Goal: Task Accomplishment & Management: Manage account settings

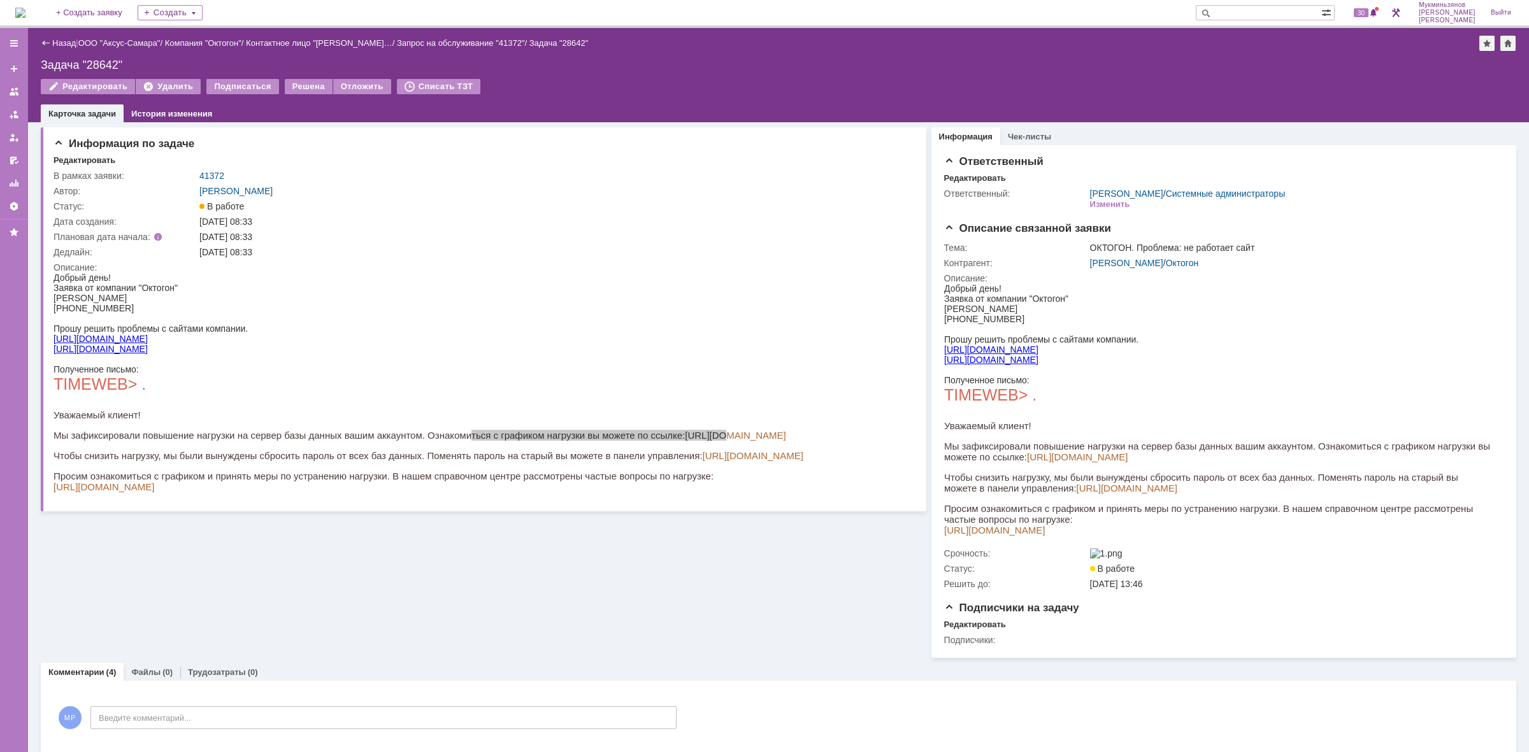
click at [25, 10] on img at bounding box center [20, 13] width 10 height 10
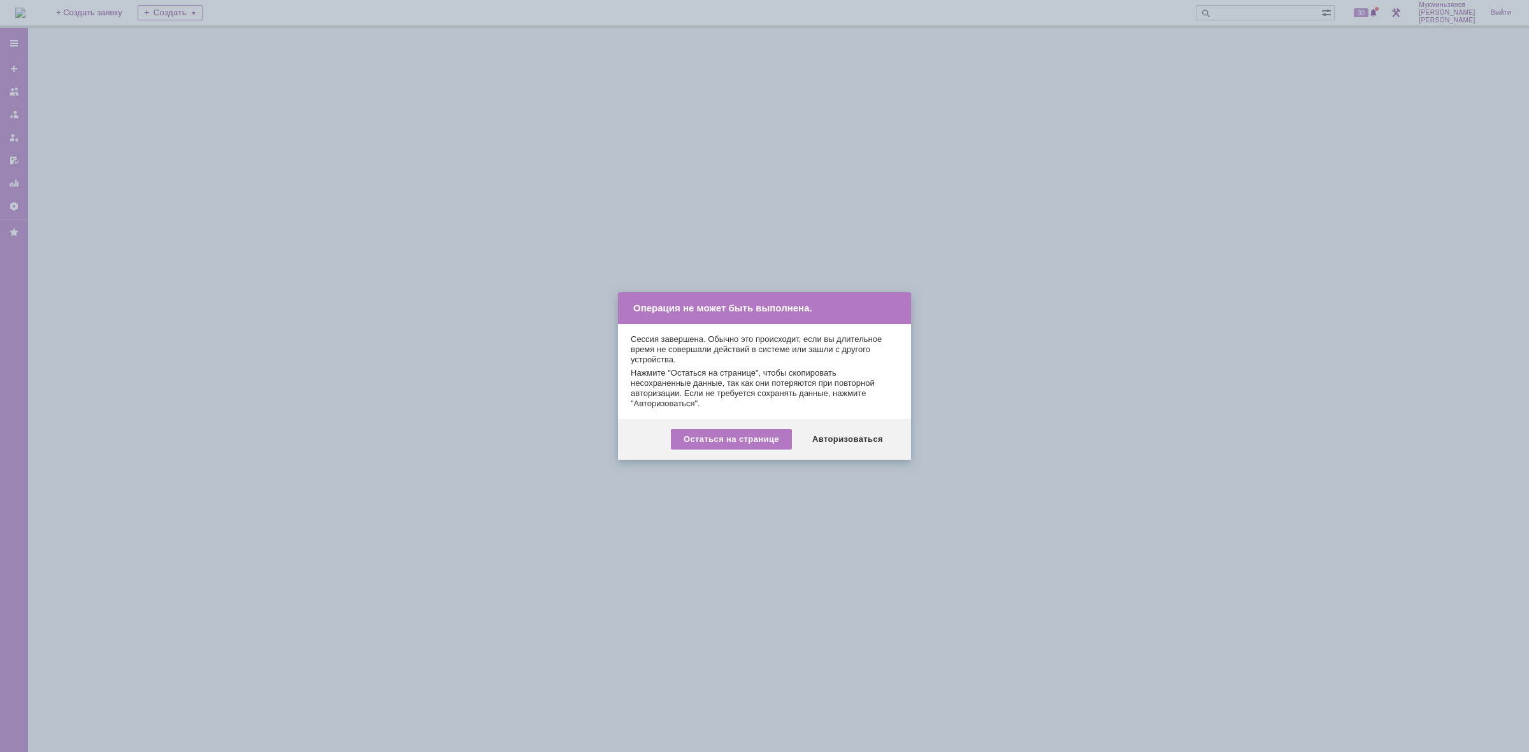
click at [852, 441] on div "Авторизоваться" at bounding box center [848, 439] width 96 height 20
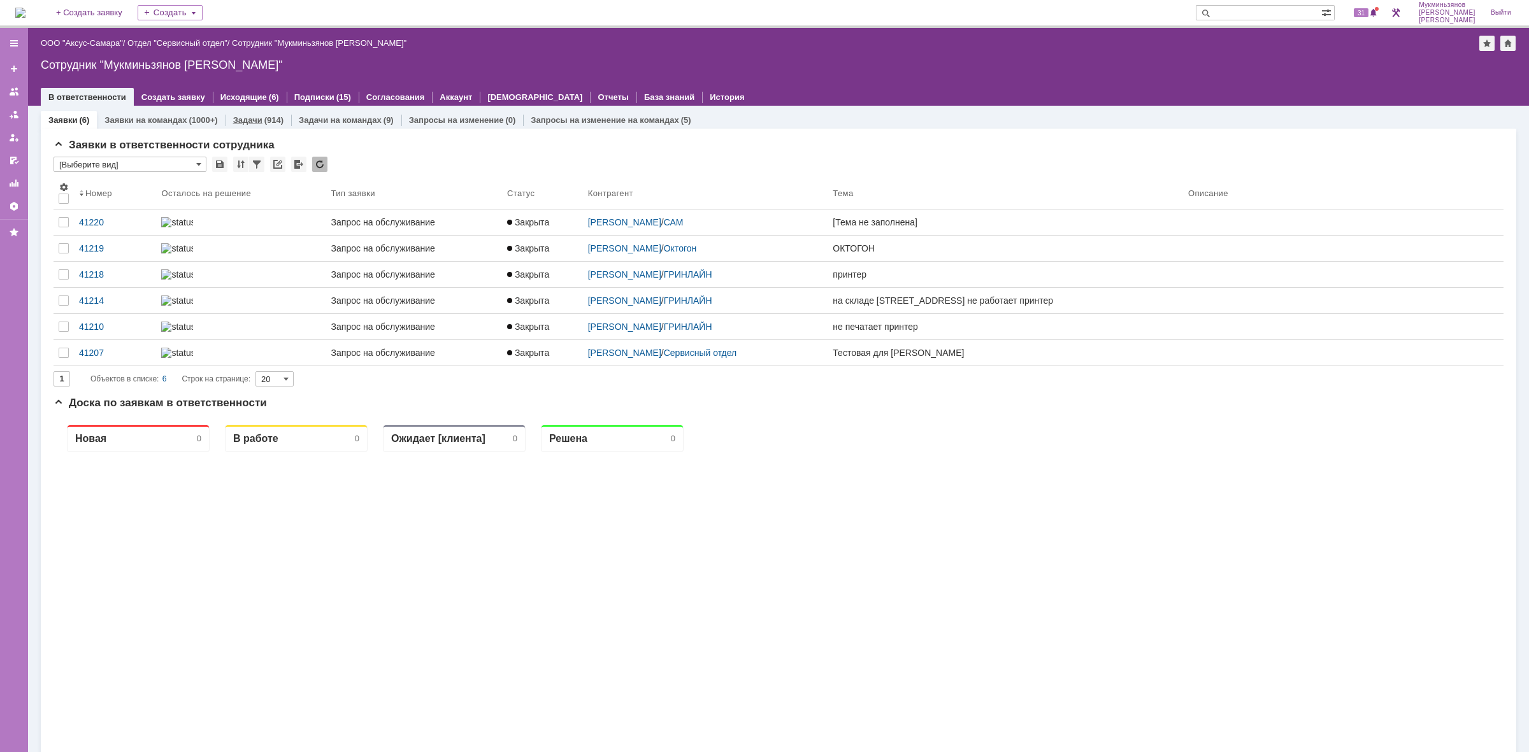
click at [233, 115] on link "Задачи" at bounding box center [247, 120] width 29 height 10
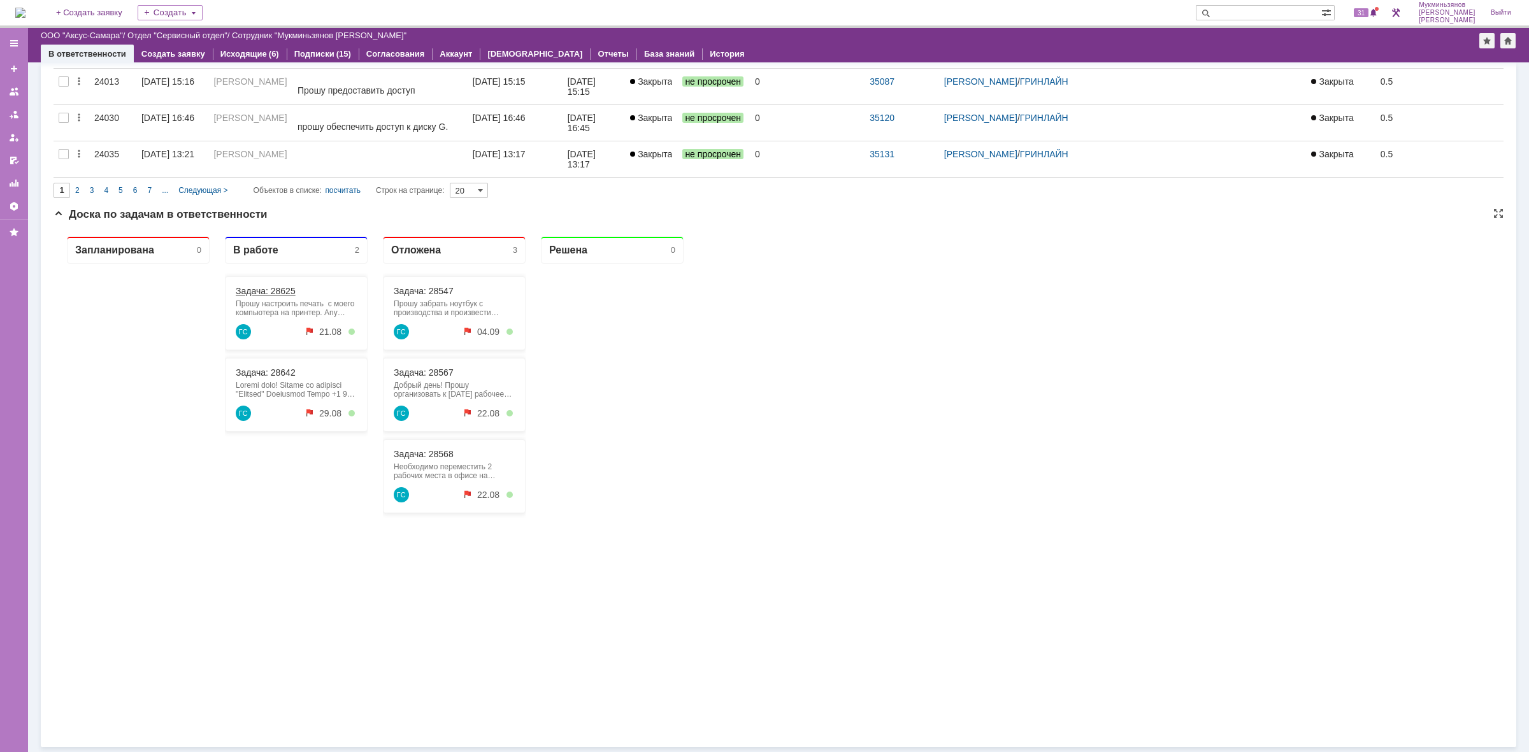
click at [276, 288] on link "Задача: 28625" at bounding box center [266, 291] width 60 height 10
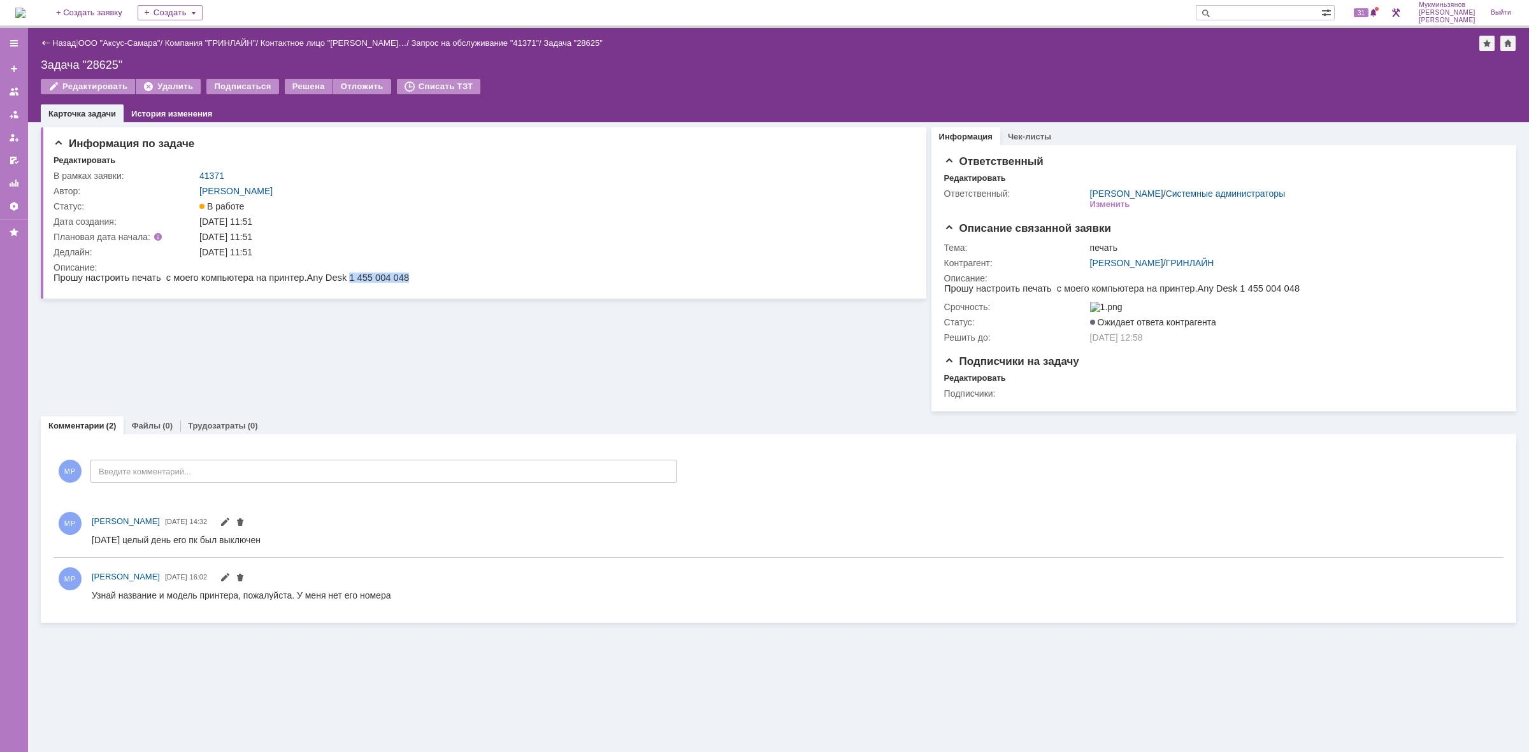
drag, startPoint x: 323, startPoint y: 278, endPoint x: 383, endPoint y: 276, distance: 59.9
click at [383, 276] on html "Прошу настроить печать с моего компьютера на принтер. Any Desk 1 455 004 048" at bounding box center [480, 278] width 853 height 11
copy span "1 455 004 048"
drag, startPoint x: 45, startPoint y: 11, endPoint x: 66, endPoint y: 39, distance: 35.0
click at [25, 11] on img at bounding box center [20, 13] width 10 height 10
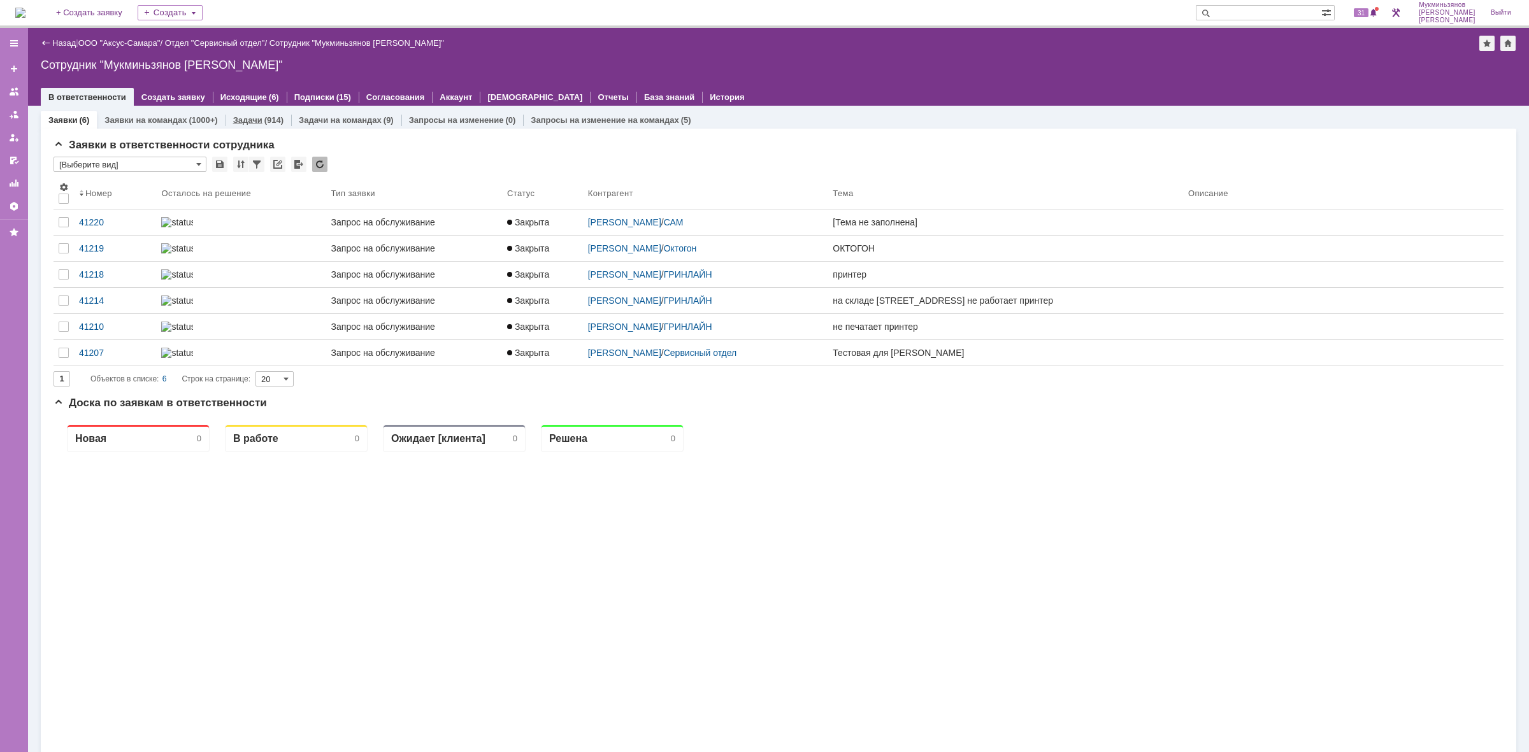
click at [253, 123] on link "Задачи" at bounding box center [247, 120] width 29 height 10
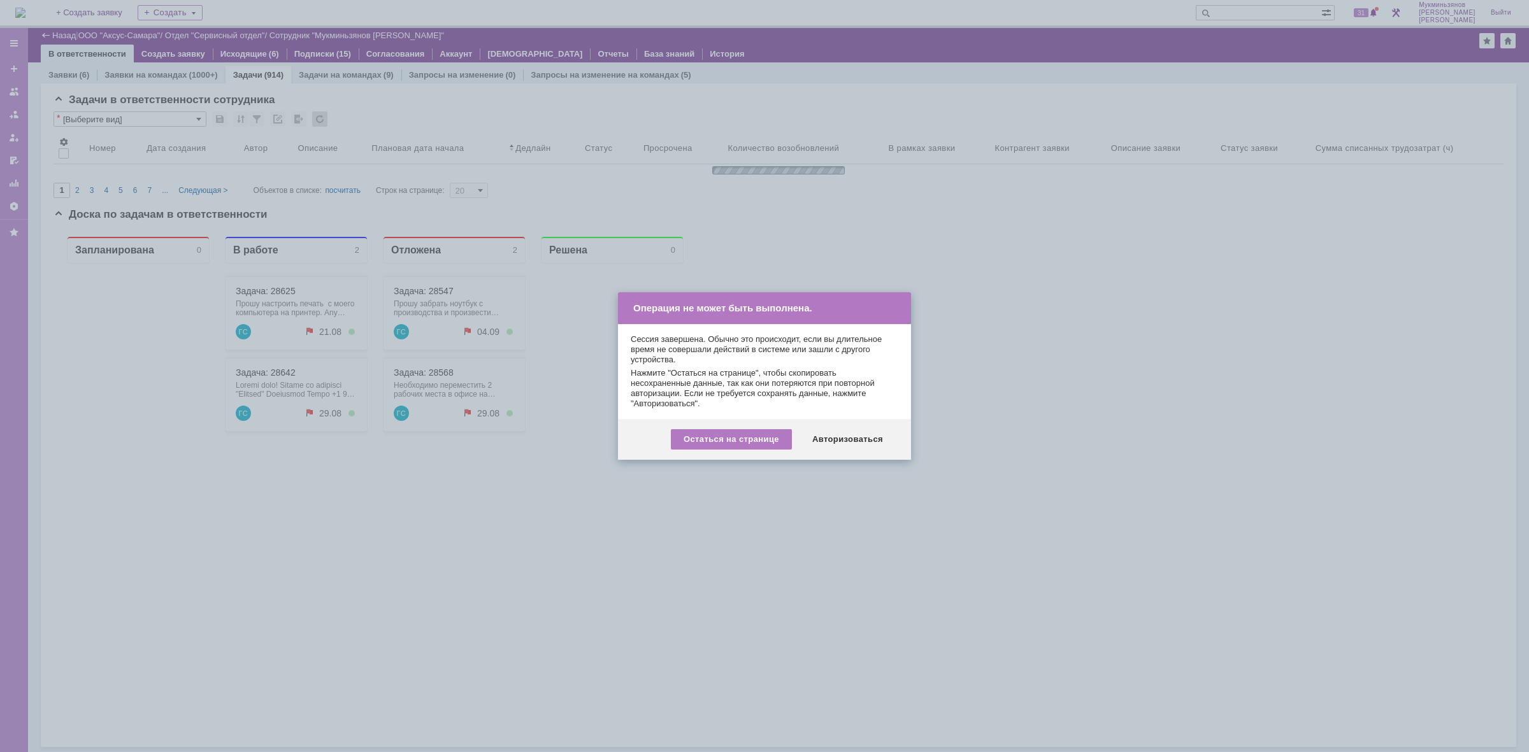
scroll to position [2, 0]
click at [833, 427] on div "Остаться на странице Авторизоваться" at bounding box center [764, 439] width 293 height 41
click at [836, 430] on div "Остаться на странице Авторизоваться" at bounding box center [764, 439] width 293 height 41
click at [836, 434] on div "Авторизоваться" at bounding box center [848, 439] width 96 height 20
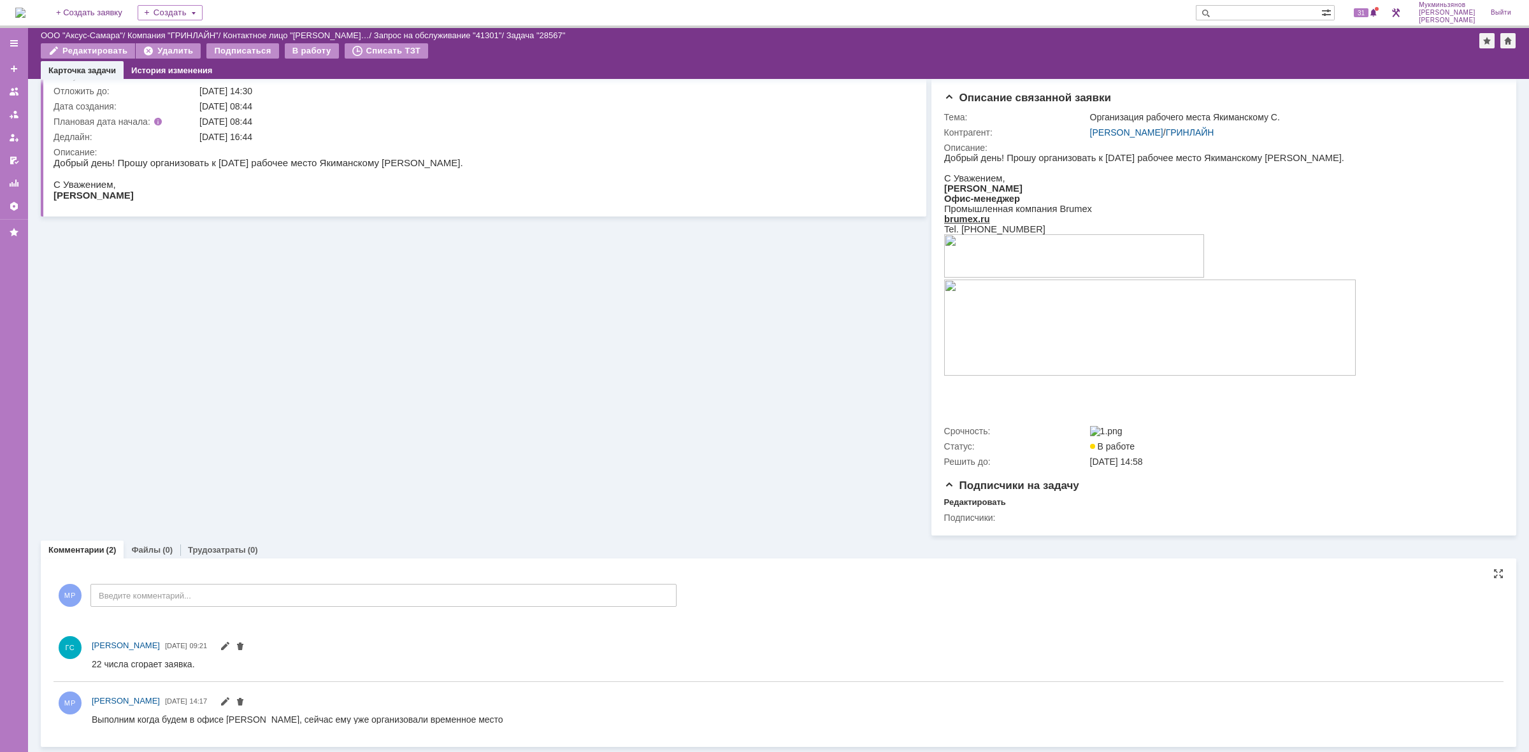
scroll to position [93, 0]
click at [166, 613] on div "МР Введите комментарий..." at bounding box center [365, 597] width 623 height 59
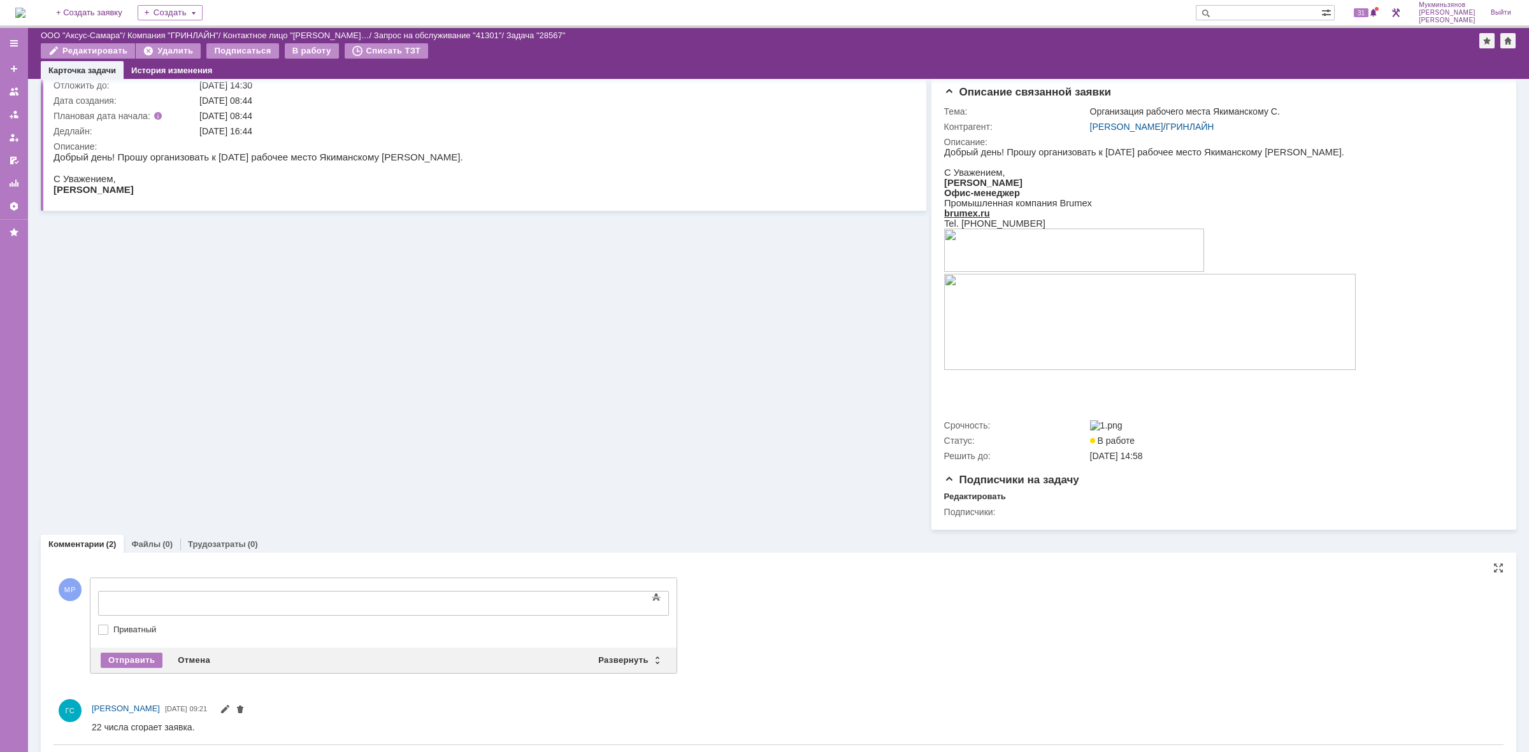
scroll to position [0, 0]
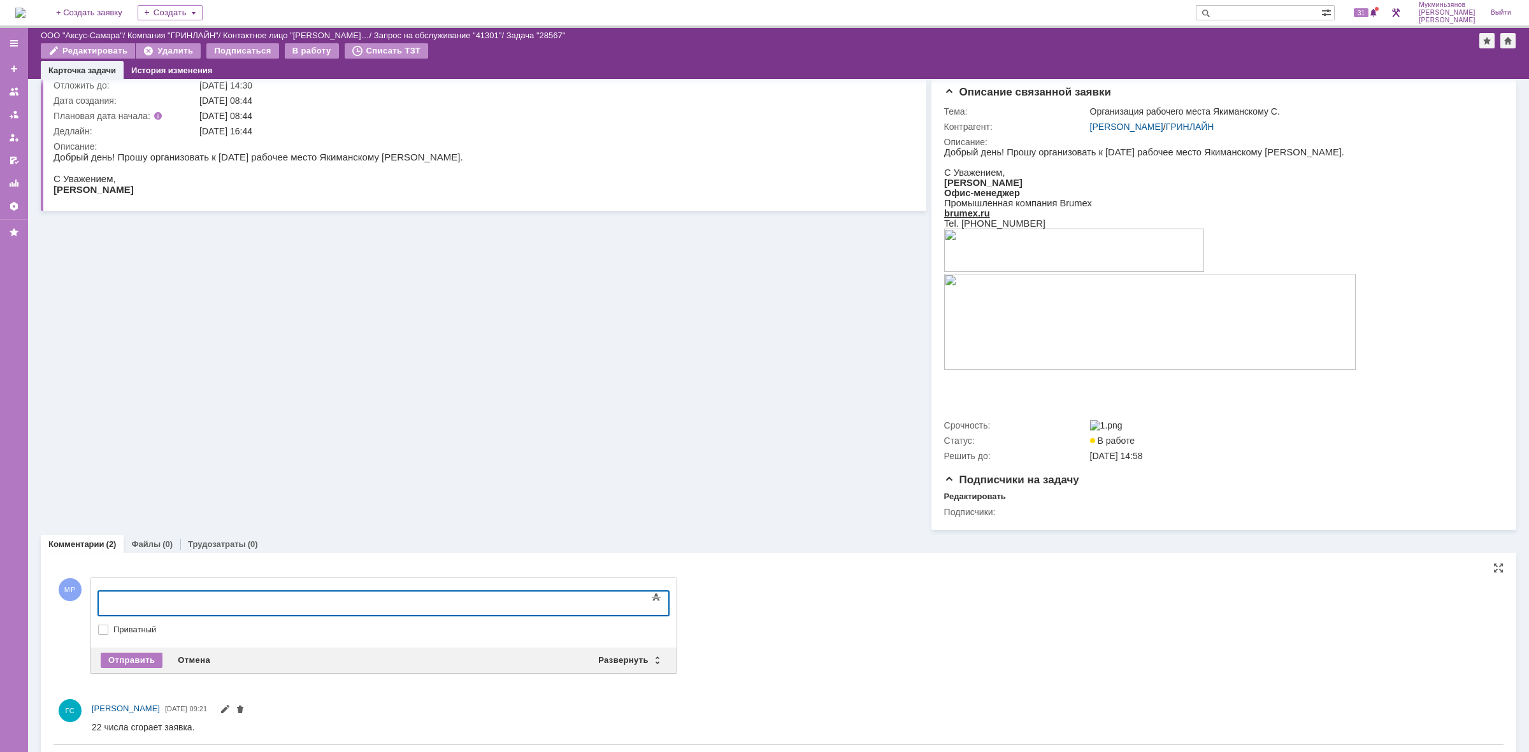
click at [178, 598] on div at bounding box center [201, 602] width 181 height 10
drag, startPoint x: 173, startPoint y: 603, endPoint x: 147, endPoint y: 597, distance: 26.3
click at [147, 597] on div "Пока неизвественно" at bounding box center [201, 602] width 181 height 10
click at [157, 605] on div "Пока неизвественно" at bounding box center [201, 602] width 181 height 10
click at [185, 600] on div "Пока неизвественно" at bounding box center [201, 602] width 181 height 10
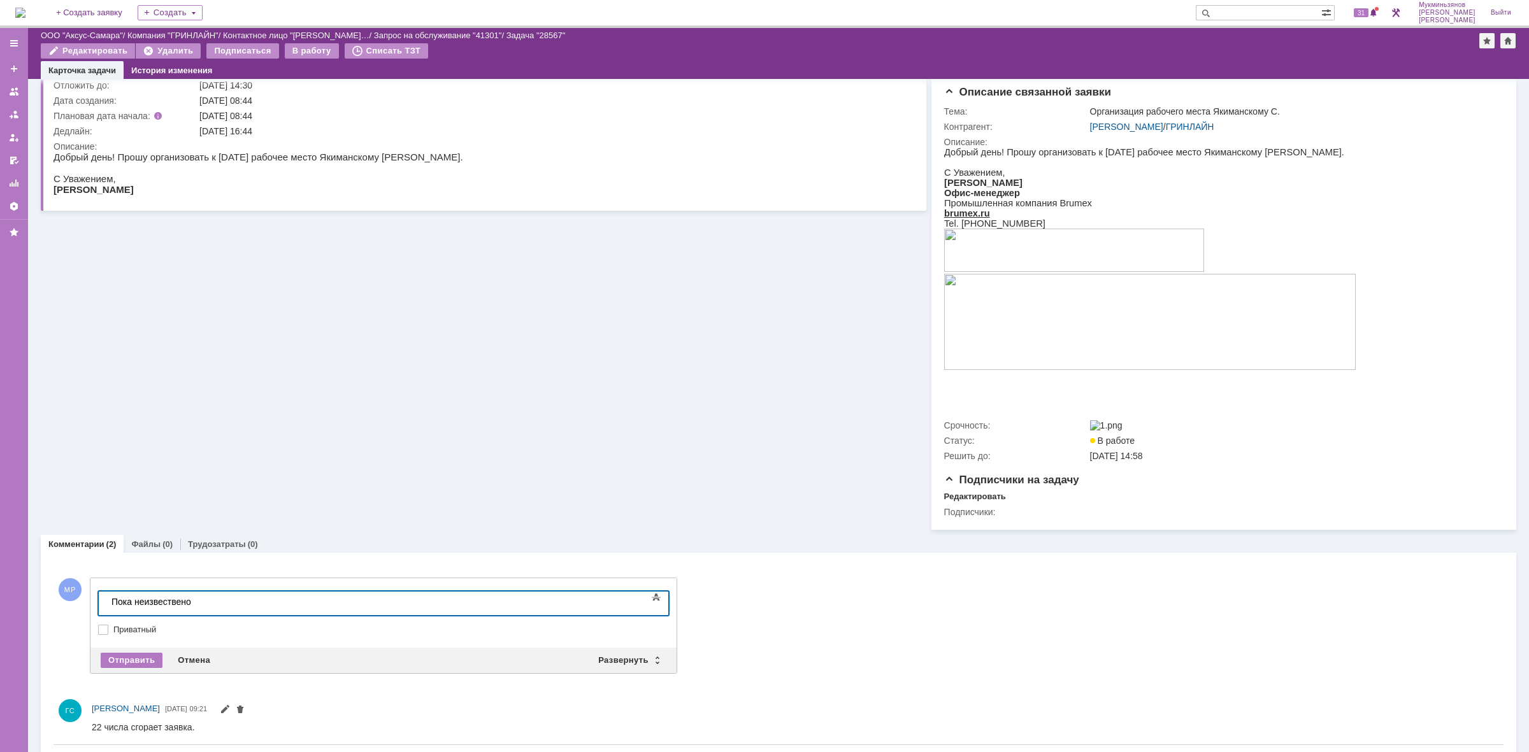
click at [211, 592] on body "Пока неизвествено" at bounding box center [201, 603] width 191 height 22
drag, startPoint x: 201, startPoint y: 603, endPoint x: 134, endPoint y: 601, distance: 66.9
click at [134, 601] on div "Пока неизвествено" at bounding box center [201, 602] width 181 height 10
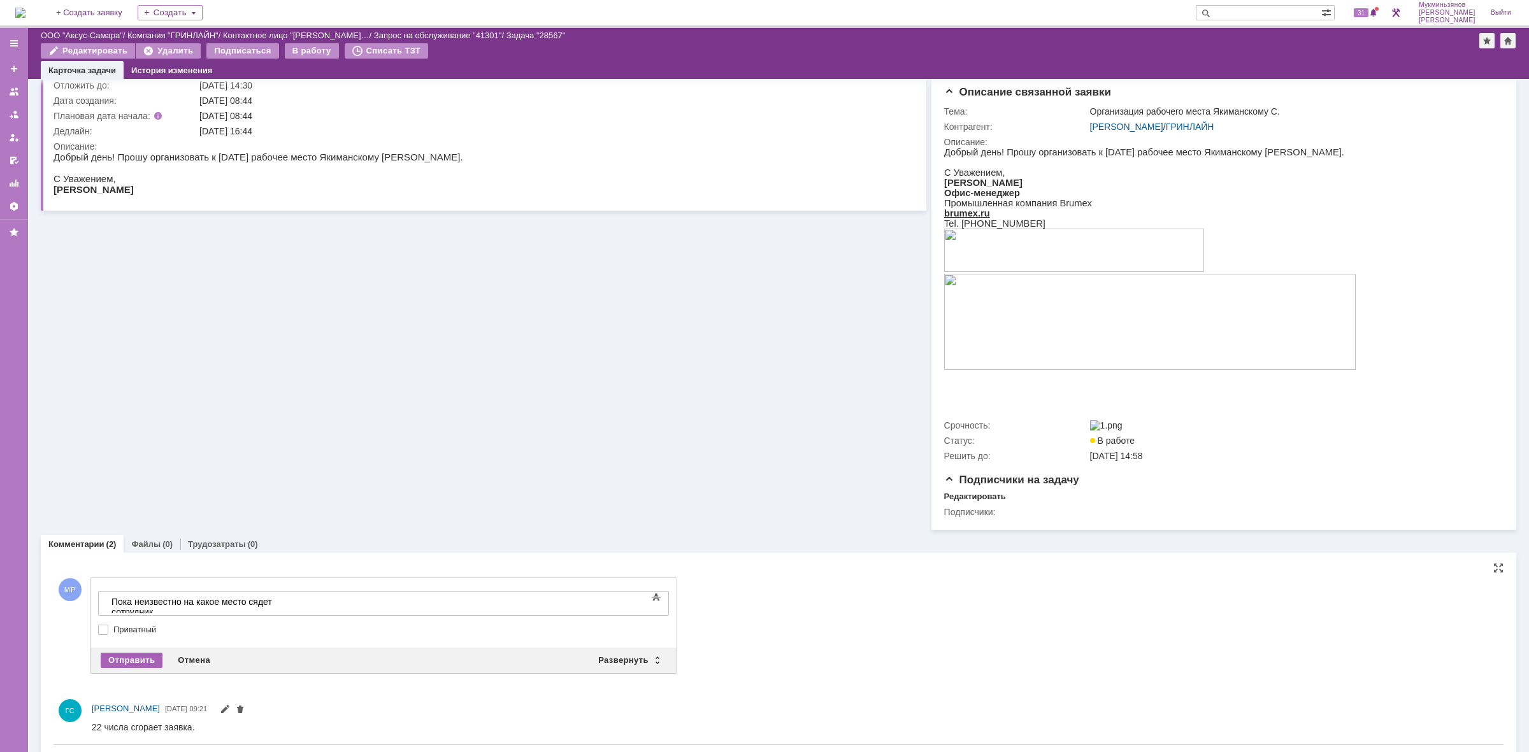
click at [128, 667] on div "Отправить" at bounding box center [132, 660] width 62 height 15
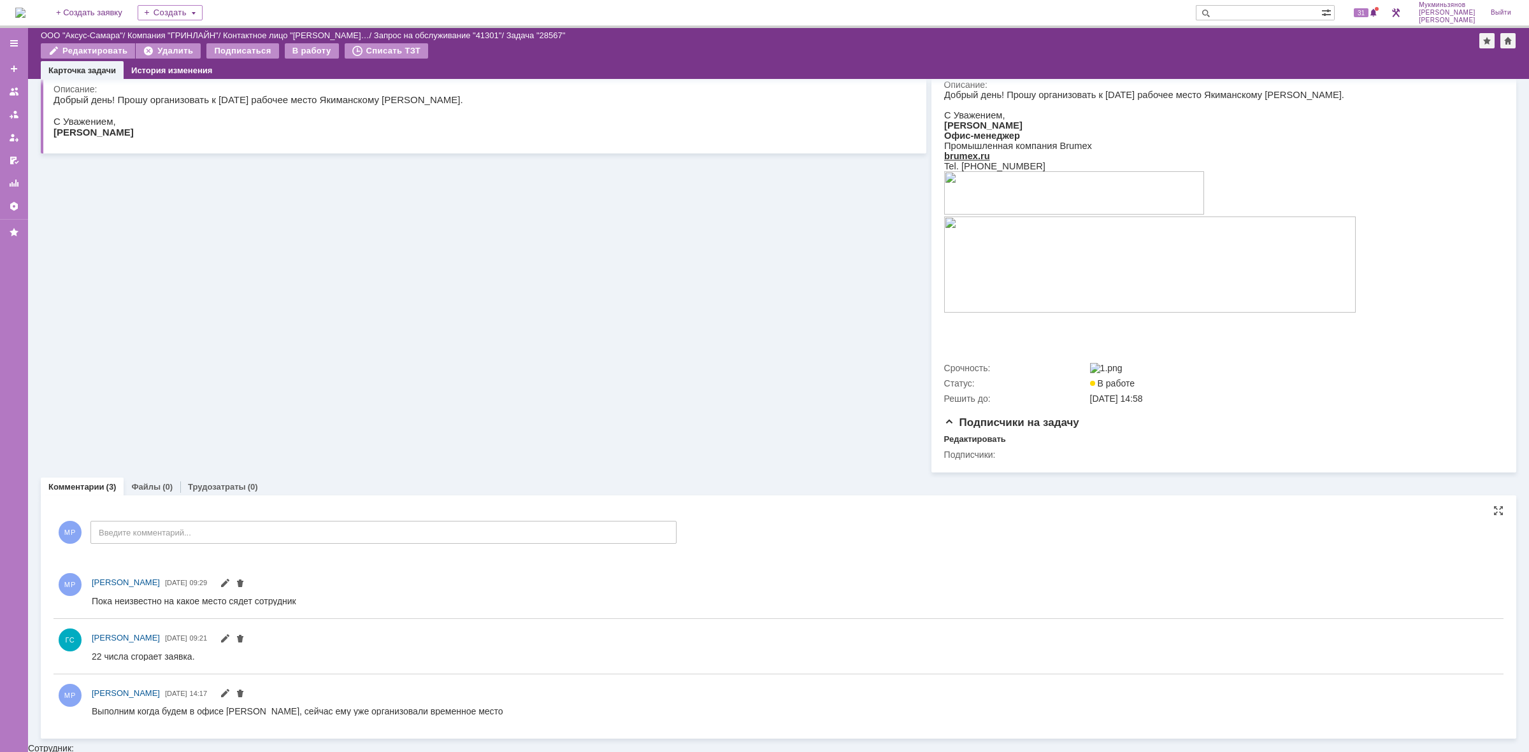
scroll to position [150, 0]
click at [230, 587] on span at bounding box center [225, 585] width 10 height 10
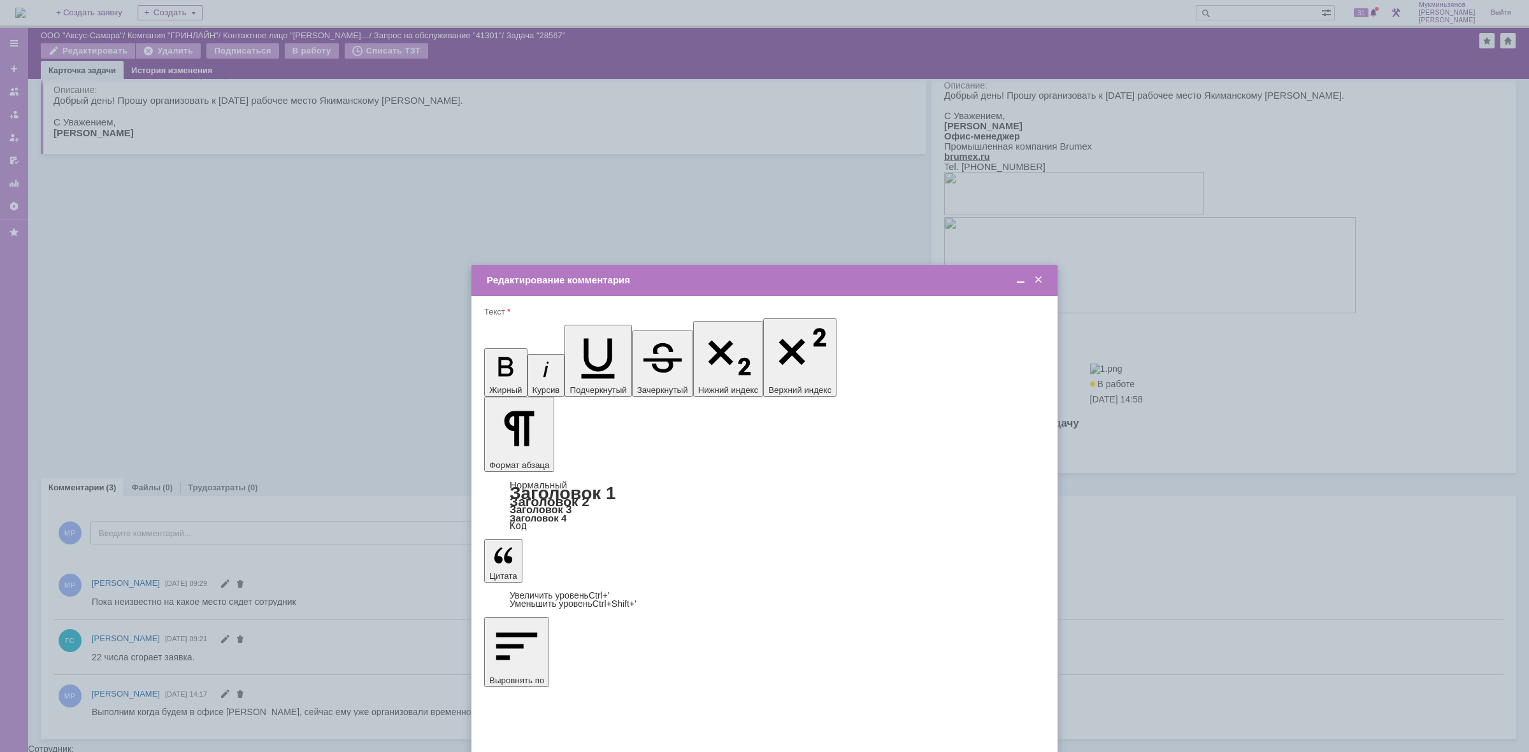
scroll to position [0, 0]
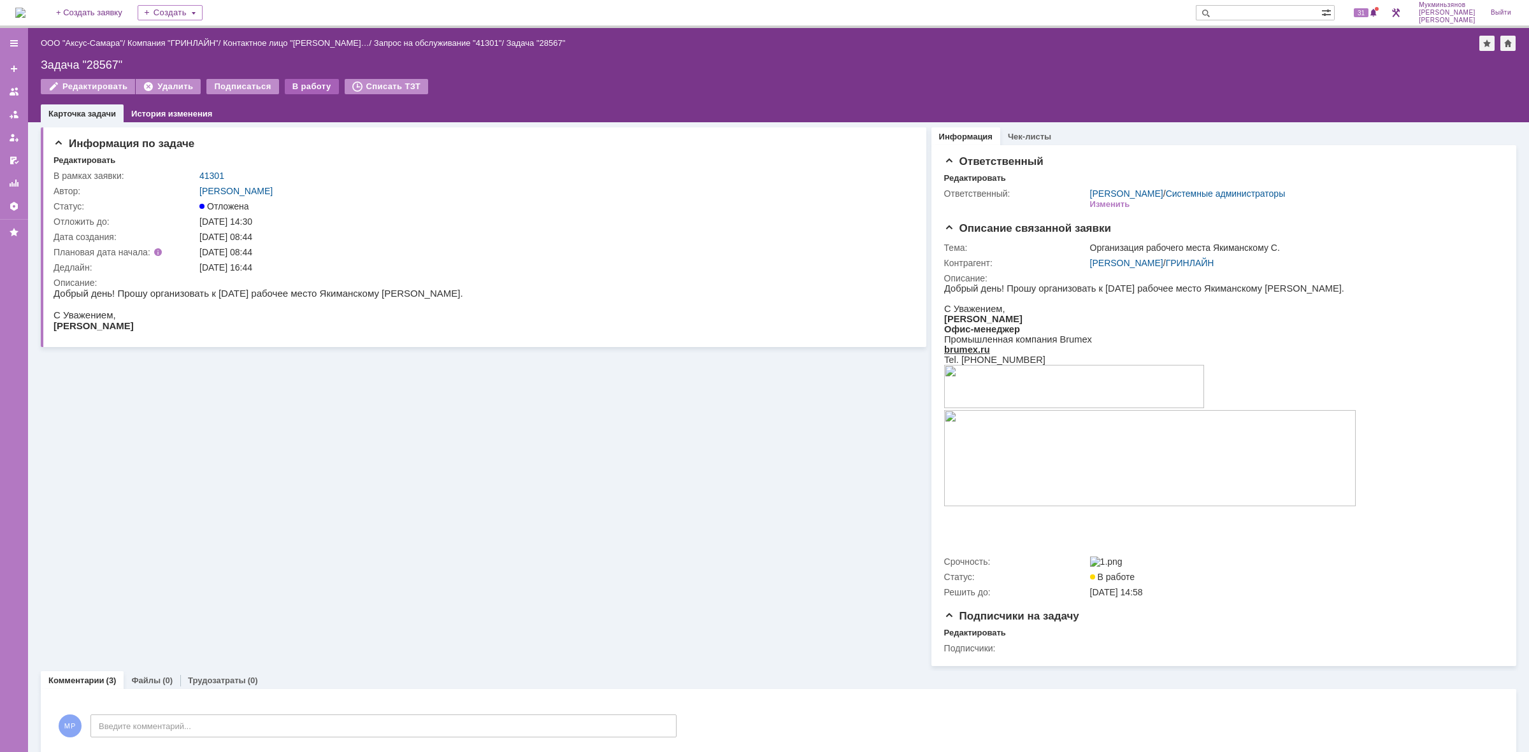
click at [305, 85] on div "В работу" at bounding box center [312, 86] width 54 height 15
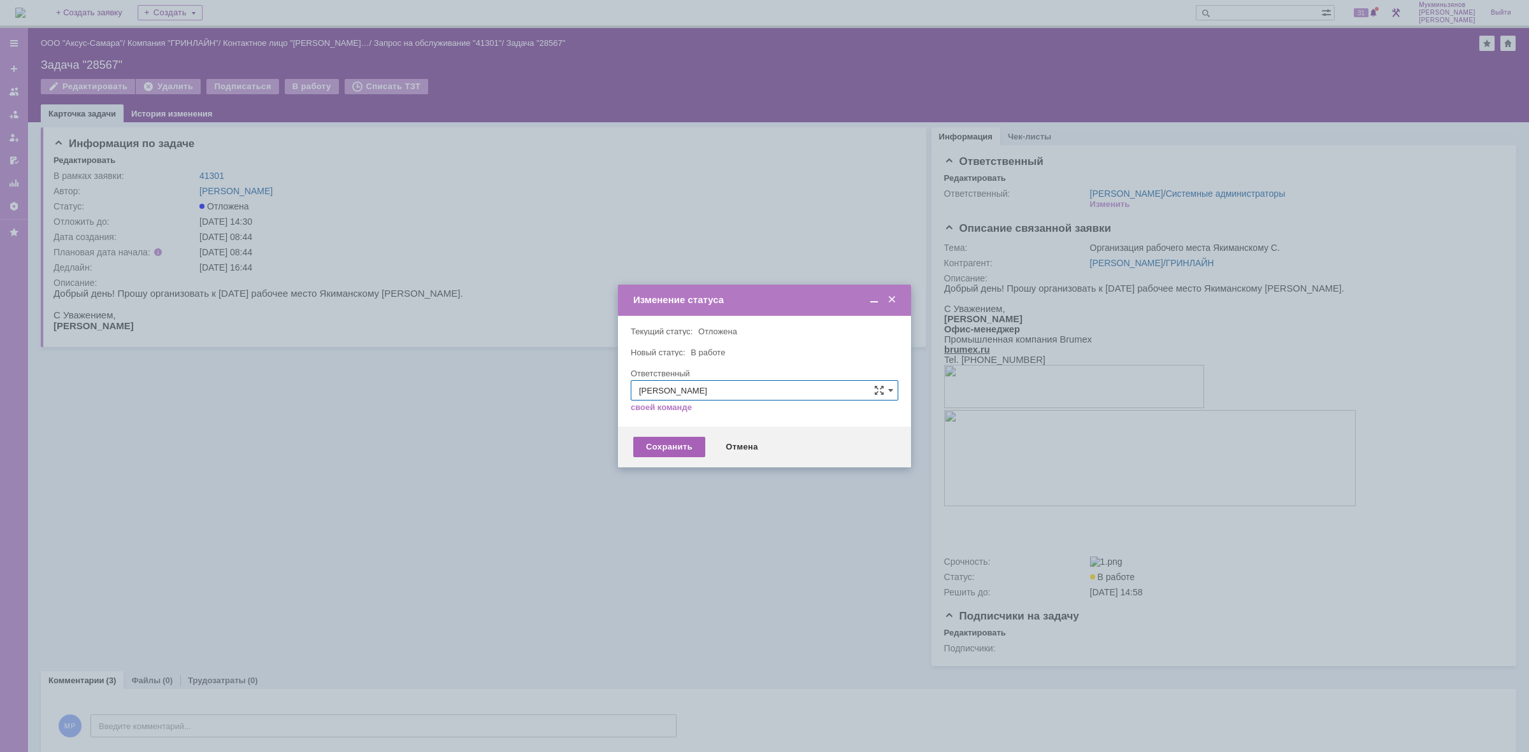
click at [661, 447] on div "Сохранить" at bounding box center [669, 447] width 72 height 20
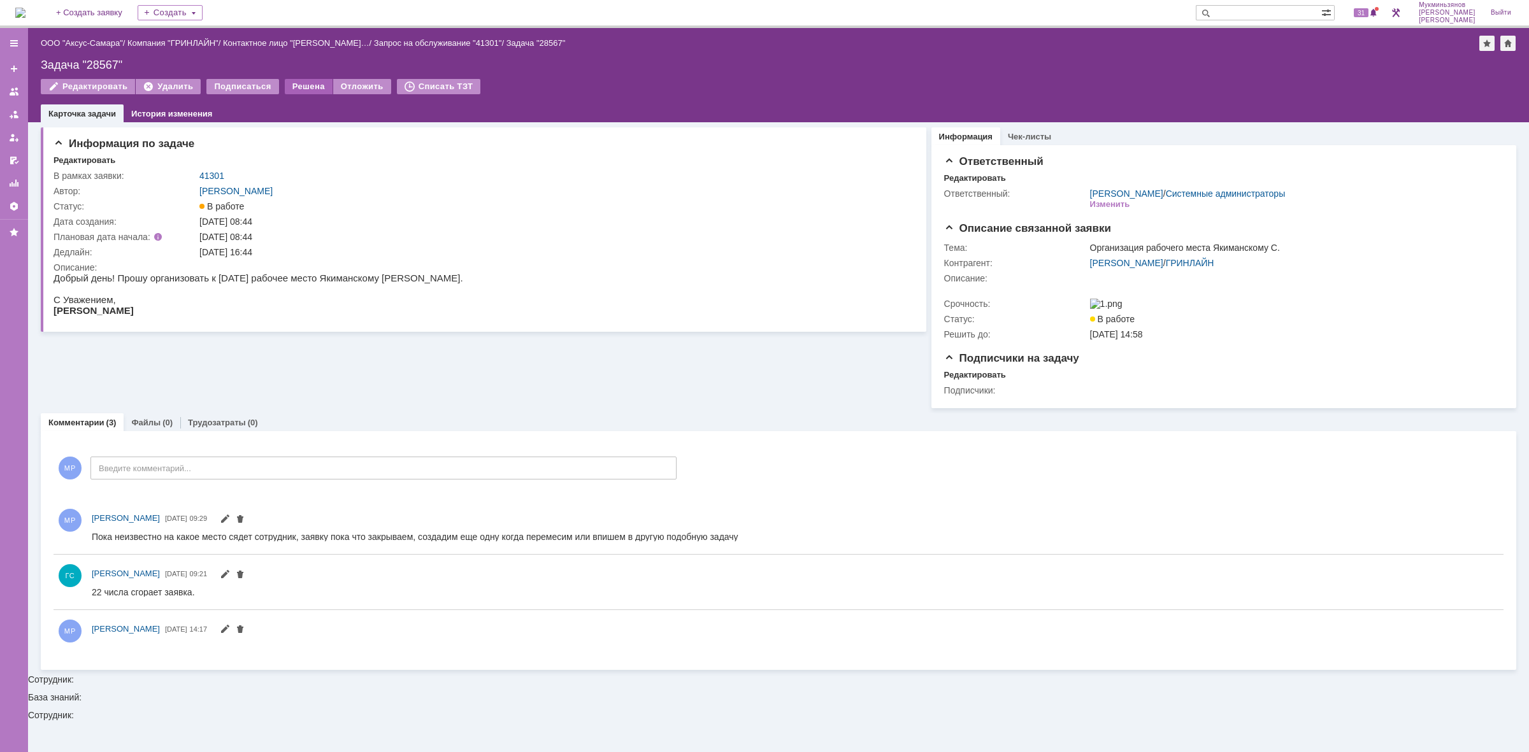
click at [305, 88] on div "Решена" at bounding box center [309, 86] width 48 height 15
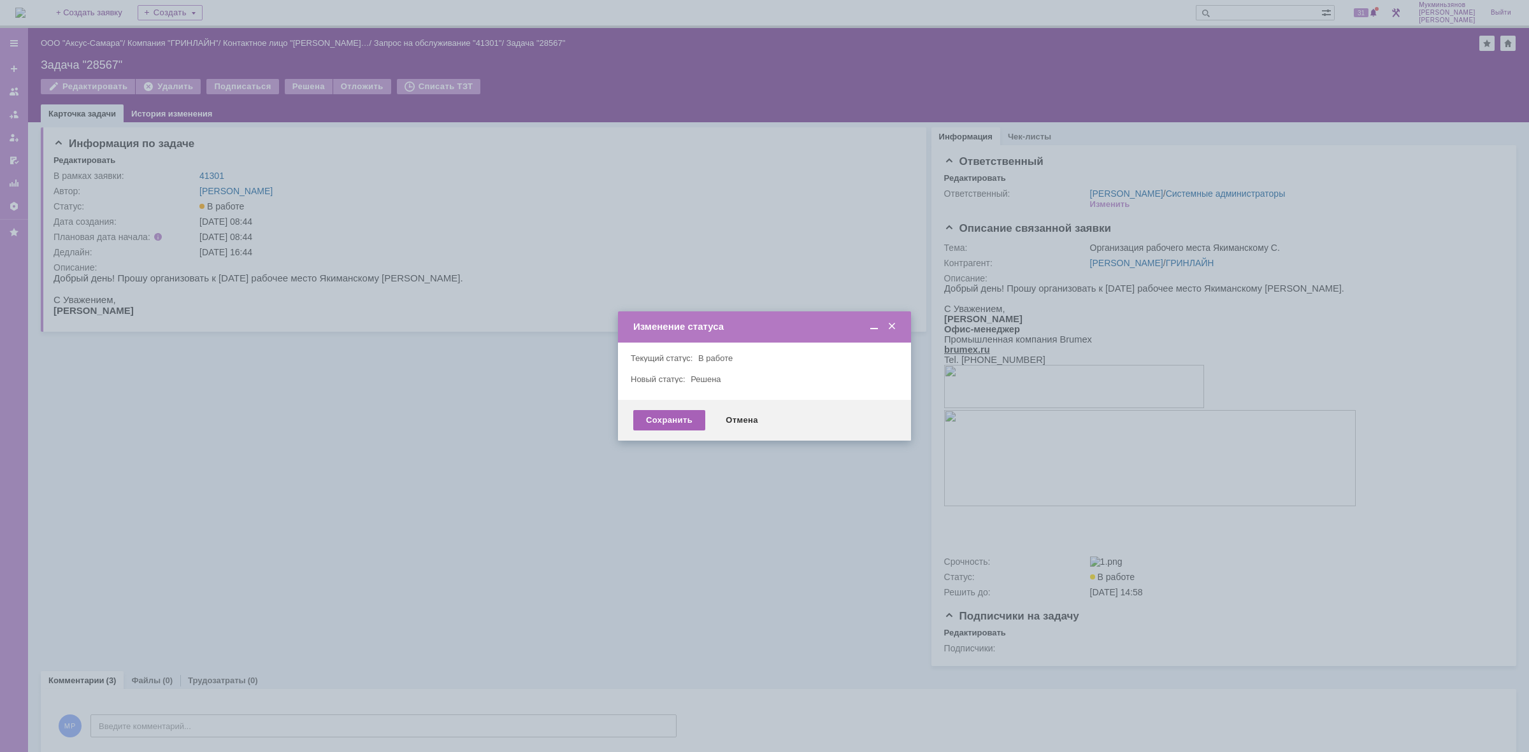
click at [654, 426] on div "Сохранить" at bounding box center [669, 420] width 72 height 20
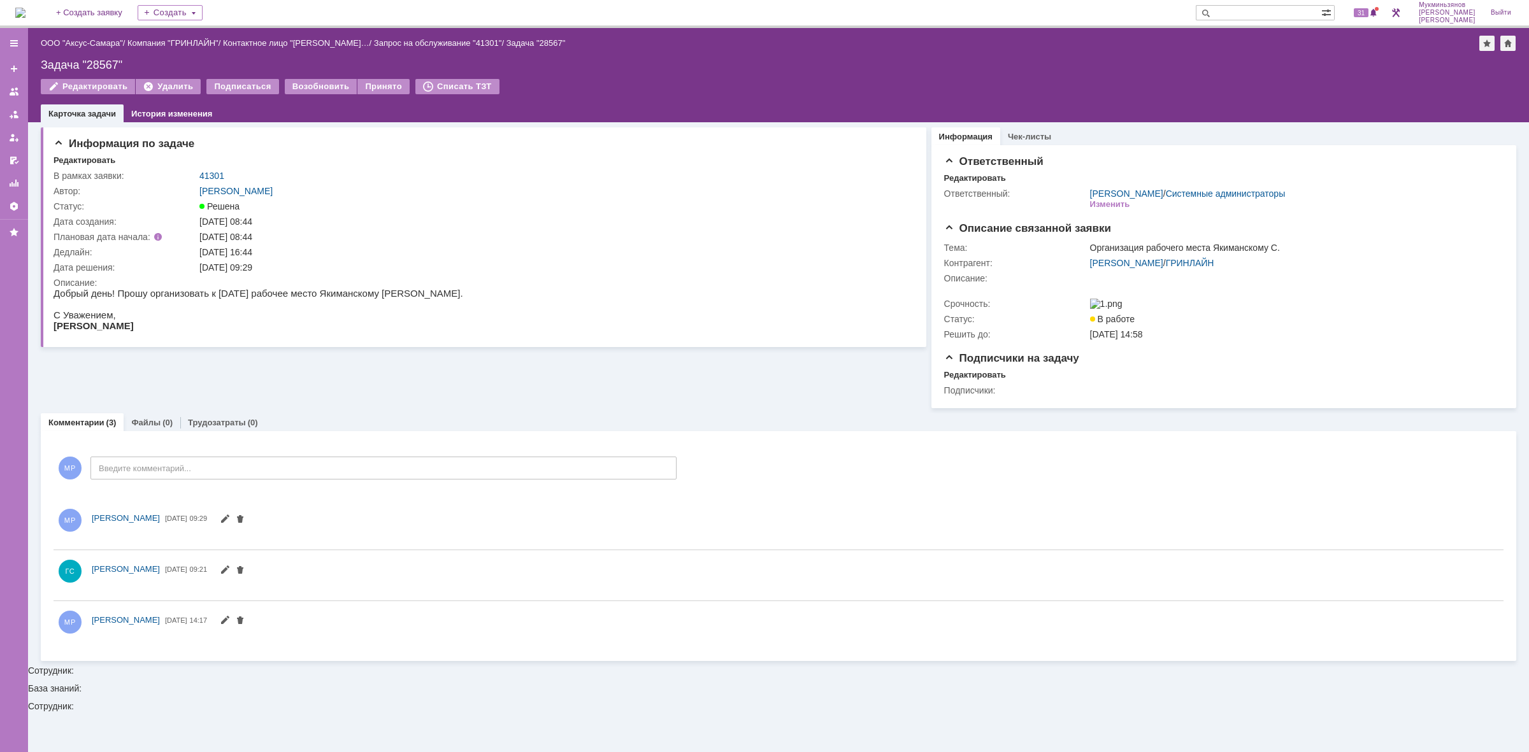
click at [20, 13] on img at bounding box center [20, 13] width 10 height 10
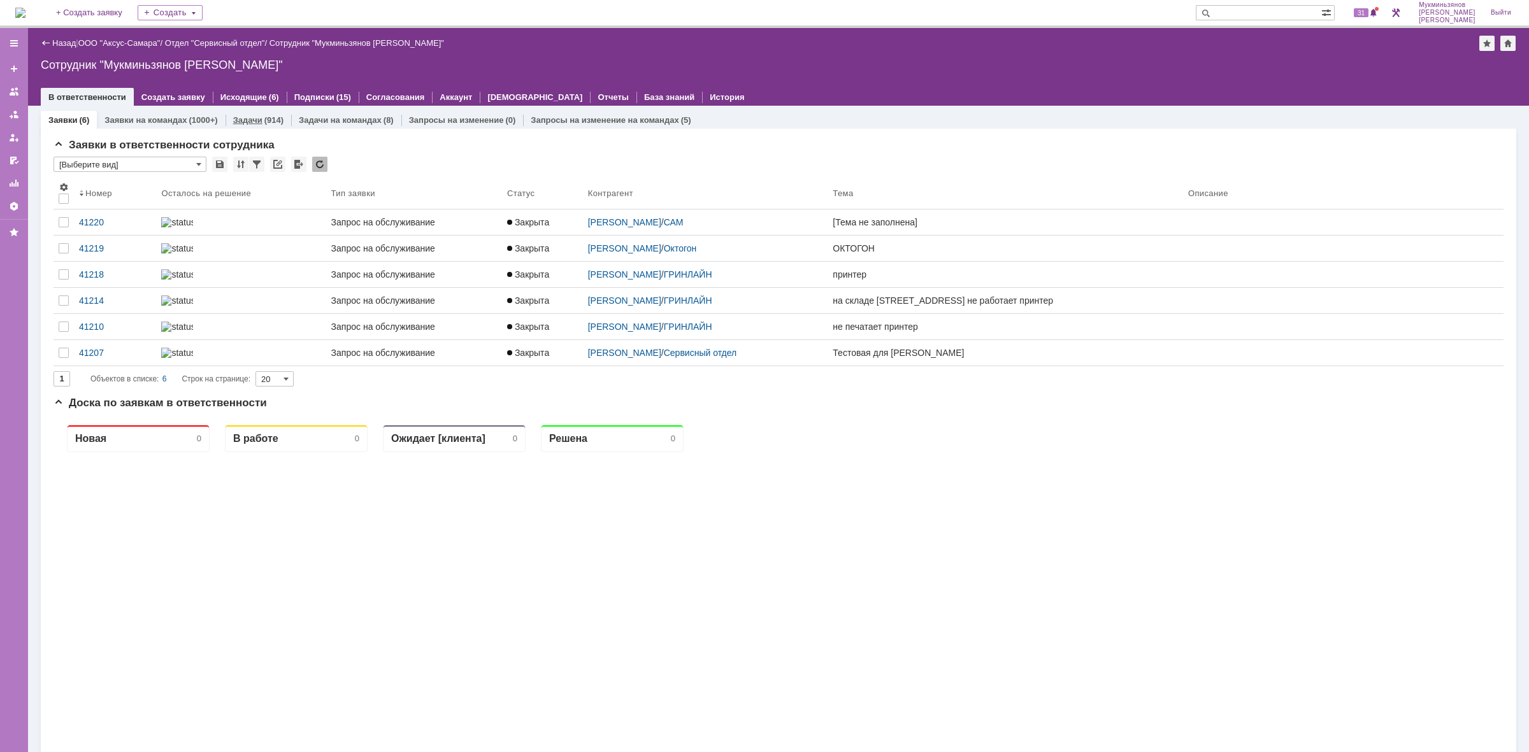
click at [264, 116] on div "(914)" at bounding box center [273, 120] width 19 height 10
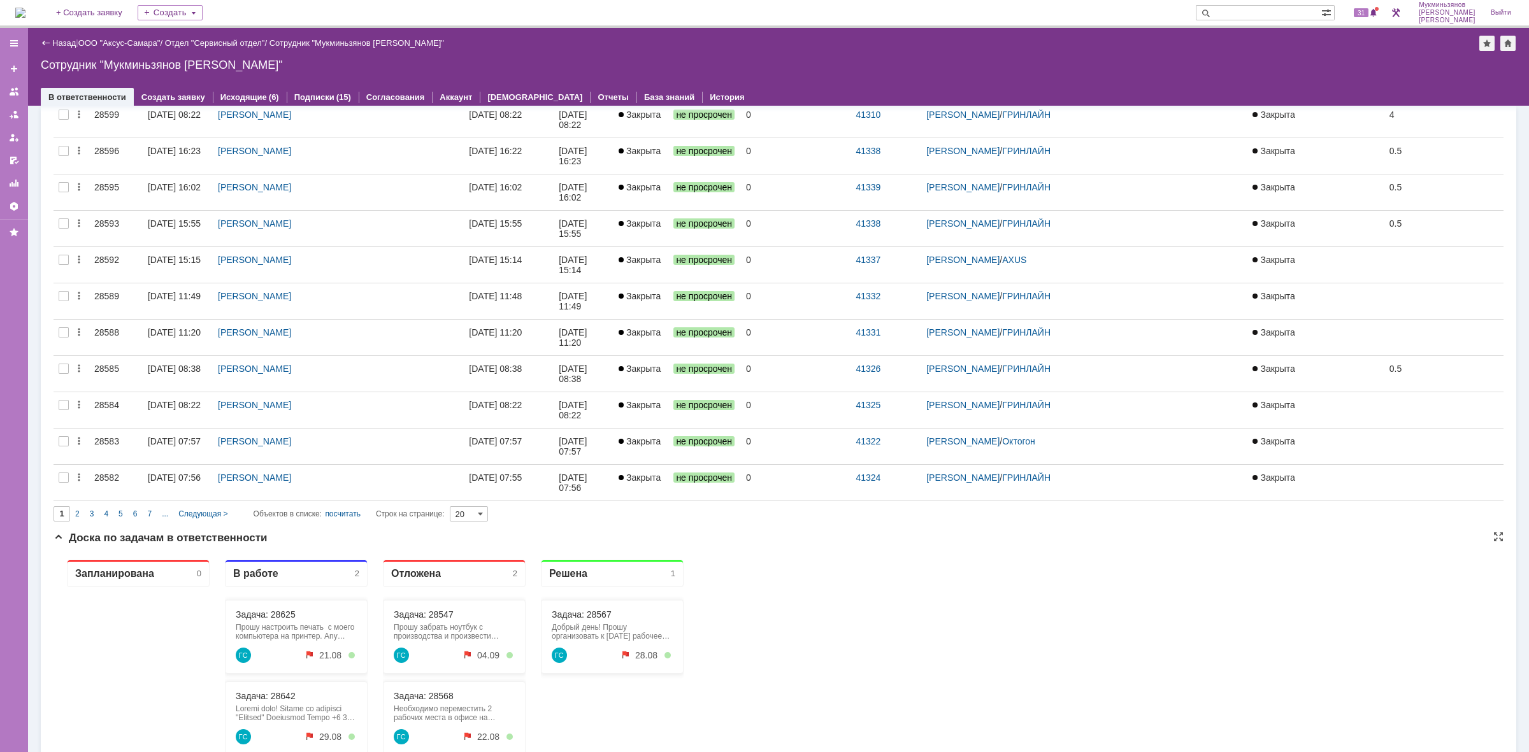
scroll to position [557, 0]
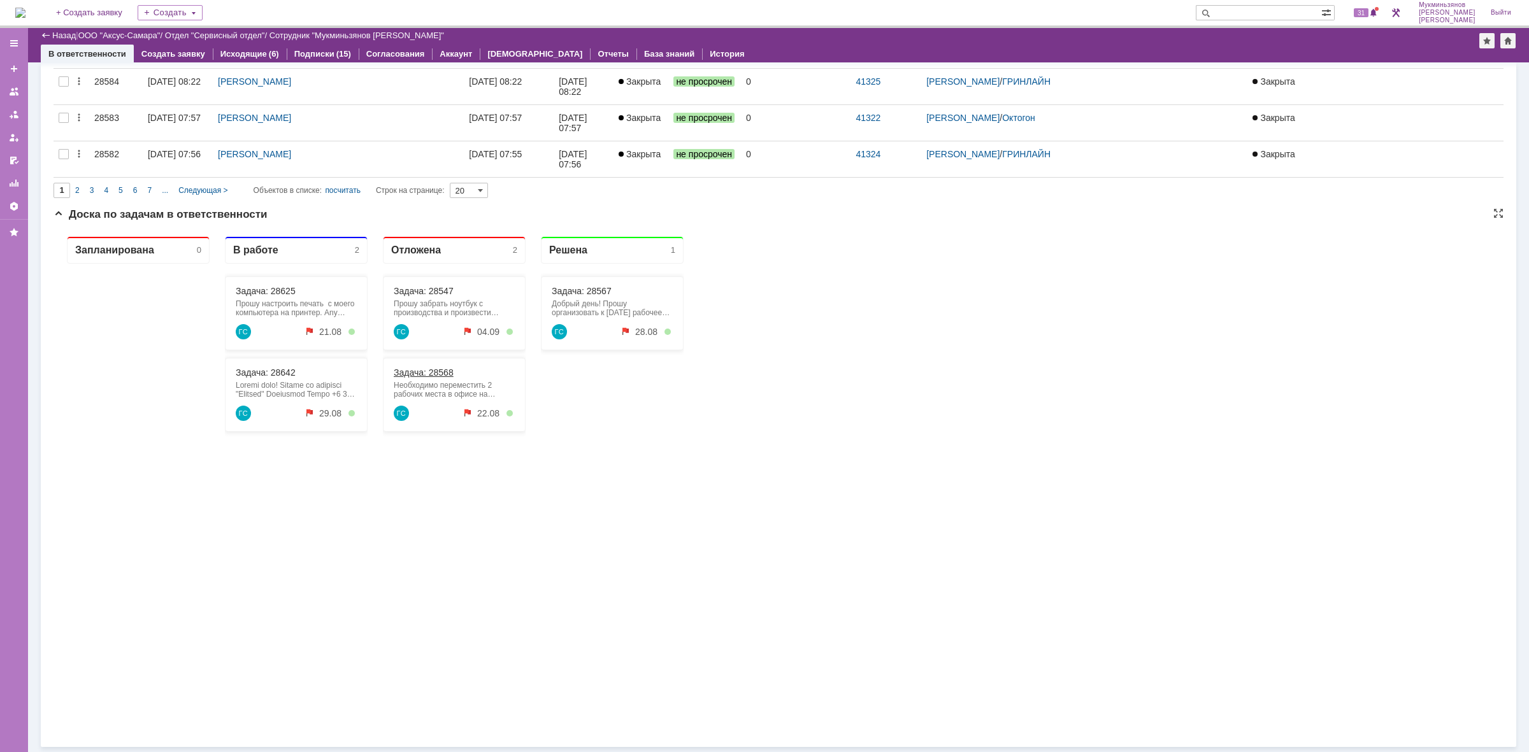
click at [435, 369] on link "Задача: 28568" at bounding box center [424, 373] width 60 height 10
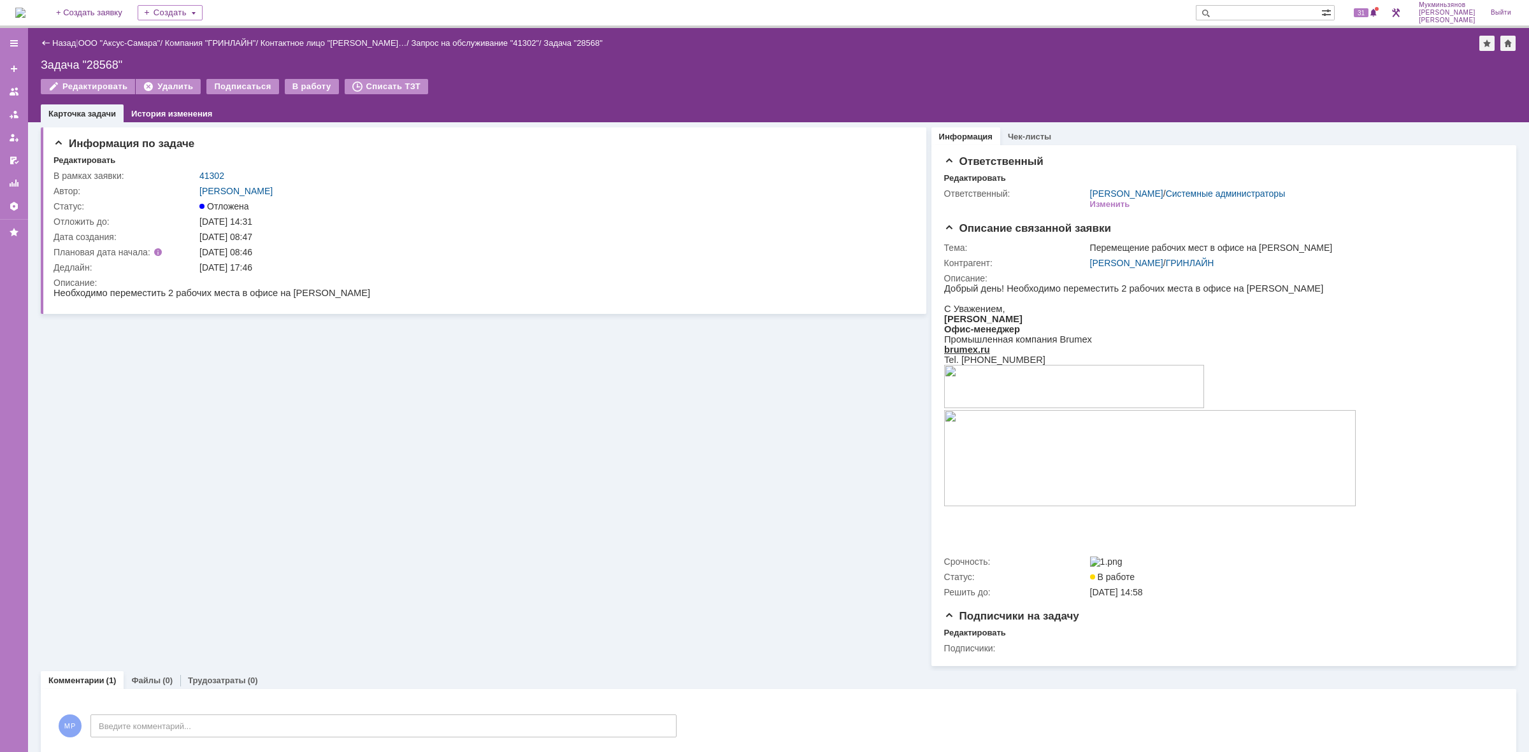
click at [16, 8] on img at bounding box center [20, 13] width 10 height 10
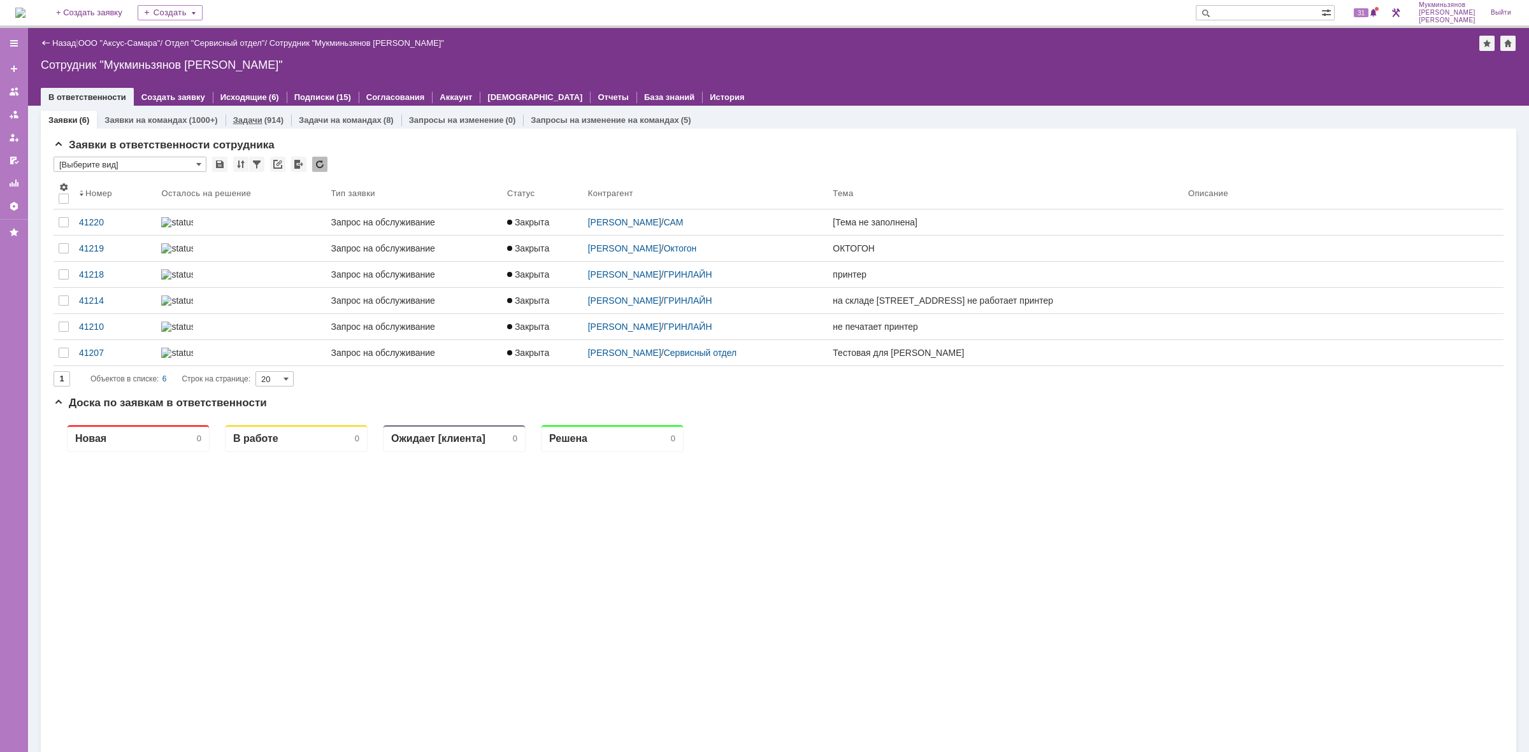
click at [266, 117] on div "(914)" at bounding box center [273, 120] width 19 height 10
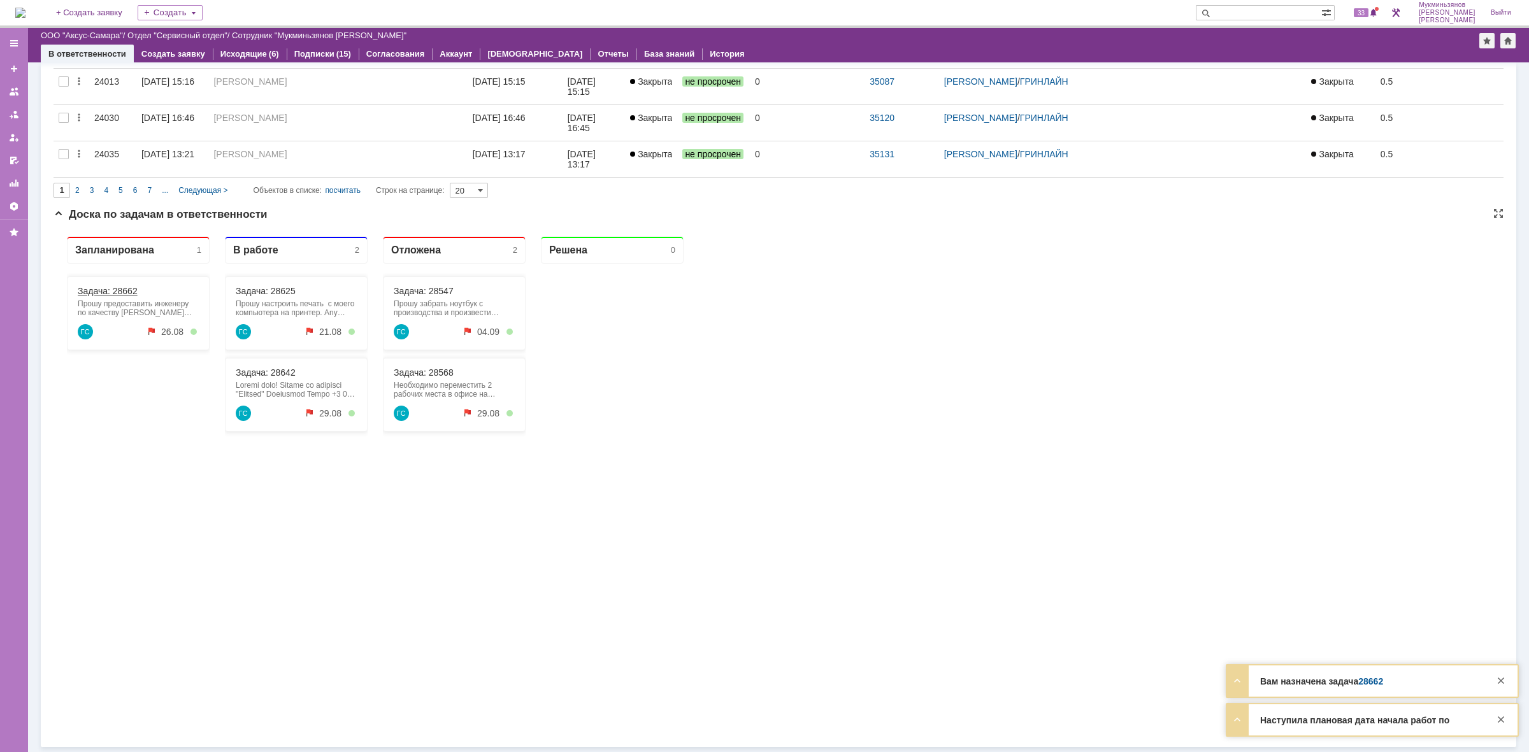
click at [123, 291] on link "Задача: 28662" at bounding box center [108, 291] width 60 height 10
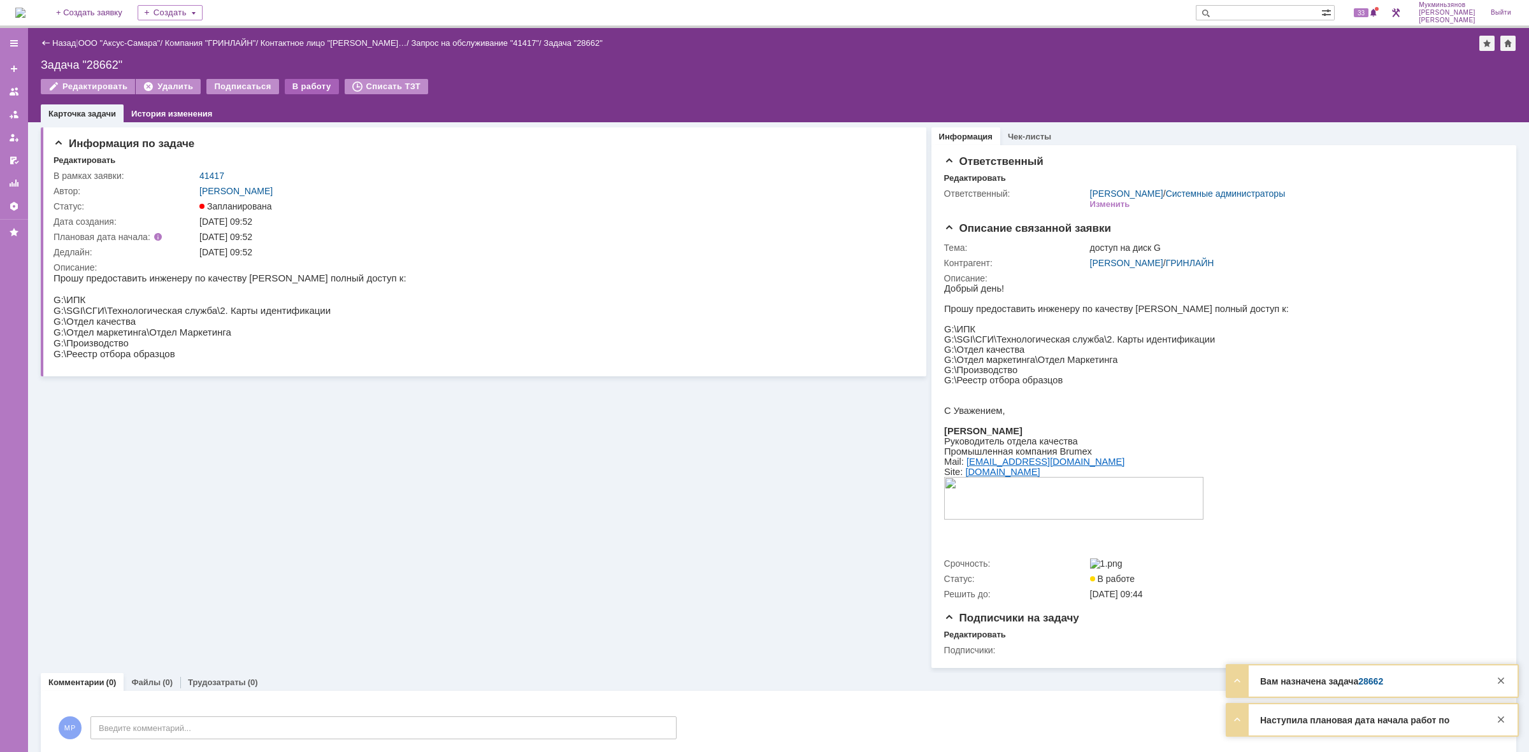
click at [285, 83] on div "В работу" at bounding box center [312, 86] width 54 height 15
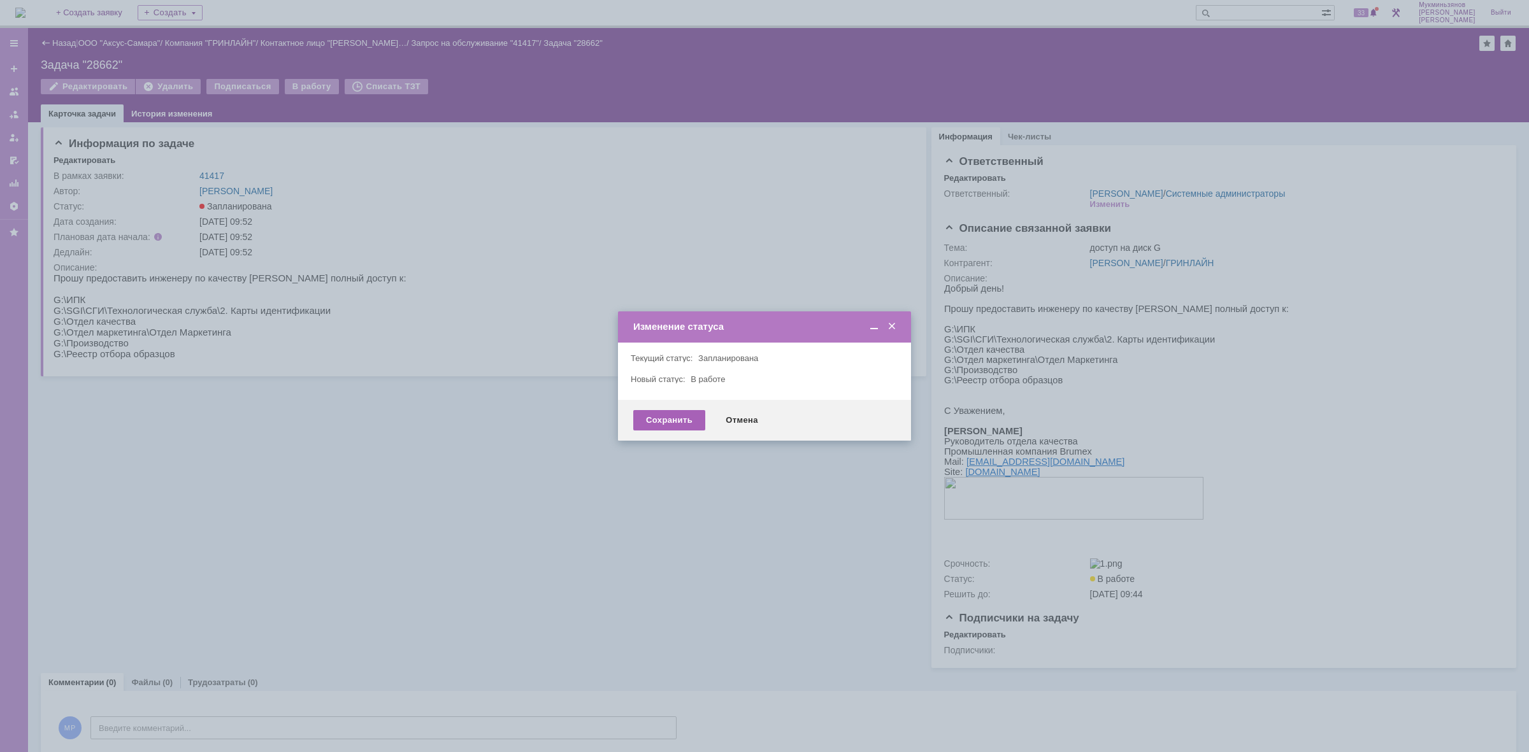
click at [655, 414] on div "Сохранить" at bounding box center [669, 420] width 72 height 20
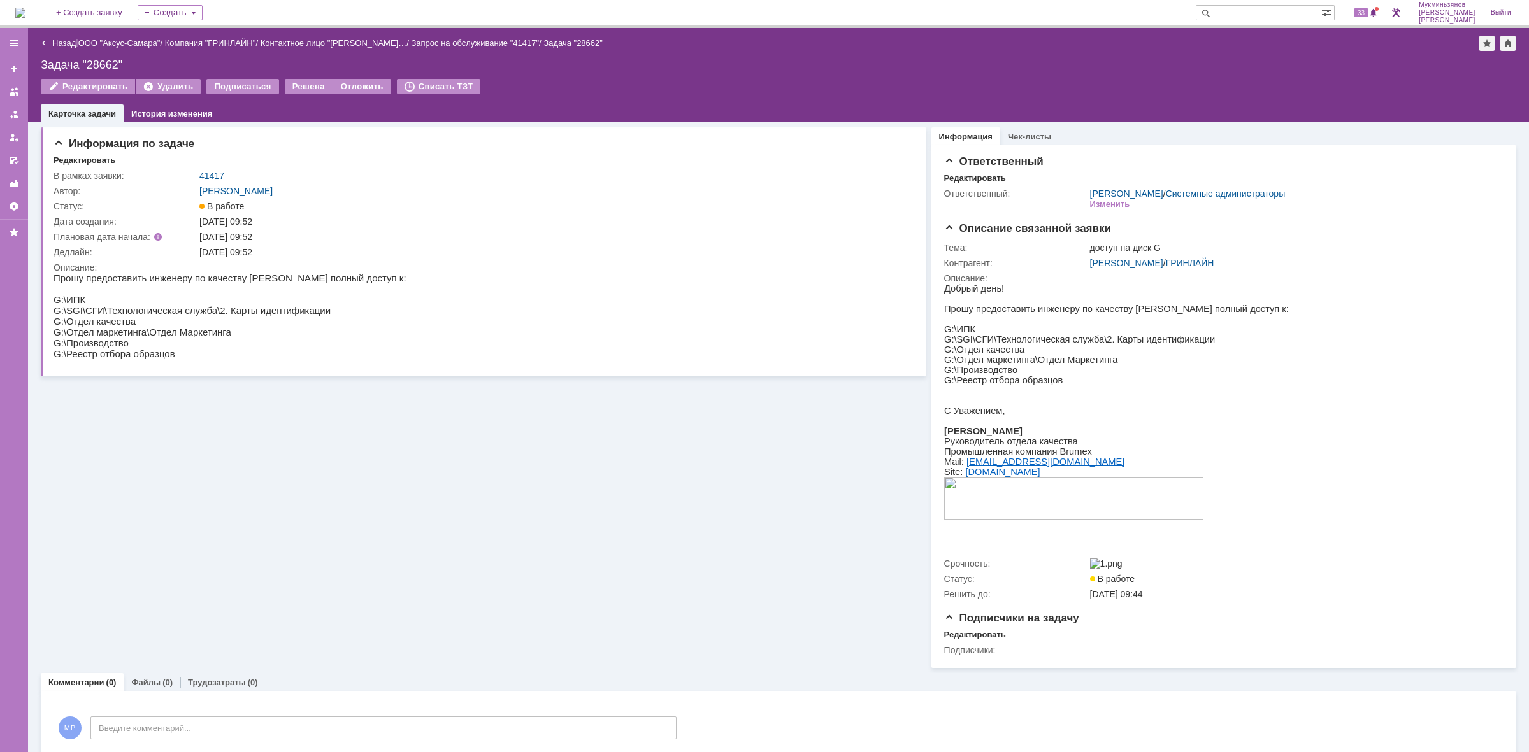
click at [17, 8] on img at bounding box center [20, 13] width 10 height 10
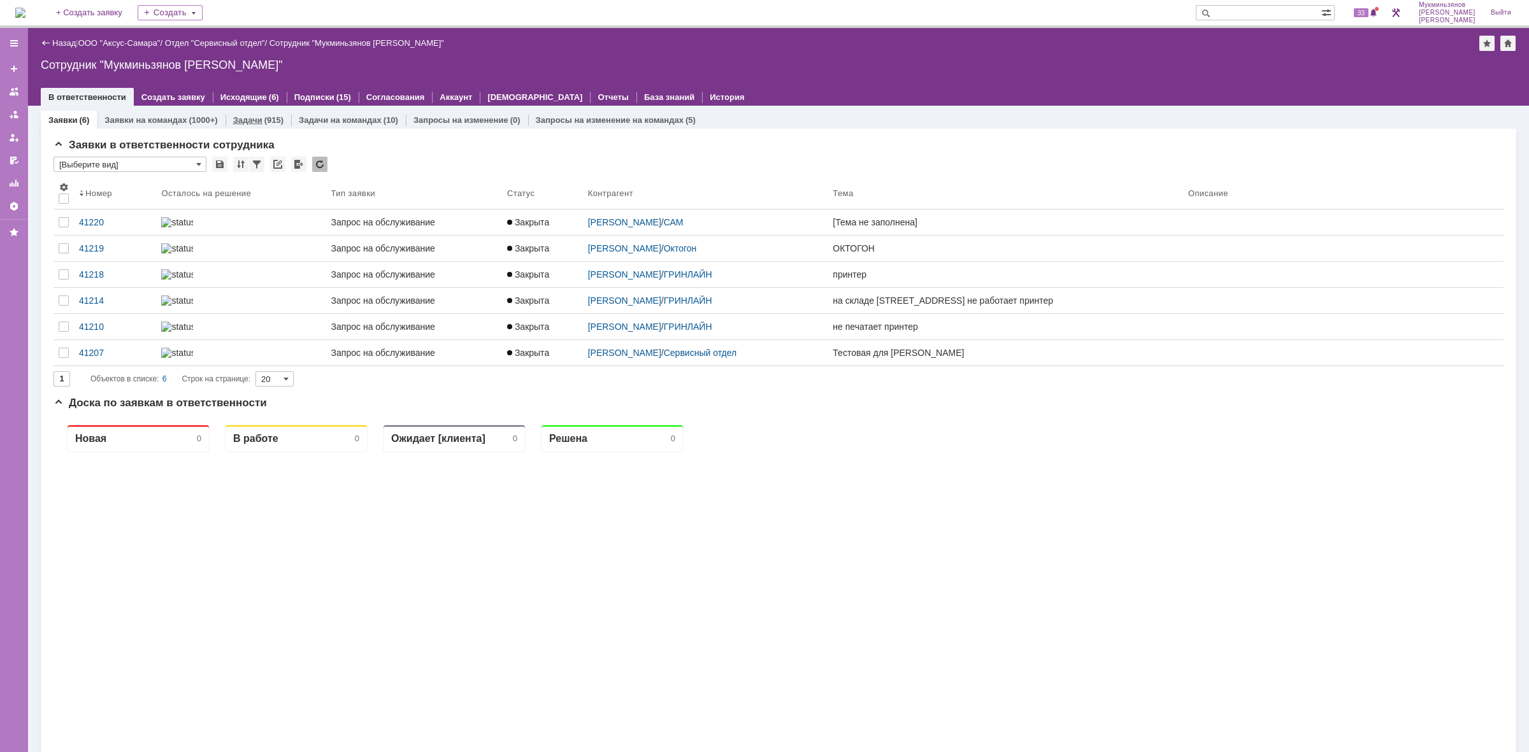
click at [264, 118] on div "(915)" at bounding box center [273, 120] width 19 height 10
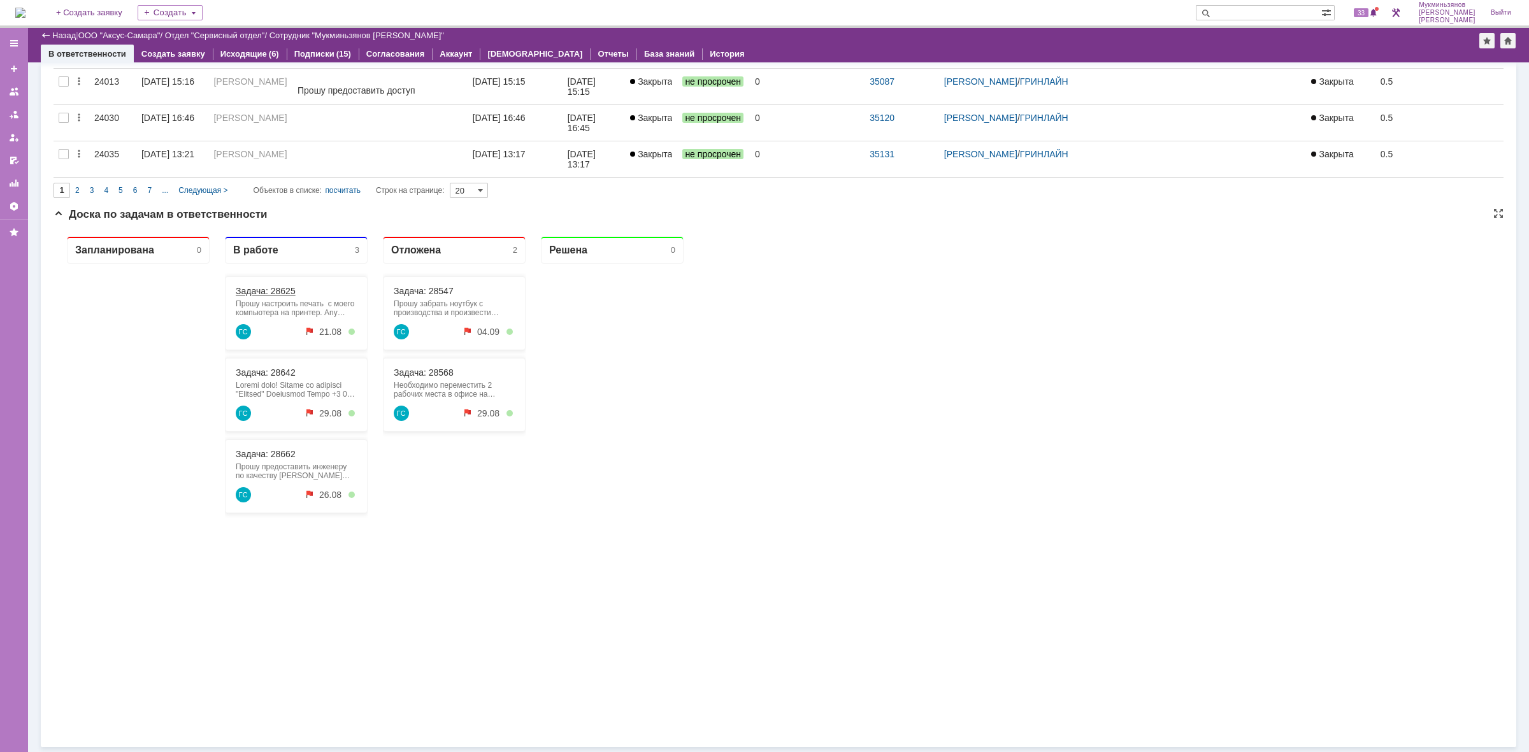
click at [285, 292] on link "Задача: 28625" at bounding box center [266, 291] width 60 height 10
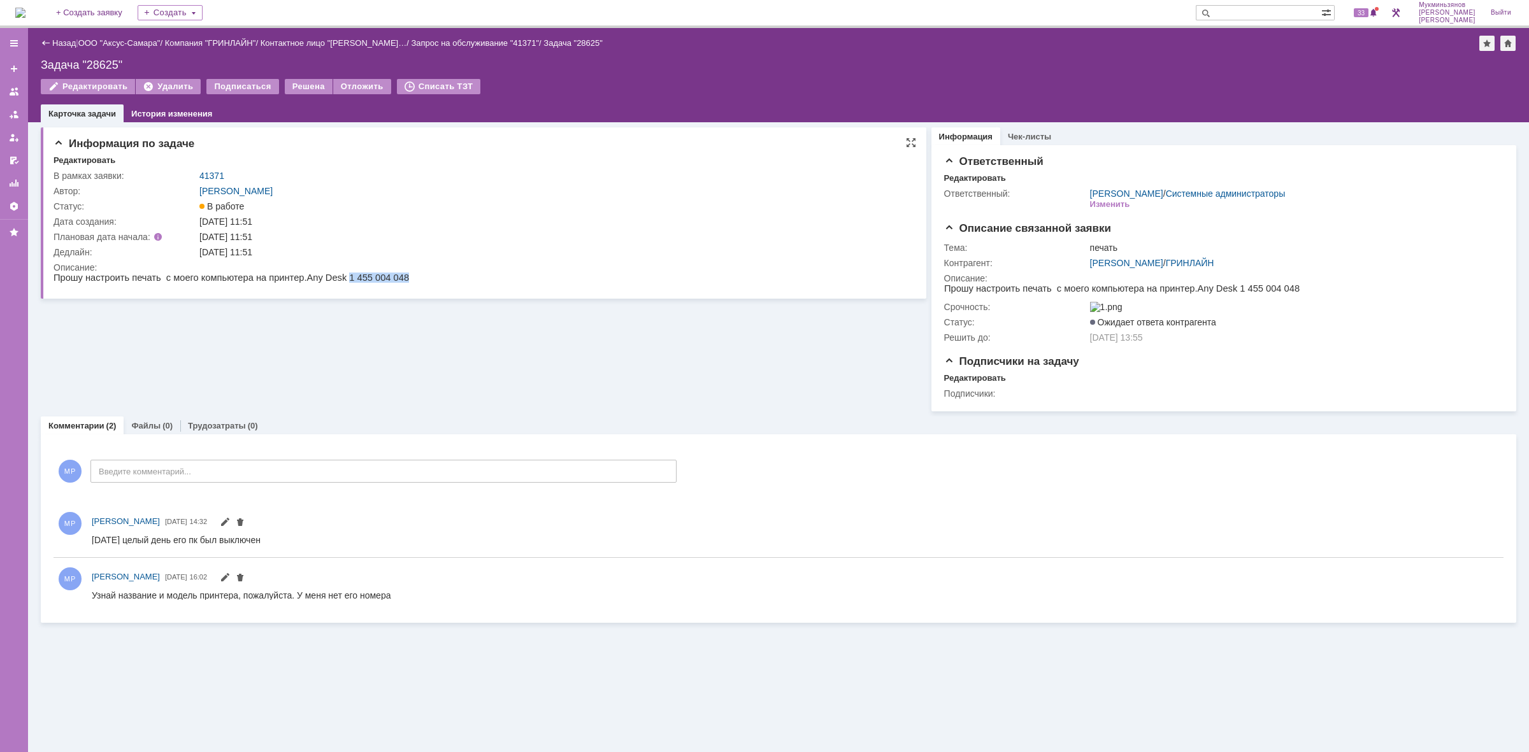
drag, startPoint x: 325, startPoint y: 279, endPoint x: 385, endPoint y: 276, distance: 60.6
click at [385, 276] on html "Прошу настроить печать с моего компьютера на принтер. Any Desk 1 455 004 048" at bounding box center [480, 278] width 853 height 11
copy span "1 455 004 048"
click at [25, 14] on img at bounding box center [20, 13] width 10 height 10
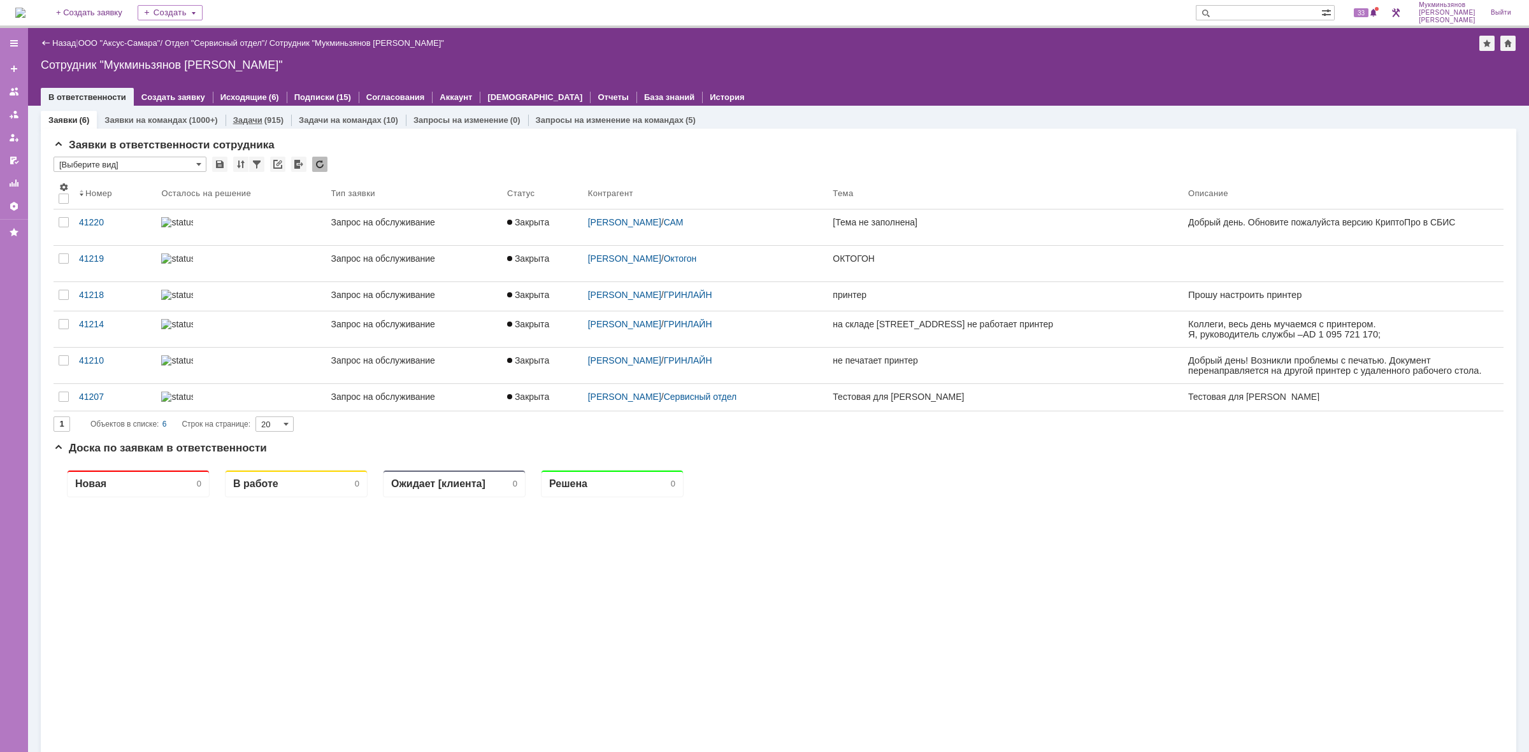
click at [247, 111] on div "Задачи (915)" at bounding box center [259, 120] width 66 height 18
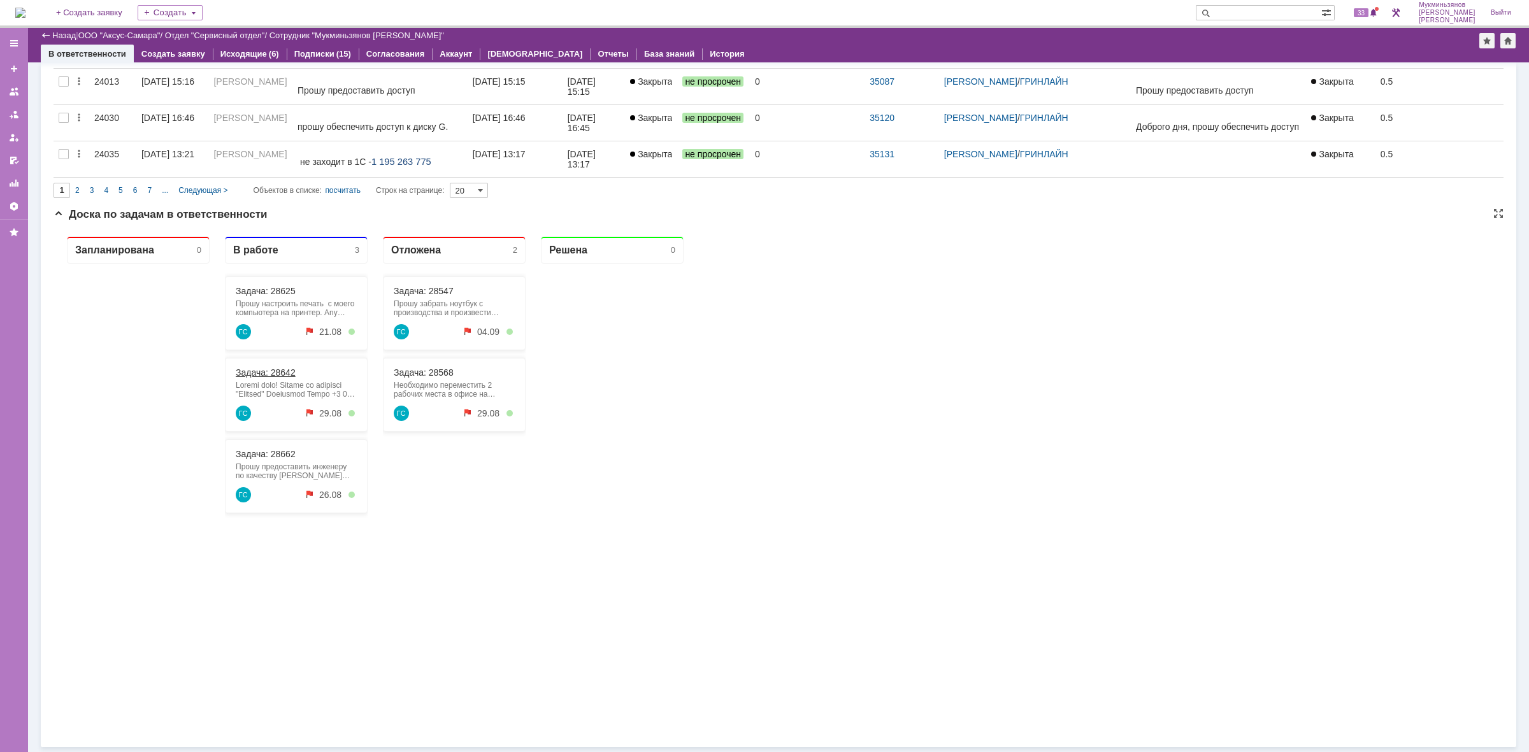
click at [283, 374] on link "Задача: 28642" at bounding box center [266, 373] width 60 height 10
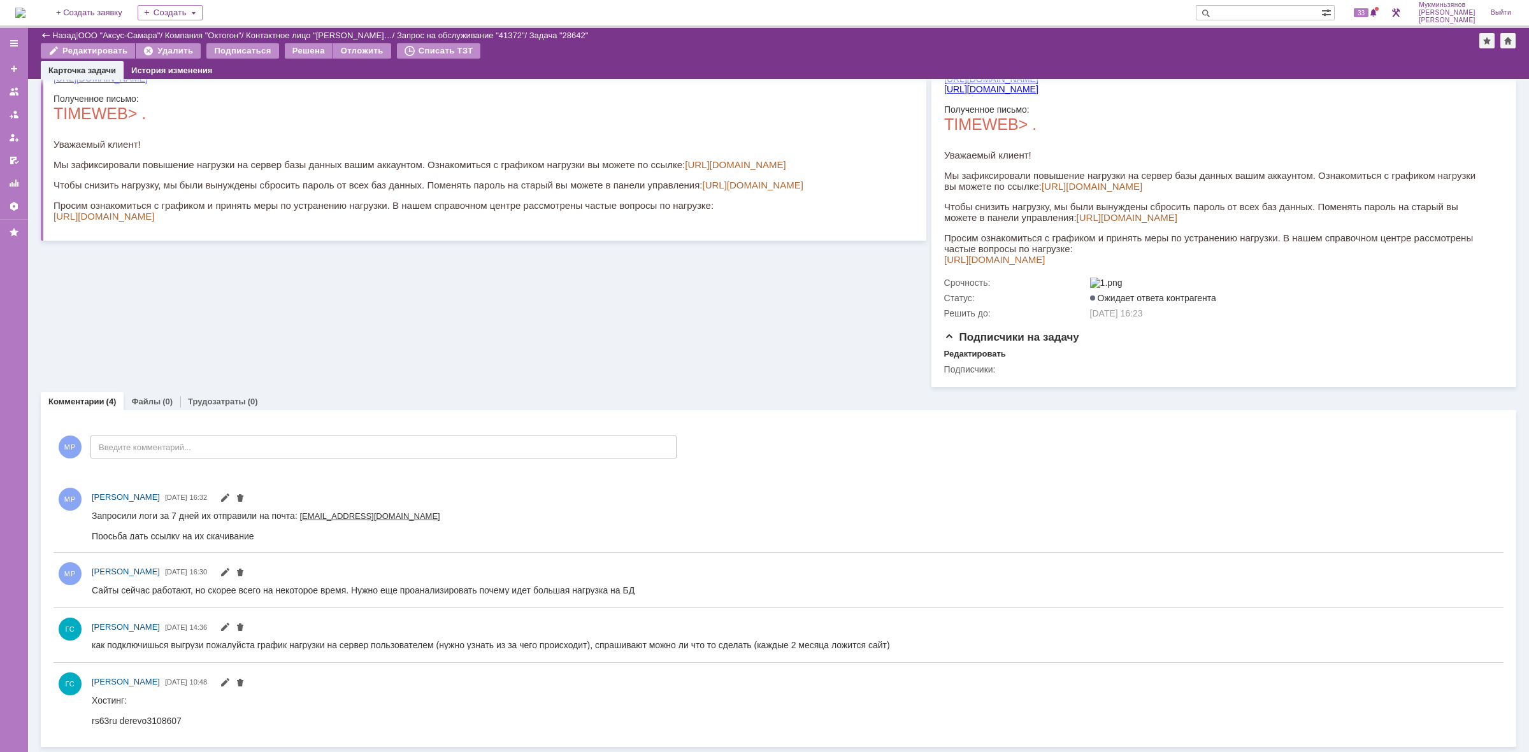
drag, startPoint x: 354, startPoint y: 517, endPoint x: 300, endPoint y: 517, distance: 54.2
click at [300, 517] on html "Запросили логи за 7 дней их отправили на почта: naa@rs63.ru Просьба дать ссылку…" at bounding box center [789, 525] width 1394 height 31
click at [429, 520] on html "Запросили логи за 7 дней их отправили на почта: naa@rs63.ru Просьба дать ссылку…" at bounding box center [789, 525] width 1394 height 31
drag, startPoint x: 115, startPoint y: 719, endPoint x: 92, endPoint y: 721, distance: 22.3
click at [92, 721] on div "rs63ru derevo3108607" at bounding box center [137, 721] width 90 height 10
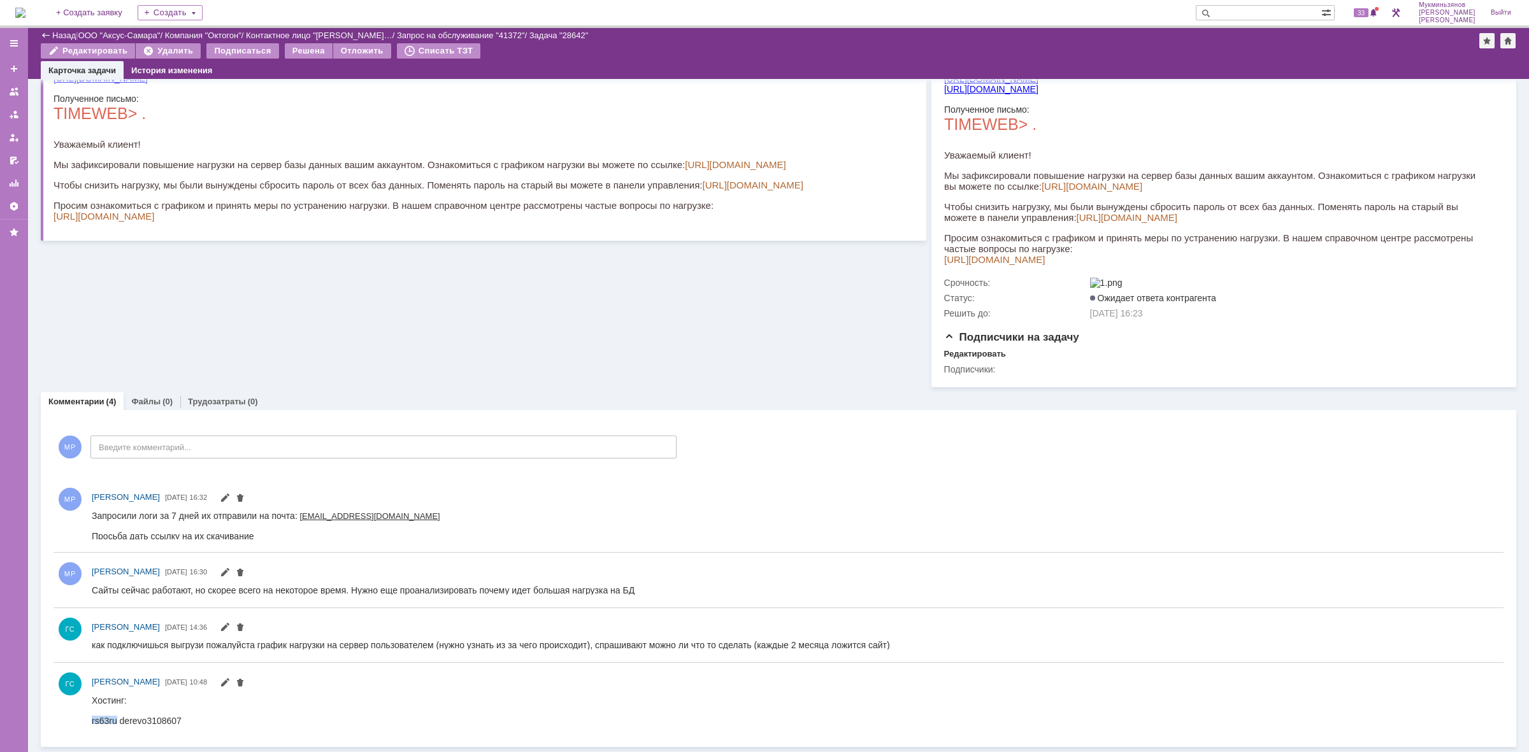
copy div "rs63ru"
drag, startPoint x: 120, startPoint y: 719, endPoint x: 325, endPoint y: 1247, distance: 567.2
click at [185, 715] on html "Хостинг: rs63ru derevo3108607" at bounding box center [789, 711] width 1394 height 31
copy div "derevo3108607"
drag, startPoint x: 196, startPoint y: 463, endPoint x: 201, endPoint y: 454, distance: 10.6
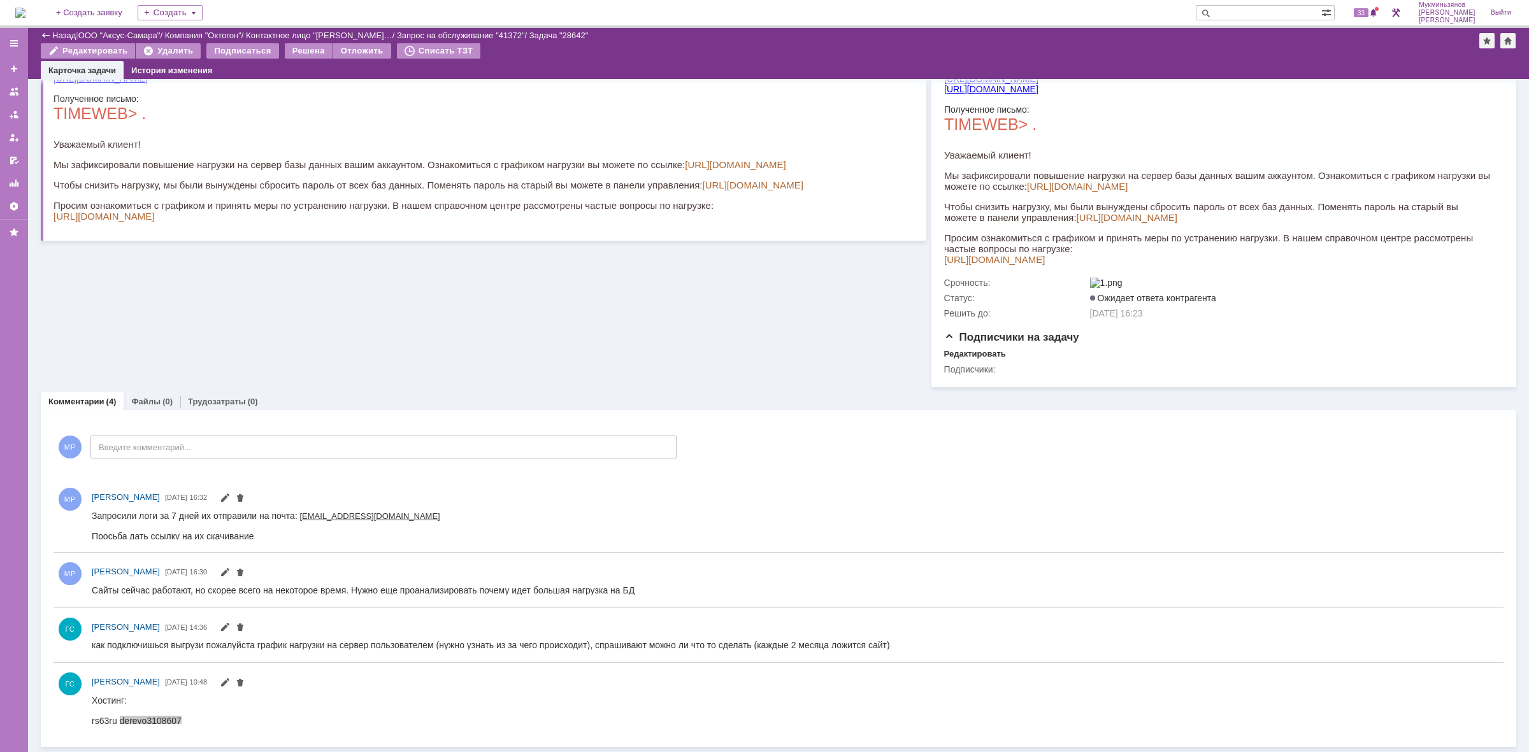
click at [197, 461] on div "МР Введите комментарий..." at bounding box center [365, 448] width 623 height 59
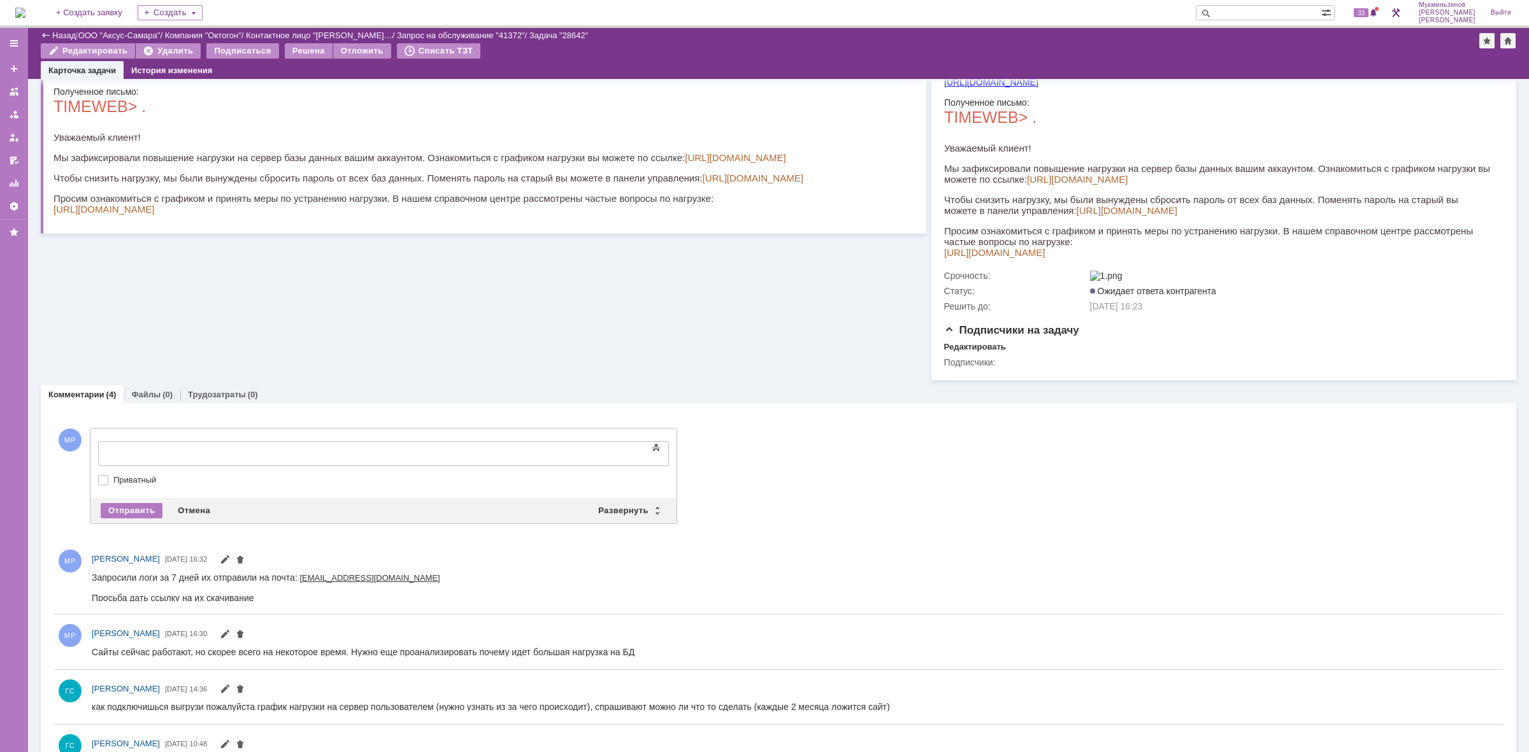
click at [204, 456] on div at bounding box center [201, 452] width 181 height 10
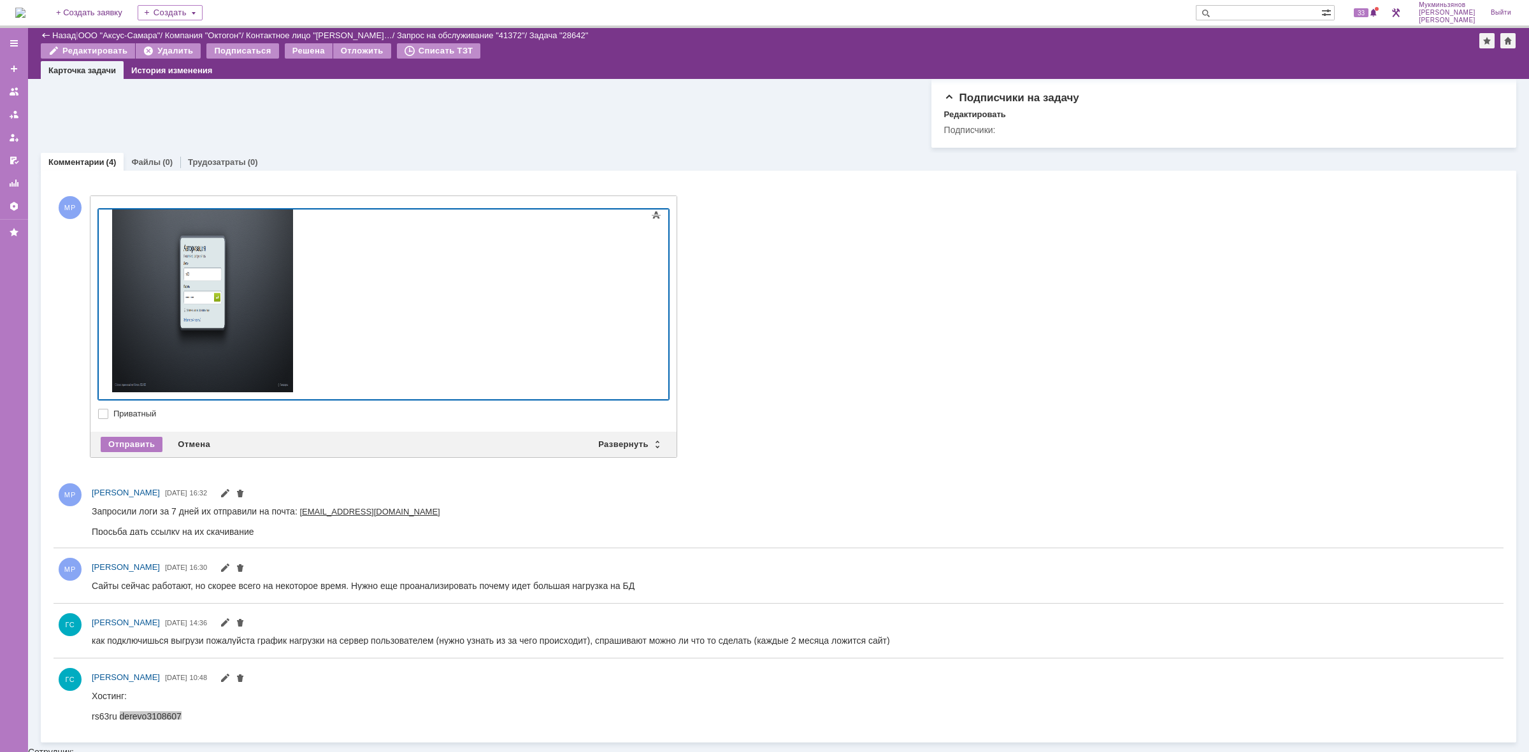
scroll to position [470, 0]
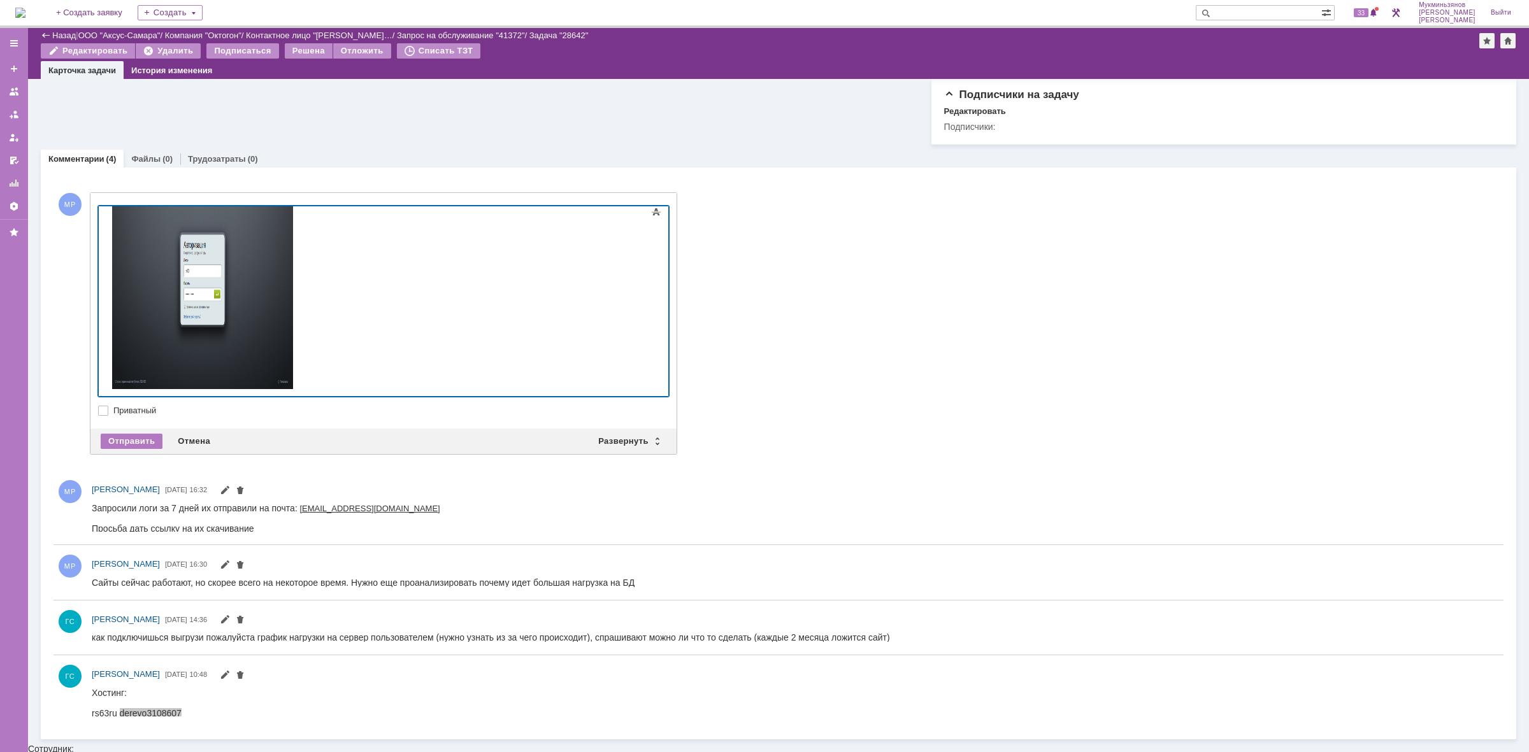
click at [292, 362] on div at bounding box center [201, 276] width 181 height 231
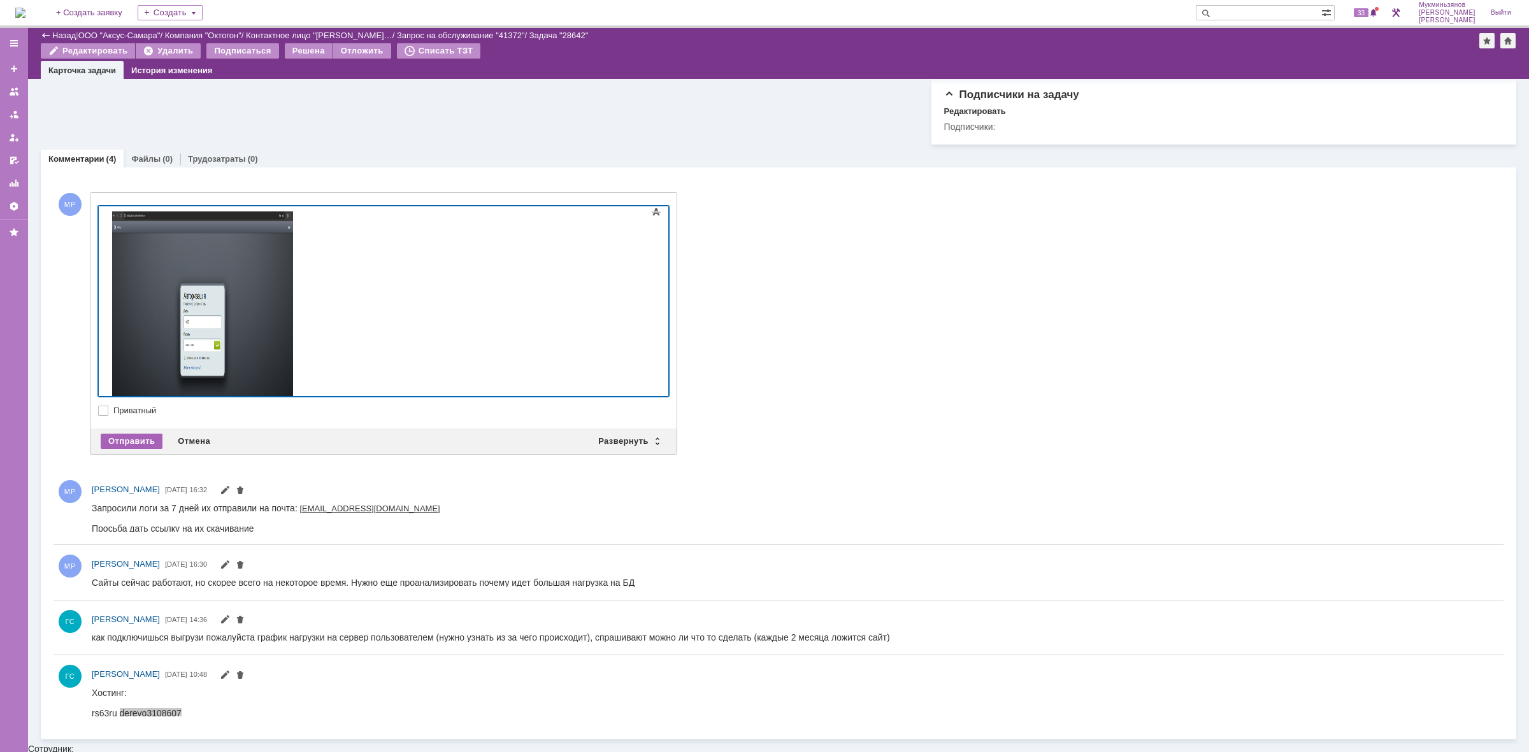
click at [127, 440] on div "Отправить" at bounding box center [132, 441] width 62 height 15
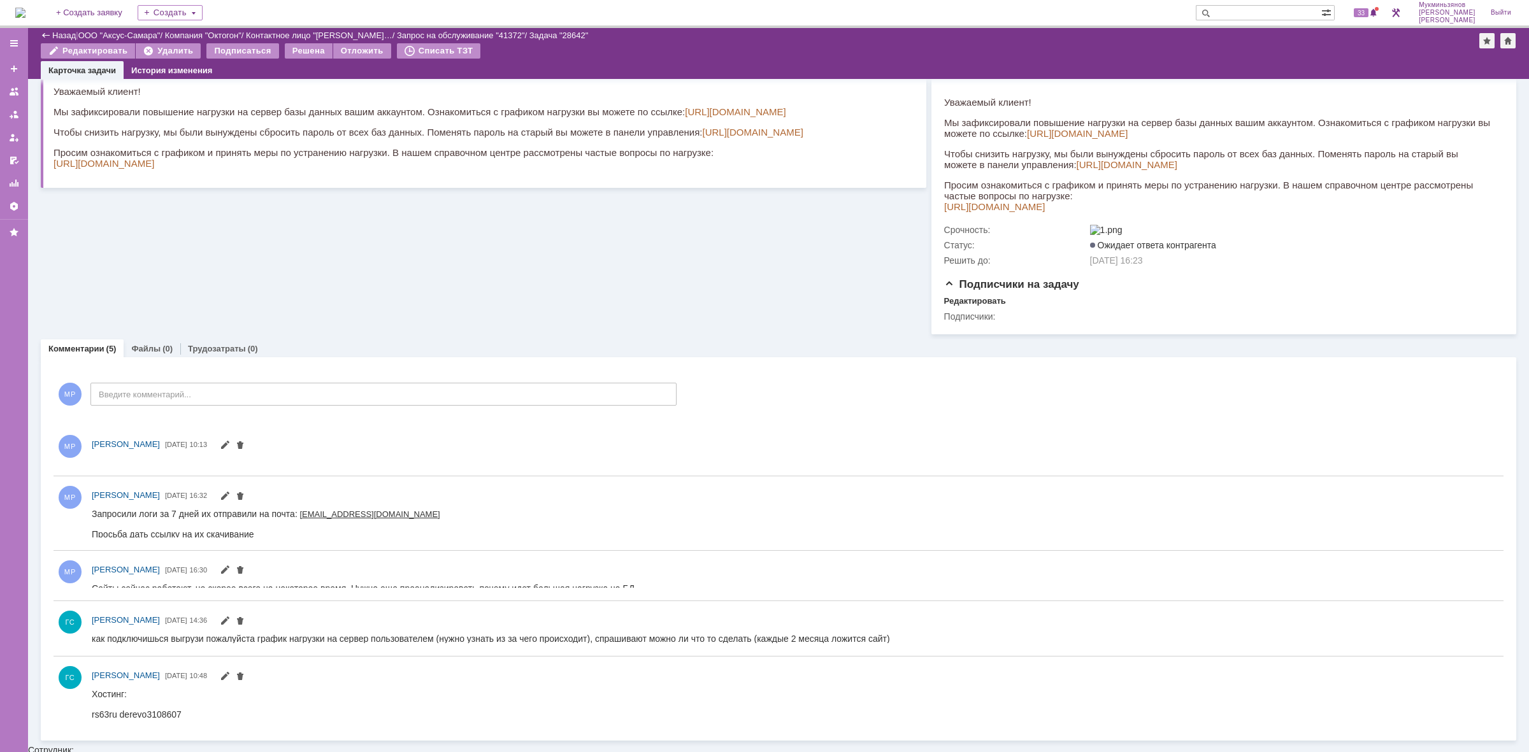
scroll to position [281, 0]
click at [202, 390] on input "Введите комментарий..." at bounding box center [383, 393] width 586 height 23
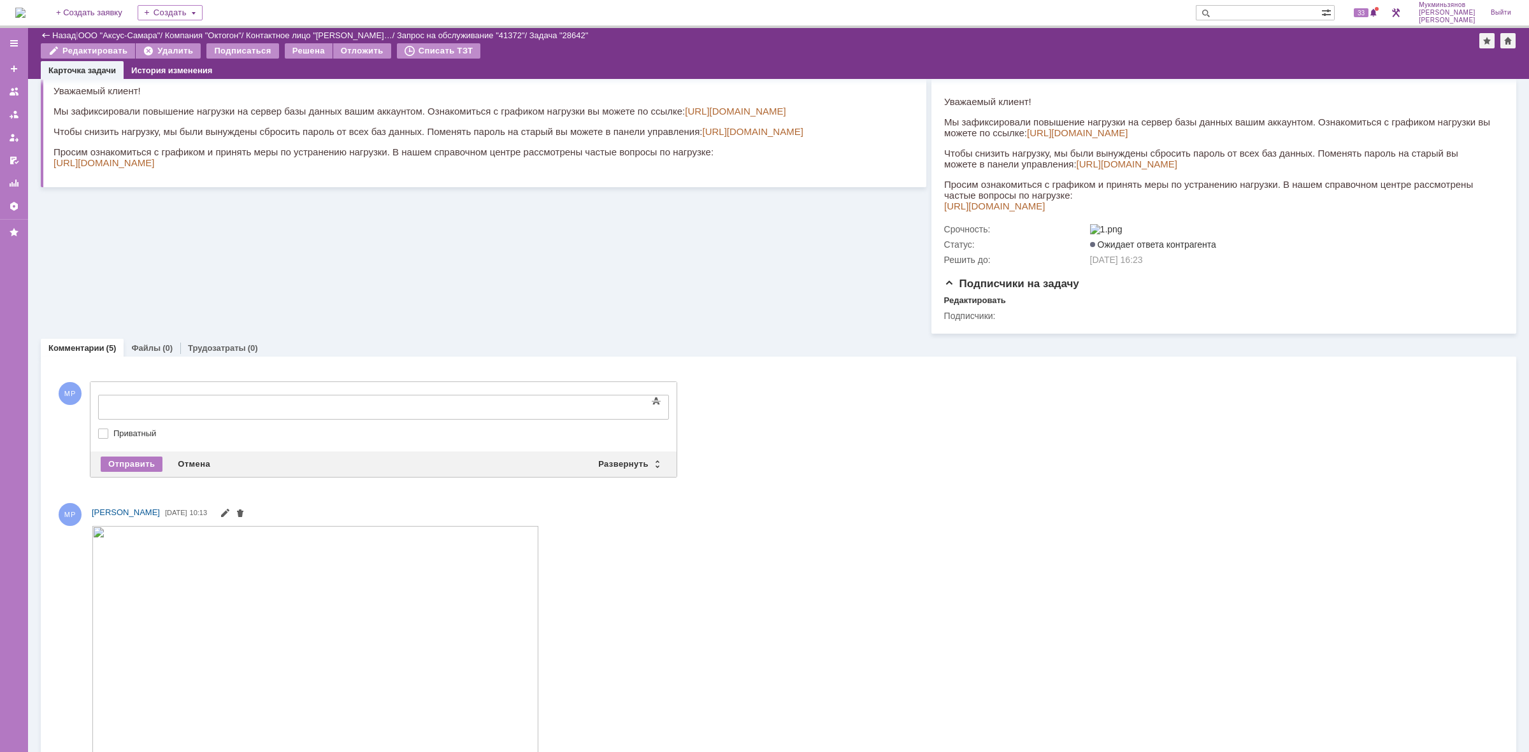
scroll to position [0, 0]
click at [233, 413] on body at bounding box center [201, 407] width 191 height 22
click at [118, 456] on div "Отправить Отмена Развернуть Свернуть" at bounding box center [383, 464] width 586 height 25
click at [129, 470] on div "Отправить" at bounding box center [132, 464] width 62 height 15
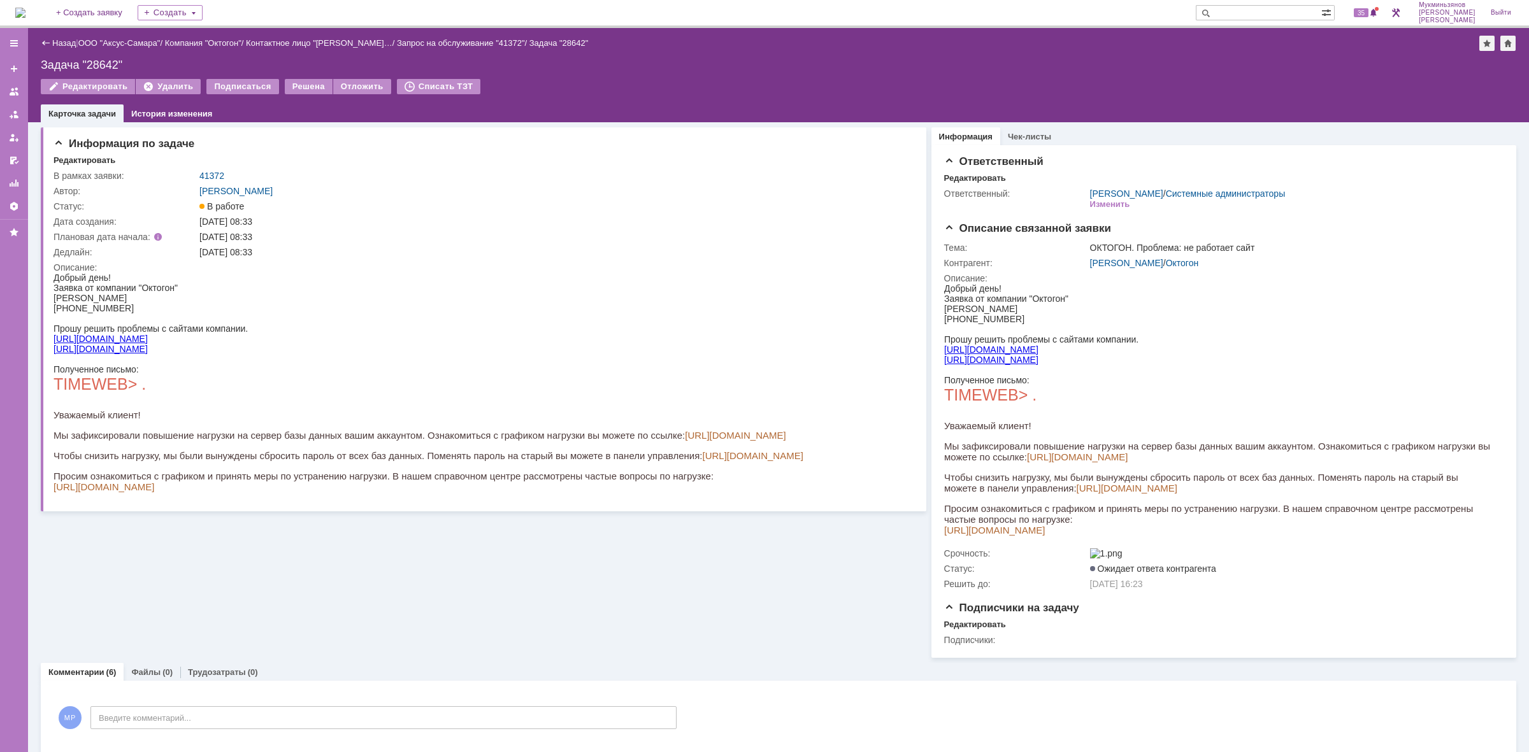
click at [25, 10] on img at bounding box center [20, 13] width 10 height 10
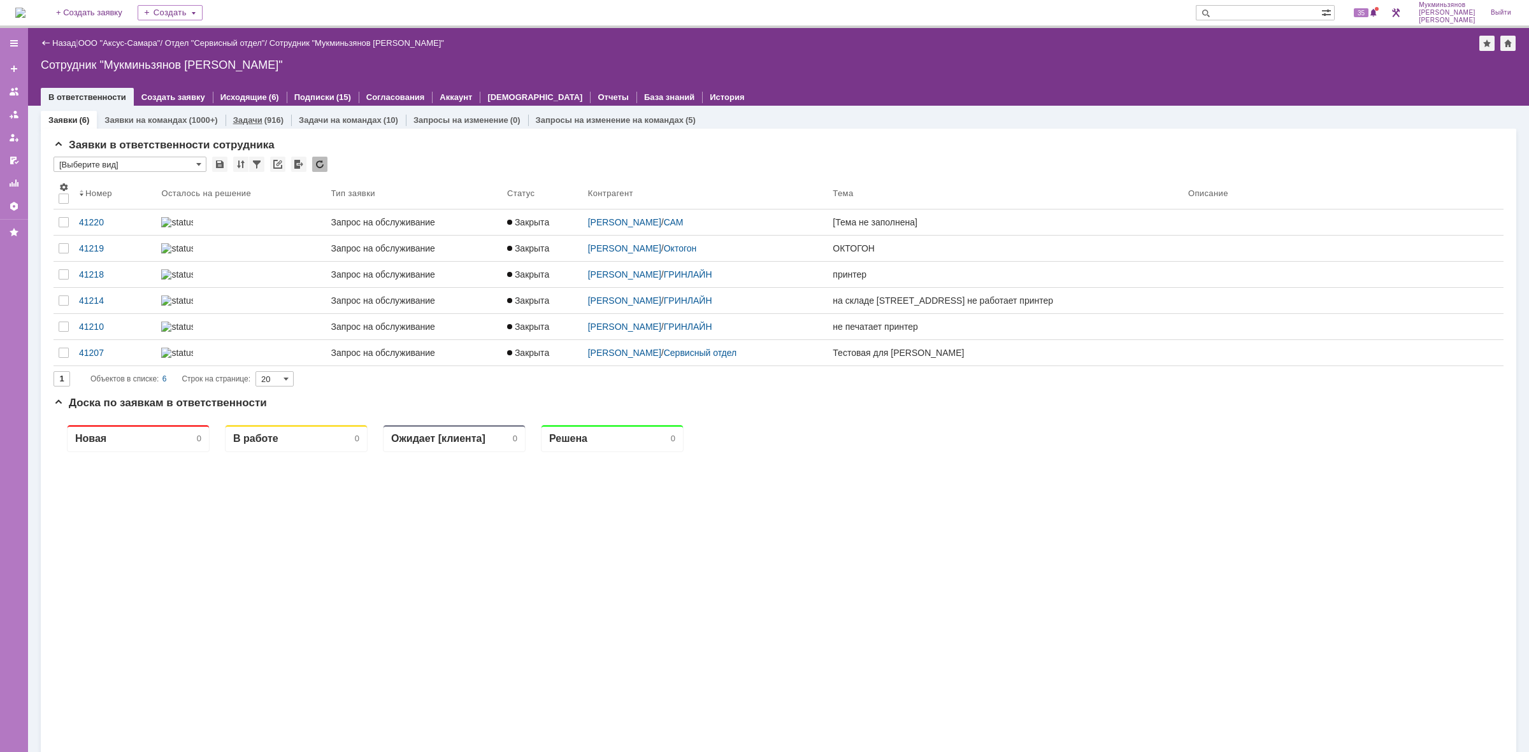
click at [258, 118] on link "Задачи" at bounding box center [247, 120] width 29 height 10
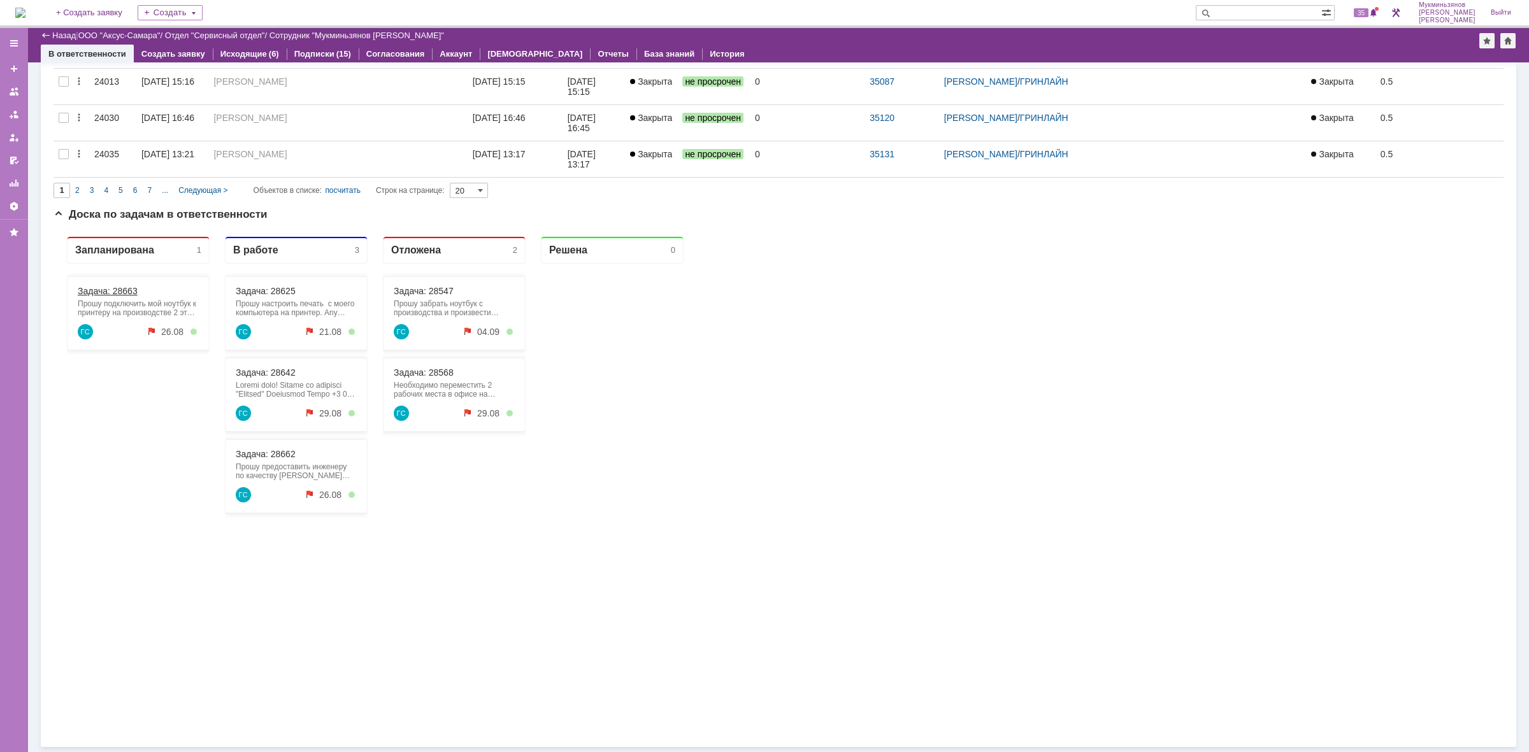
click at [118, 294] on link "Задача: 28663" at bounding box center [108, 291] width 60 height 10
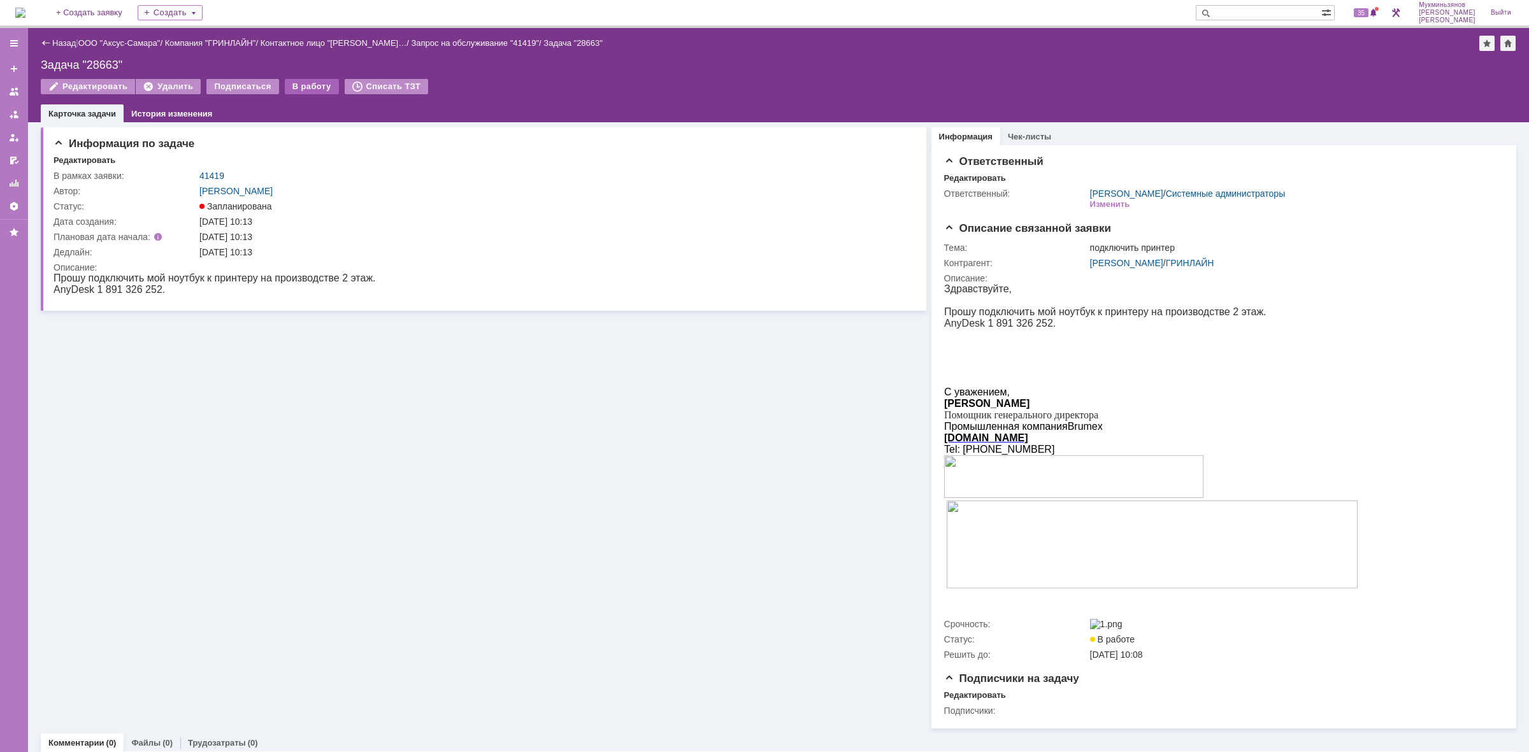
click at [306, 80] on div "В работу" at bounding box center [312, 86] width 54 height 15
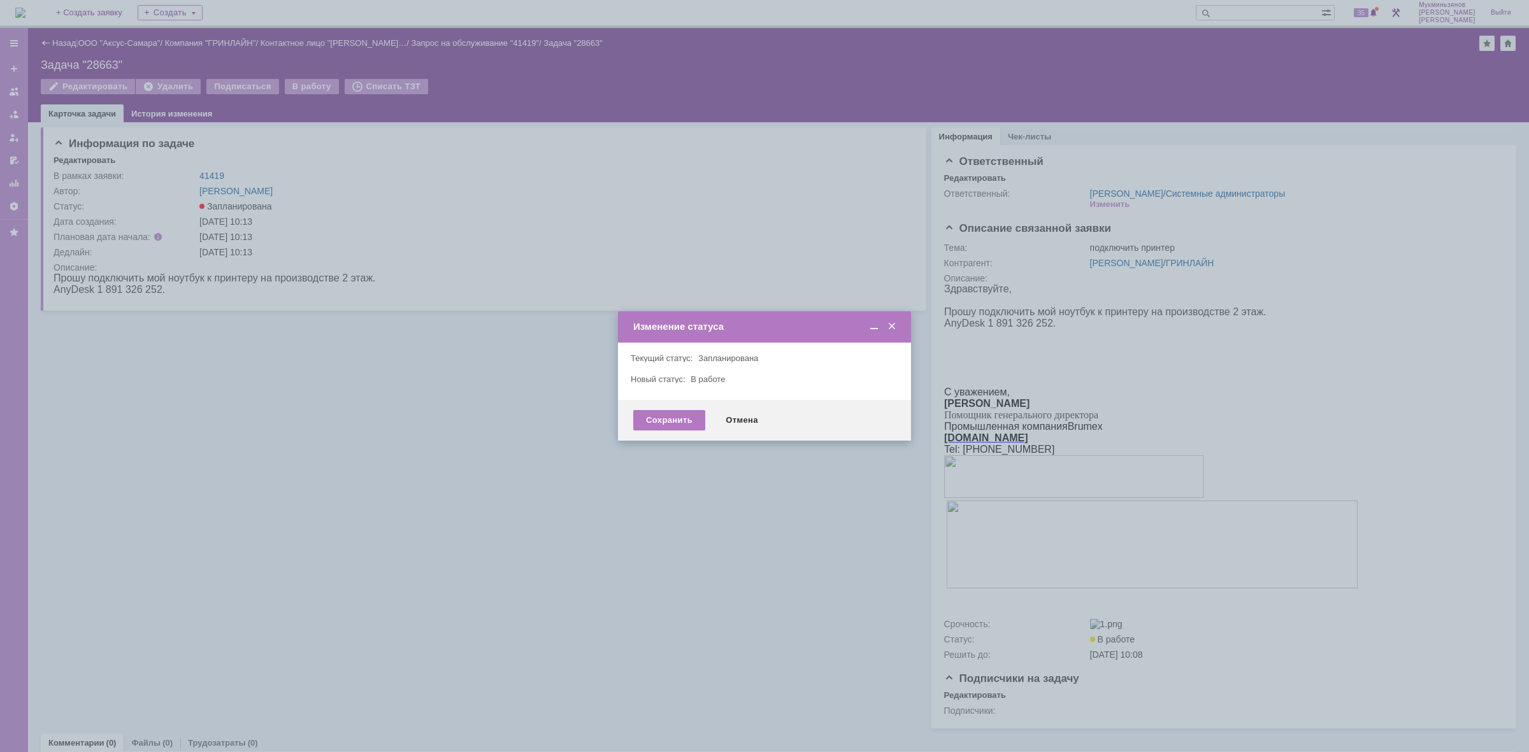
click at [682, 406] on div "Сохранить Отмена" at bounding box center [764, 420] width 293 height 41
click at [660, 428] on div "Сохранить" at bounding box center [669, 420] width 72 height 20
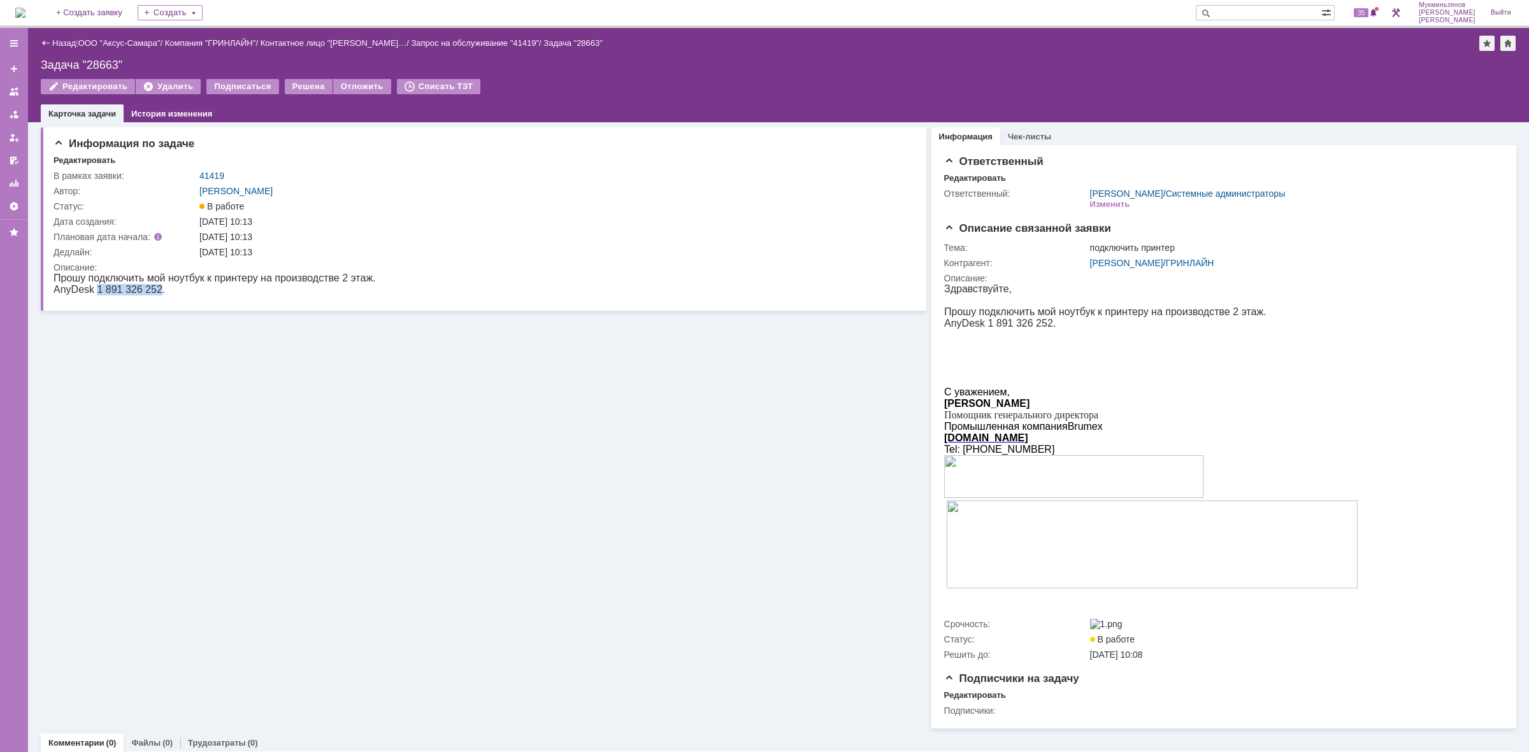
drag, startPoint x: 92, startPoint y: 292, endPoint x: 149, endPoint y: 293, distance: 57.3
click at [149, 293] on p "AnyDesk 1 891 326 252." at bounding box center [215, 289] width 322 height 11
copy p "1 891 326 252"
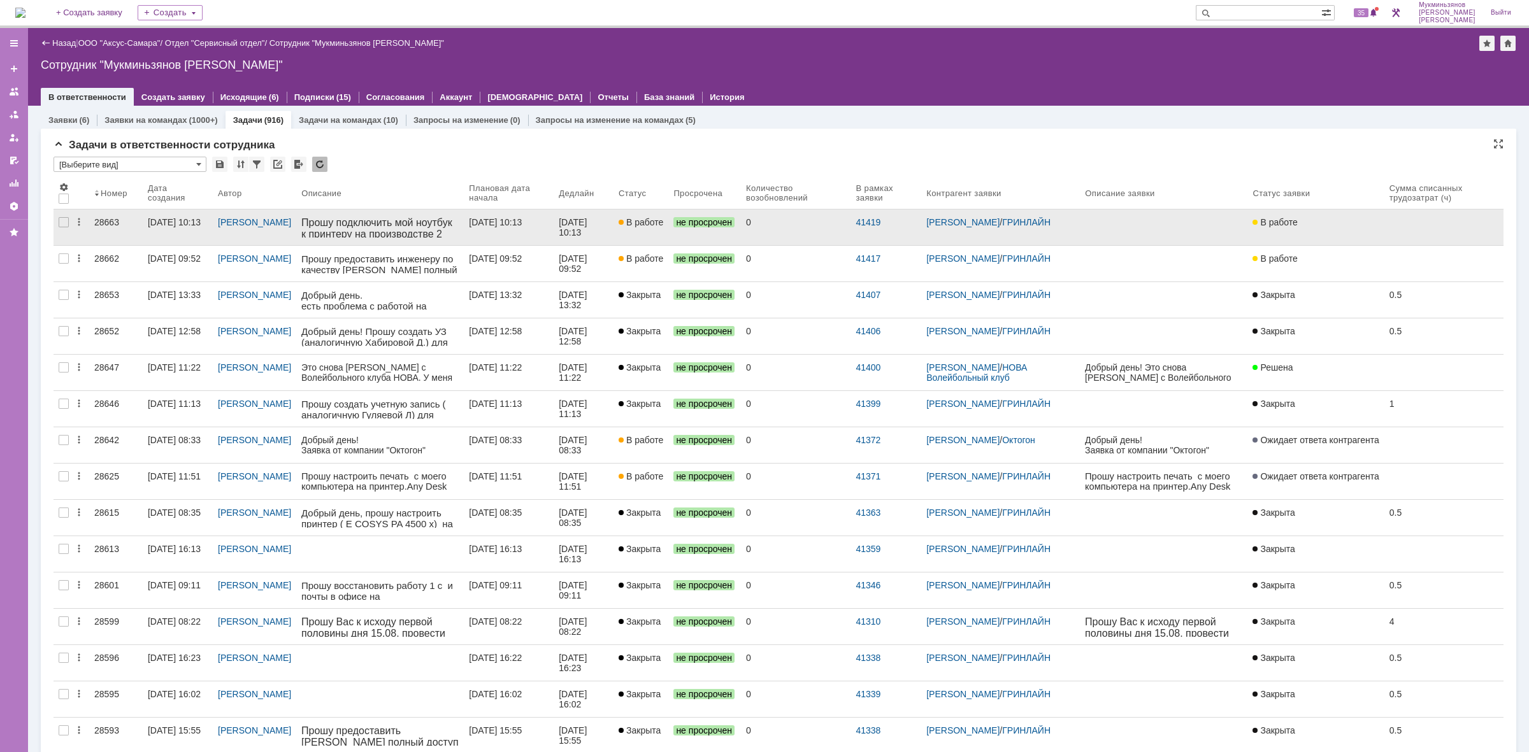
click at [589, 224] on div "[DATE] 10:13" at bounding box center [574, 227] width 31 height 20
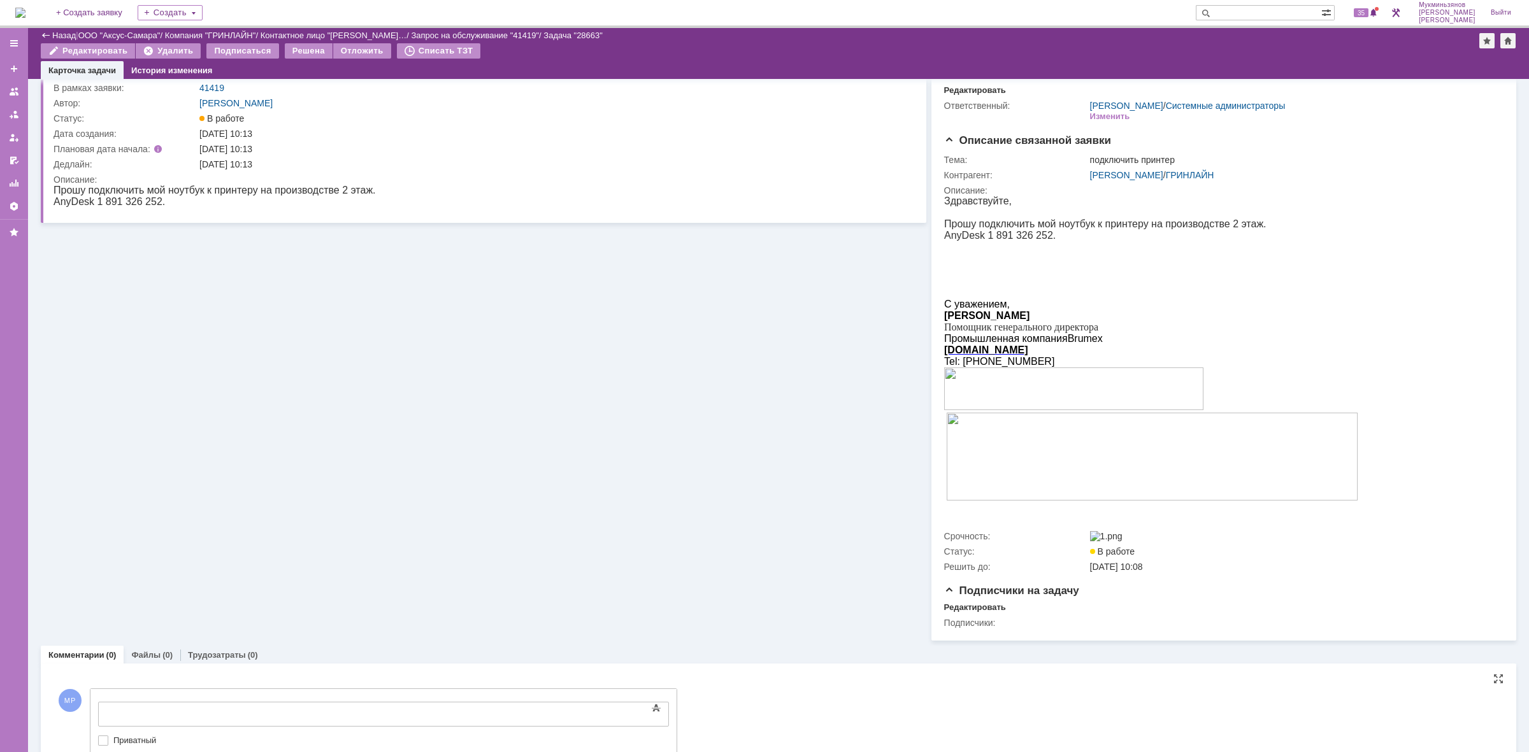
click at [292, 708] on div at bounding box center [201, 713] width 181 height 10
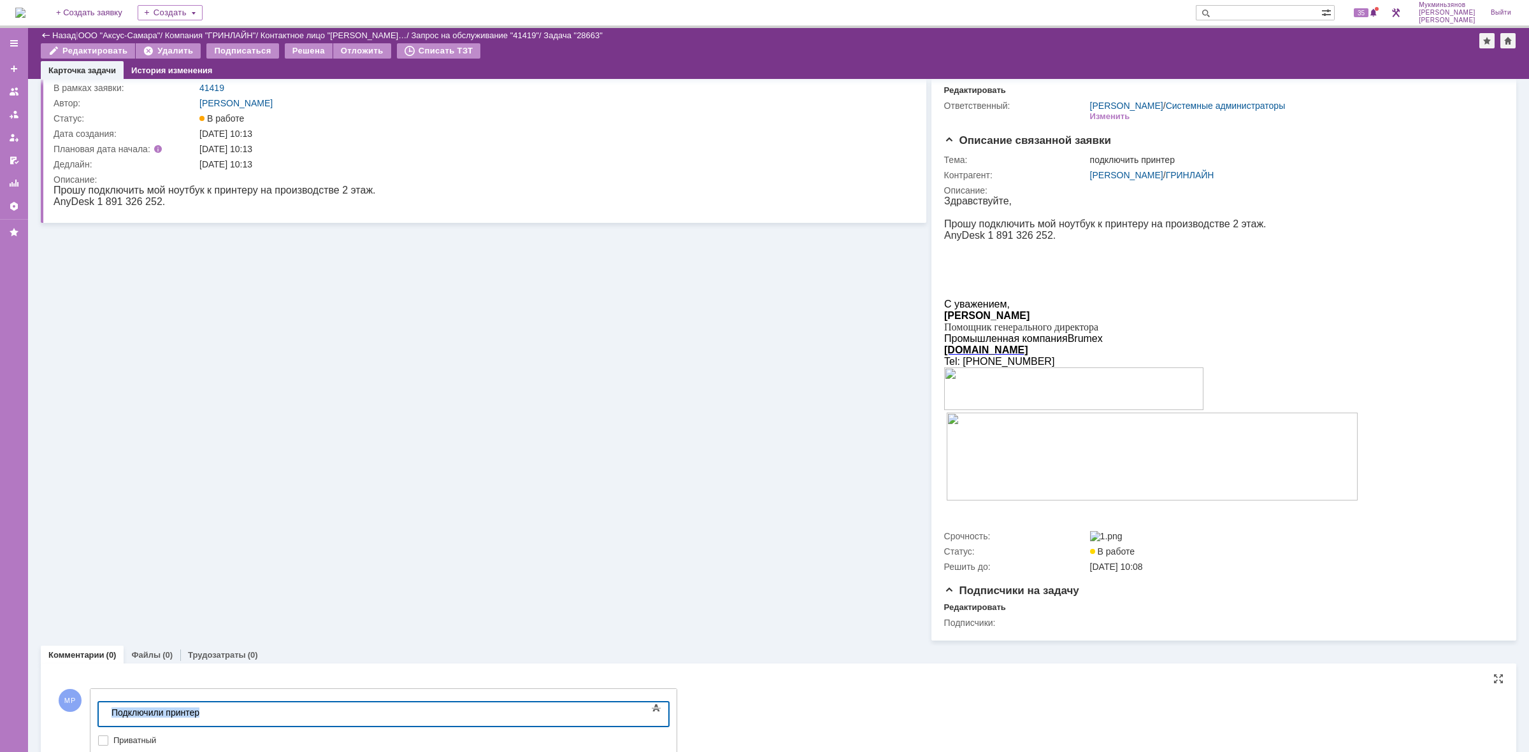
drag, startPoint x: 273, startPoint y: 712, endPoint x: 7, endPoint y: 707, distance: 266.4
click at [106, 707] on html "​Подключили принтер" at bounding box center [201, 714] width 191 height 22
copy div "​Подключили принтер"
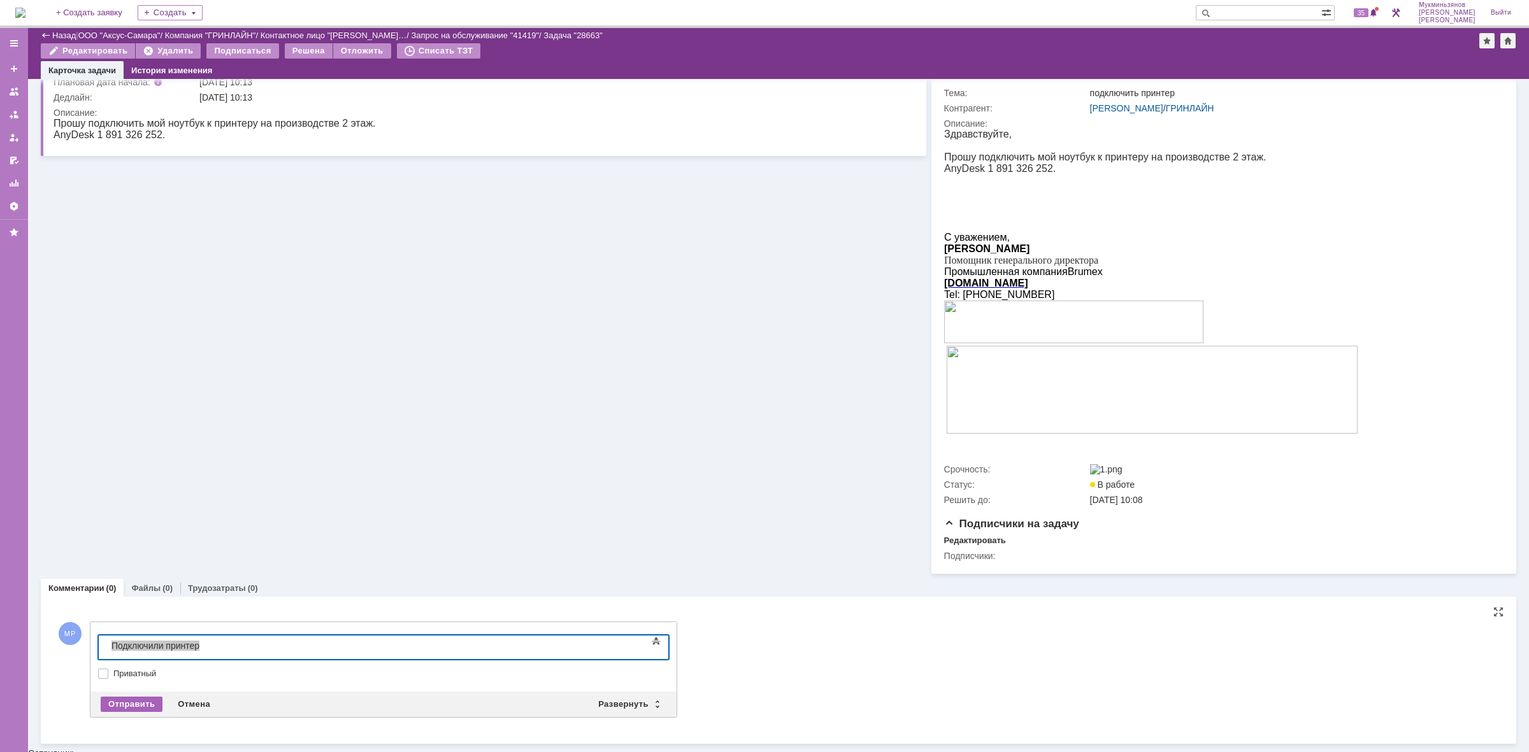
click at [131, 708] on div "Отправить" at bounding box center [132, 704] width 62 height 15
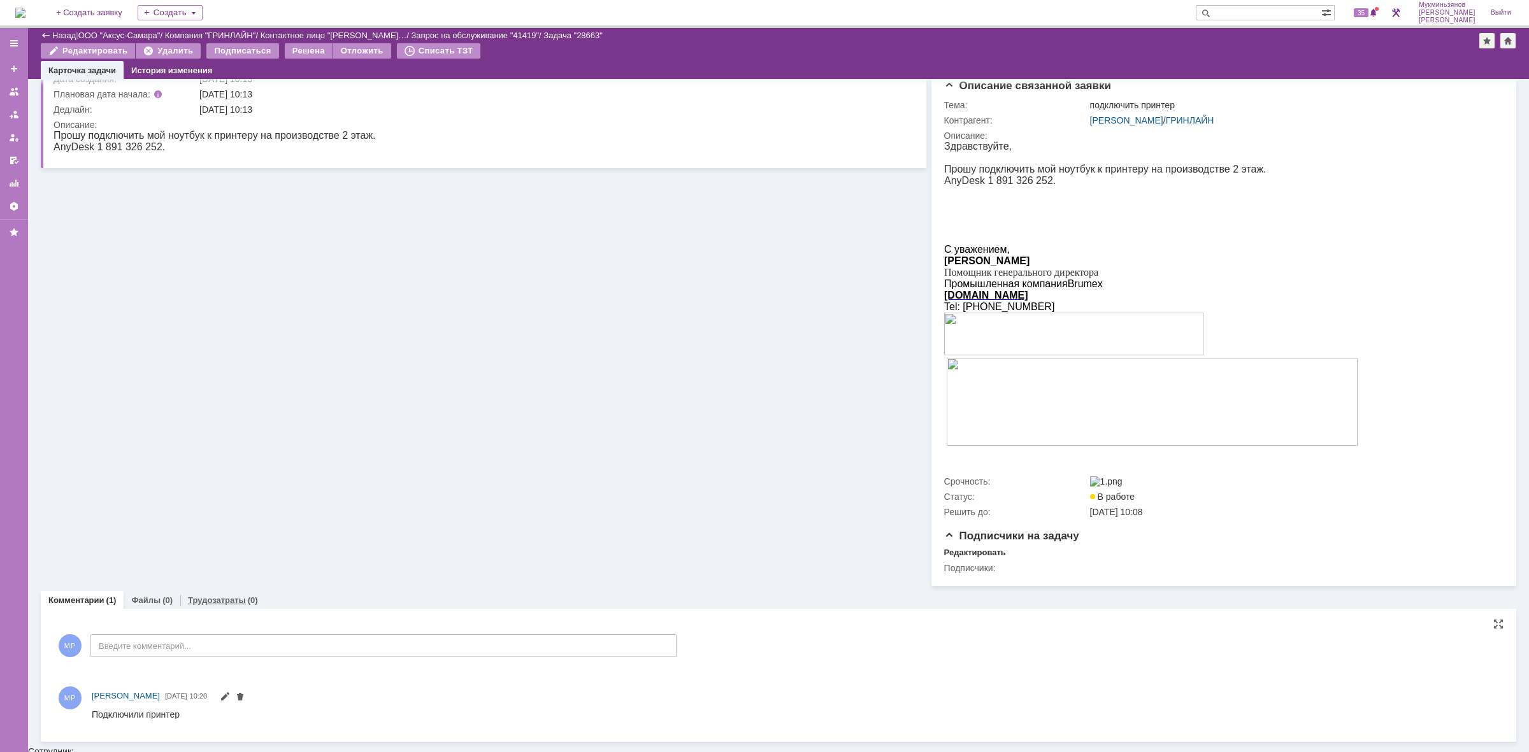
click at [224, 605] on link "Трудозатраты" at bounding box center [217, 601] width 58 height 10
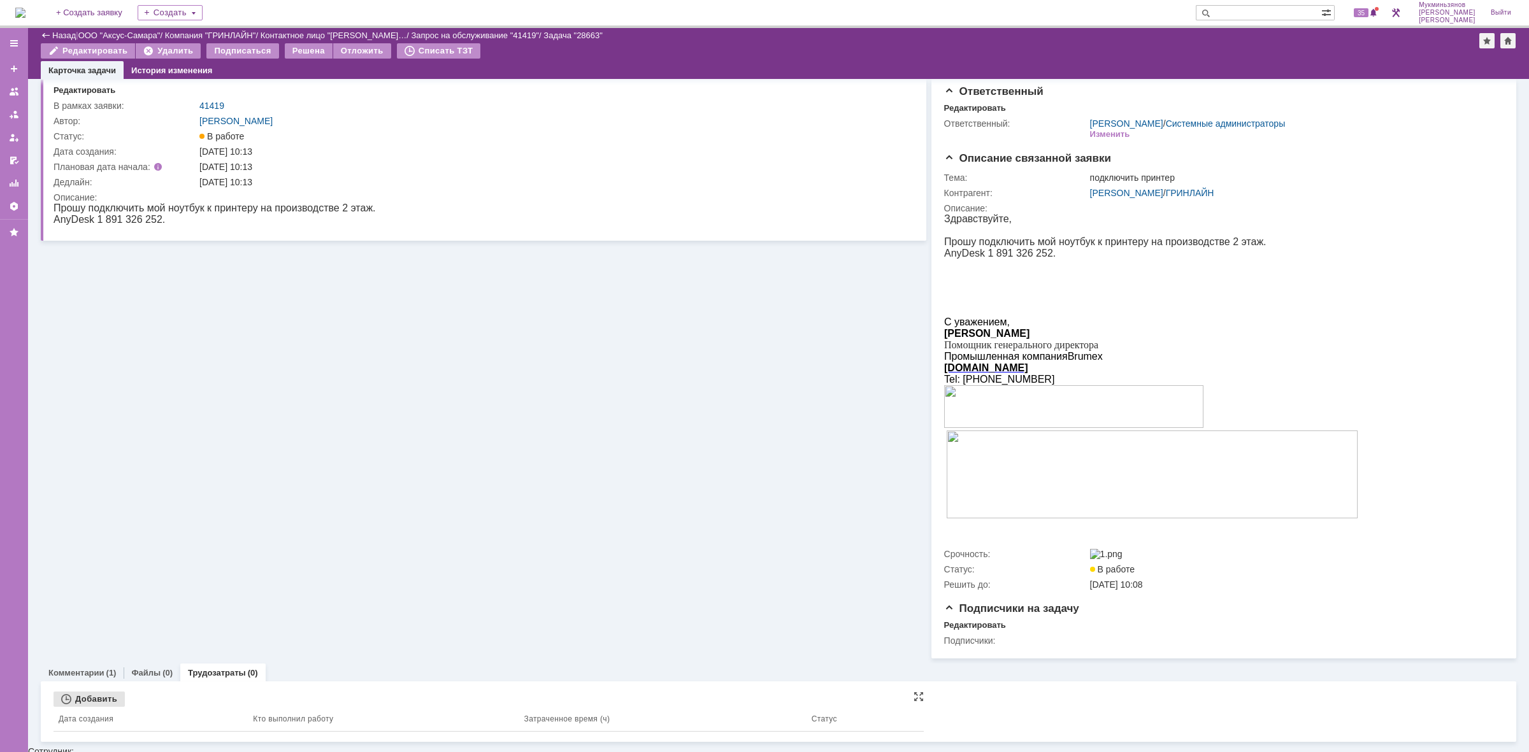
click at [110, 707] on div "Добавить" at bounding box center [89, 699] width 71 height 15
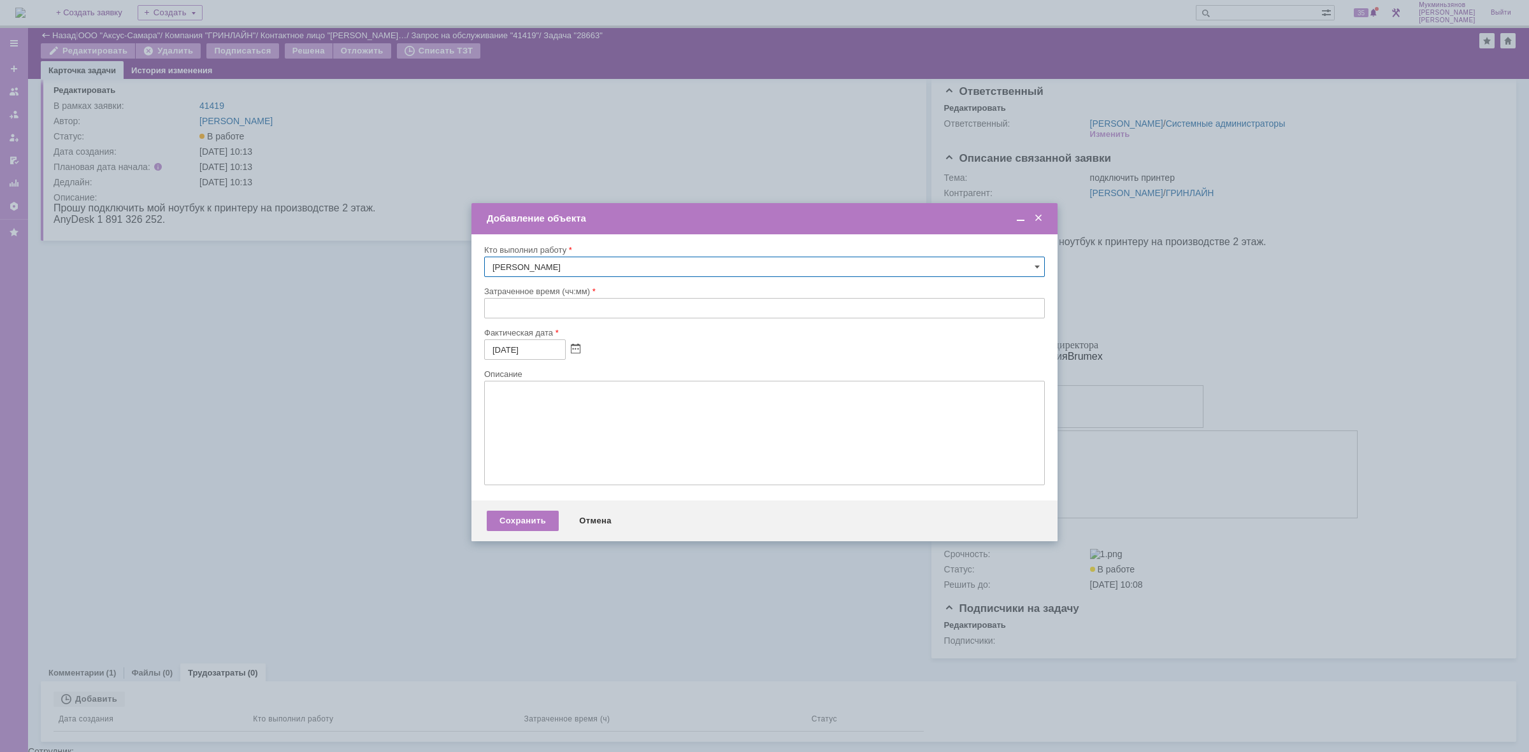
click at [606, 298] on input "text" at bounding box center [764, 308] width 561 height 20
type input "0:__"
type input "00:30"
click at [557, 453] on textarea at bounding box center [764, 433] width 561 height 104
paste textarea "​Подключили принтер"
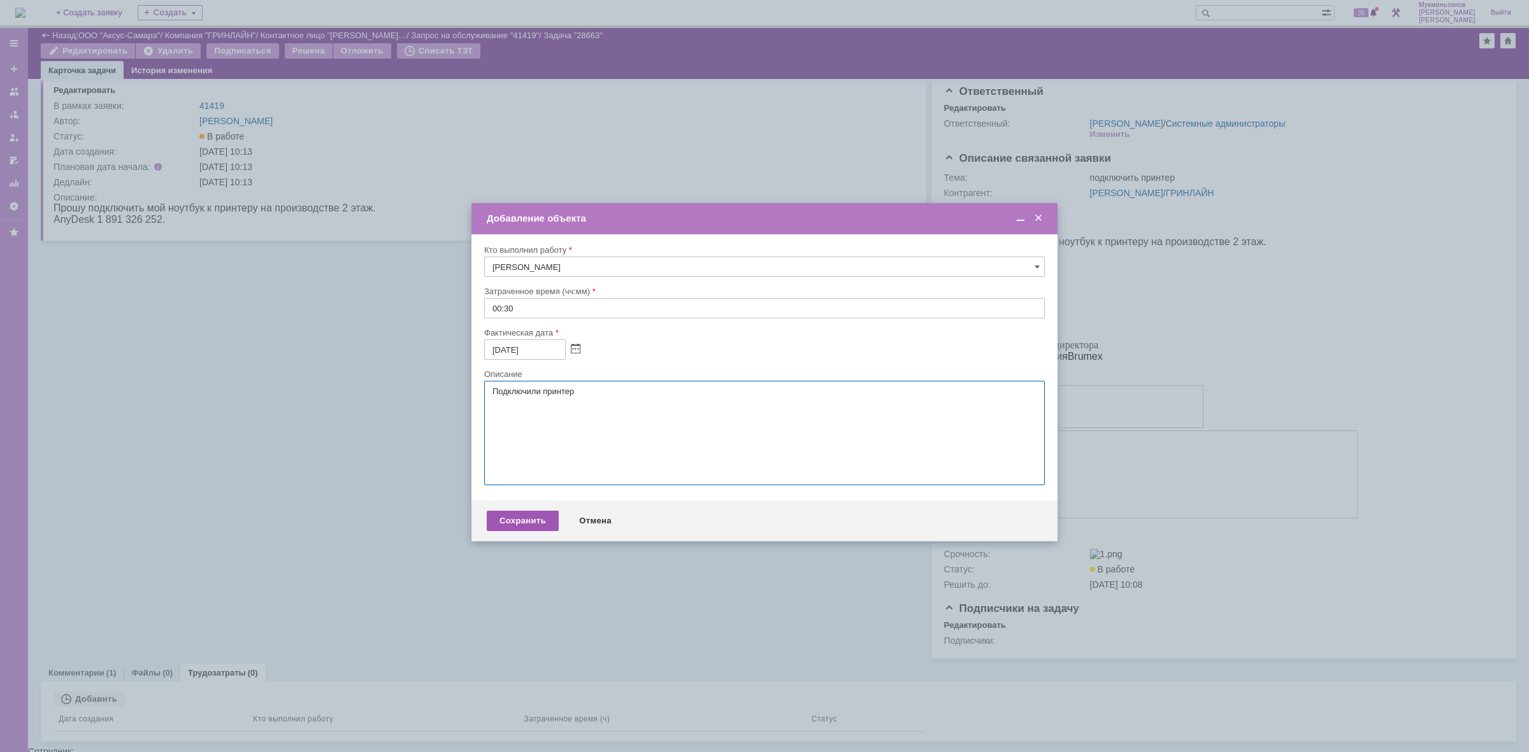
type textarea "​Подключили принтер"
click at [517, 531] on div "Сохранить" at bounding box center [523, 521] width 72 height 20
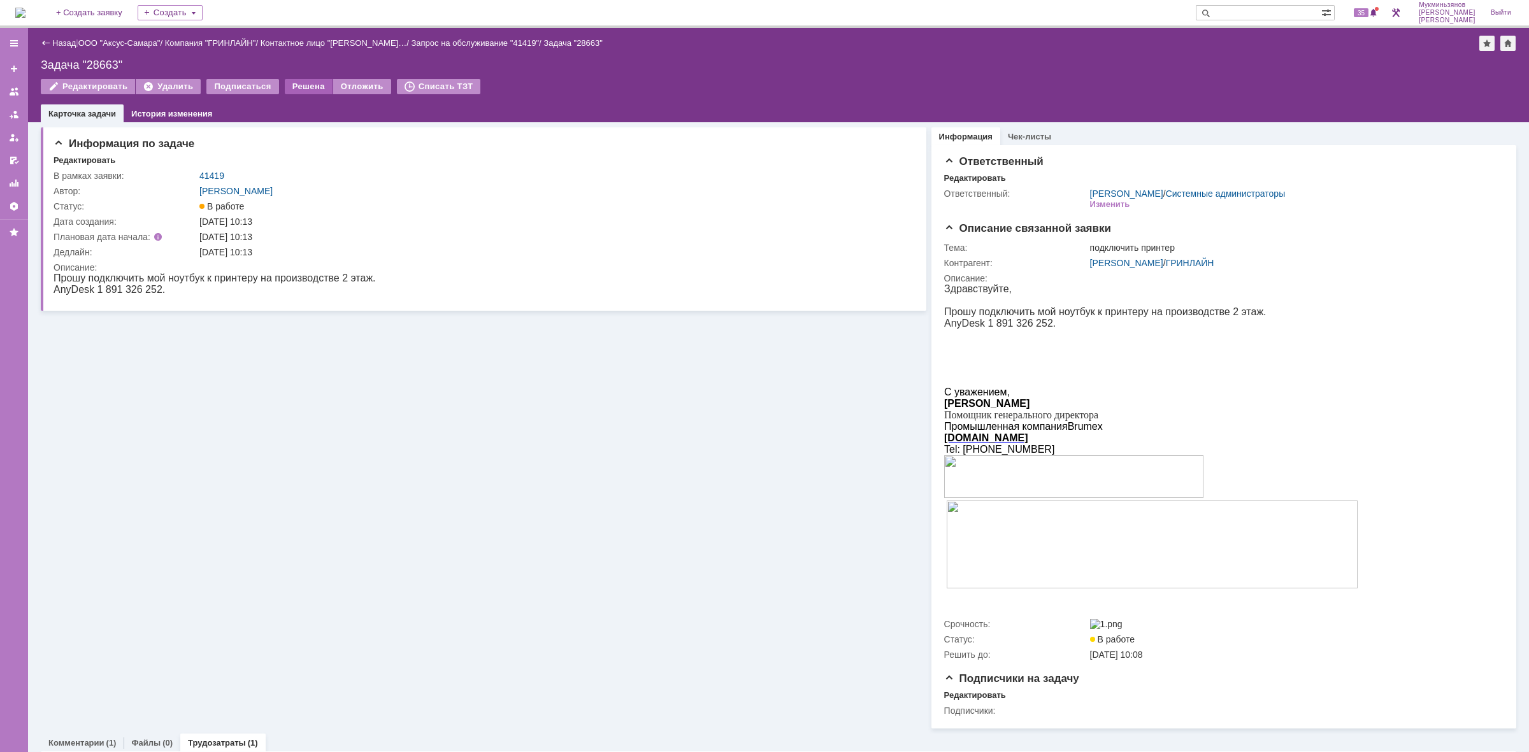
click at [301, 90] on div "Решена" at bounding box center [309, 86] width 48 height 15
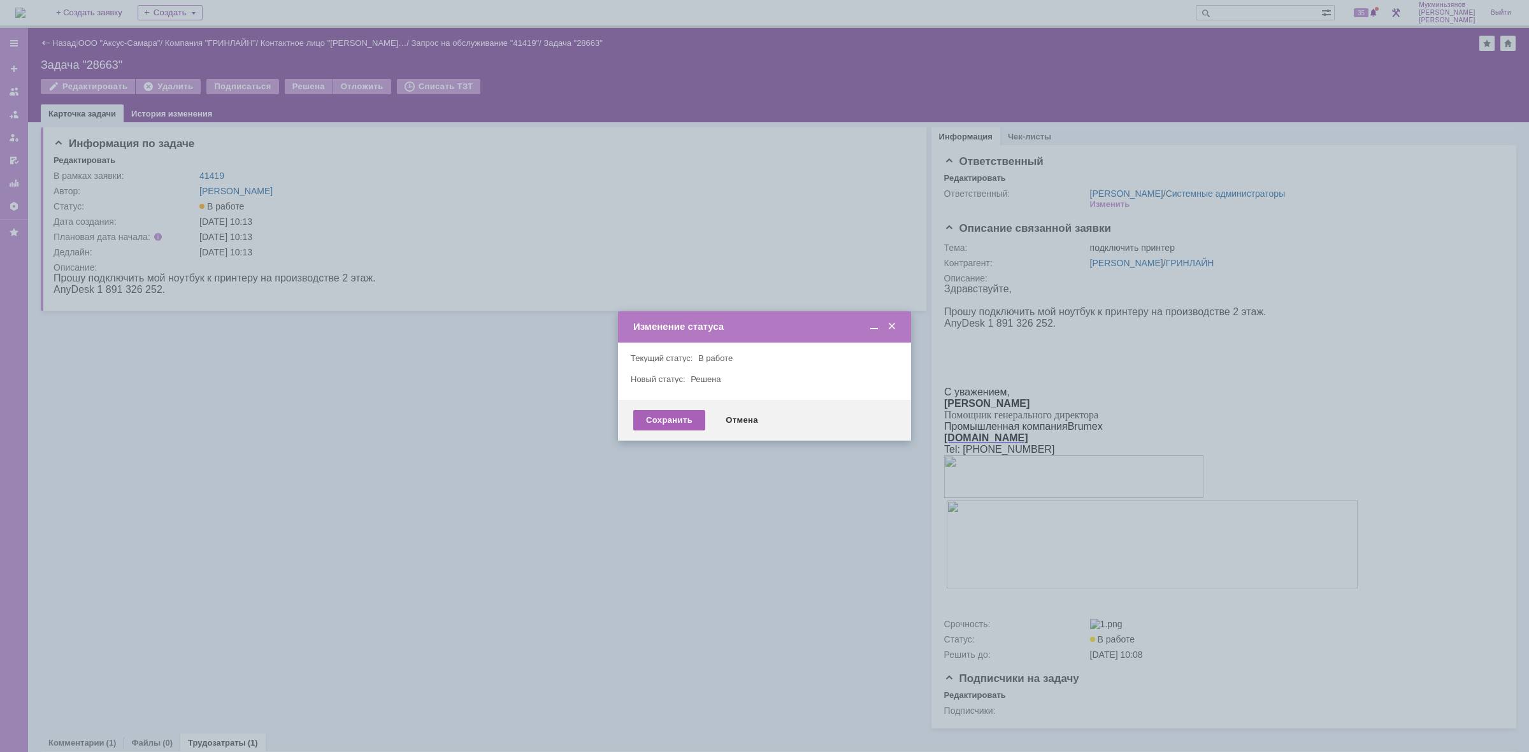
click at [657, 410] on div "Сохранить" at bounding box center [669, 420] width 72 height 20
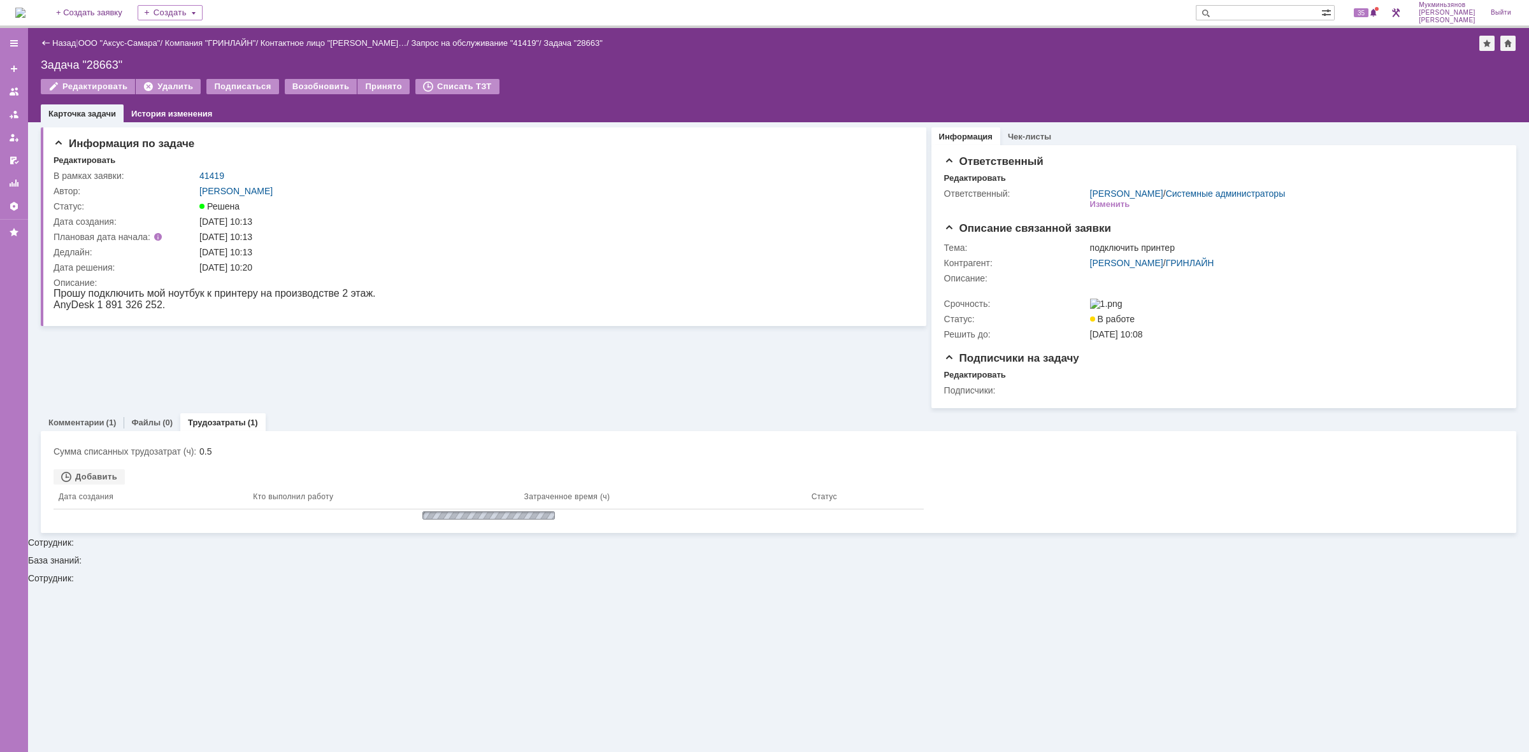
click at [25, 18] on img at bounding box center [20, 13] width 10 height 10
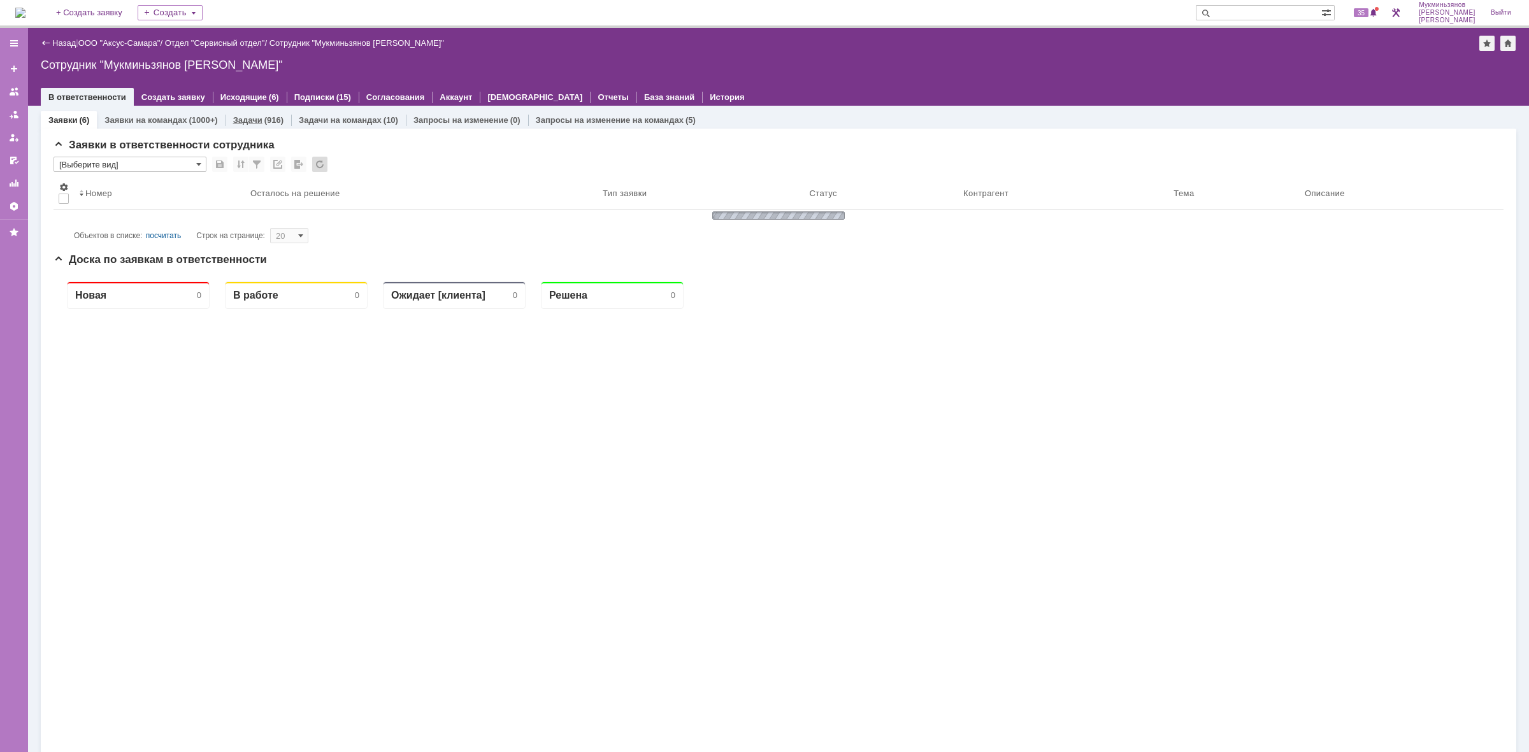
click at [250, 126] on div "Задачи (916)" at bounding box center [259, 120] width 66 height 18
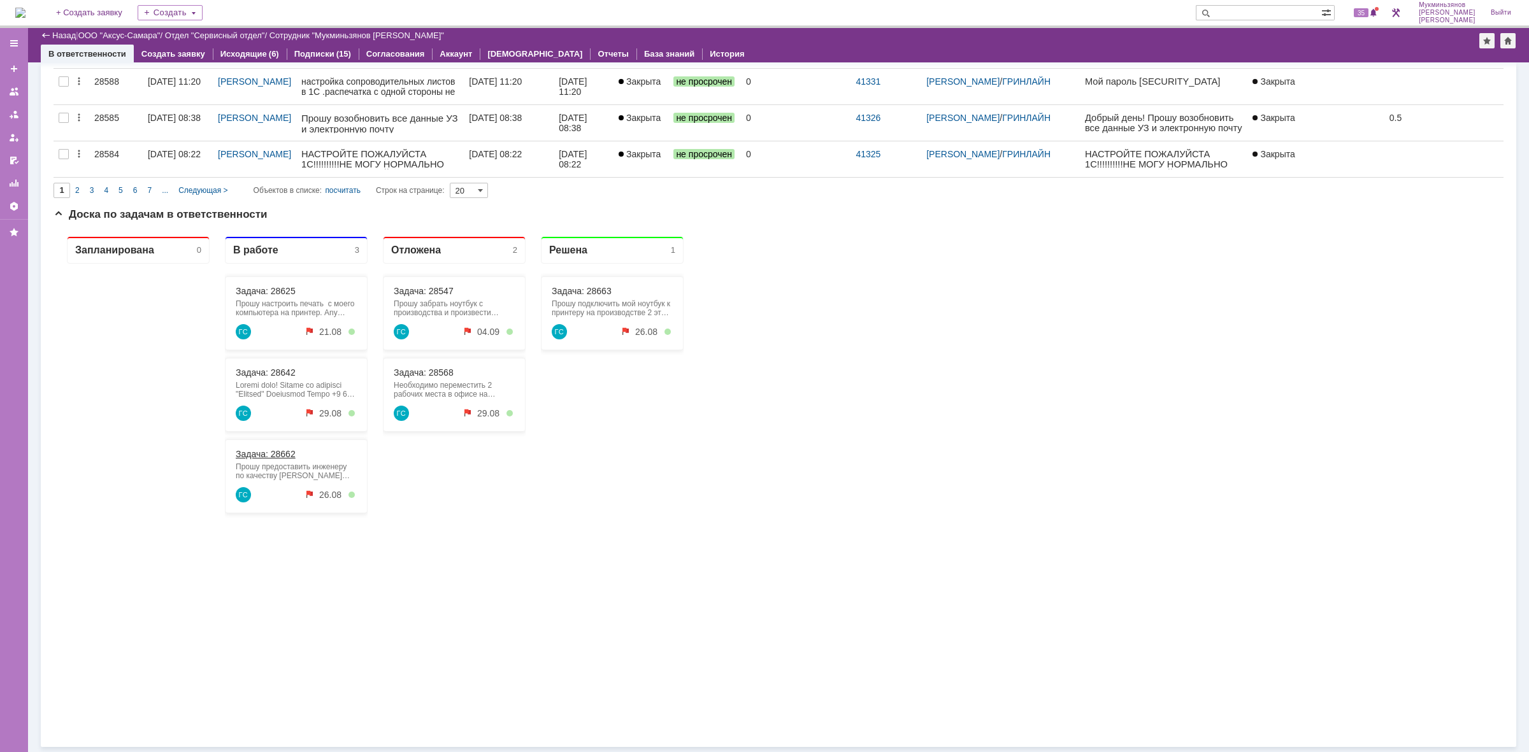
click at [289, 457] on link "Задача: 28662" at bounding box center [266, 454] width 60 height 10
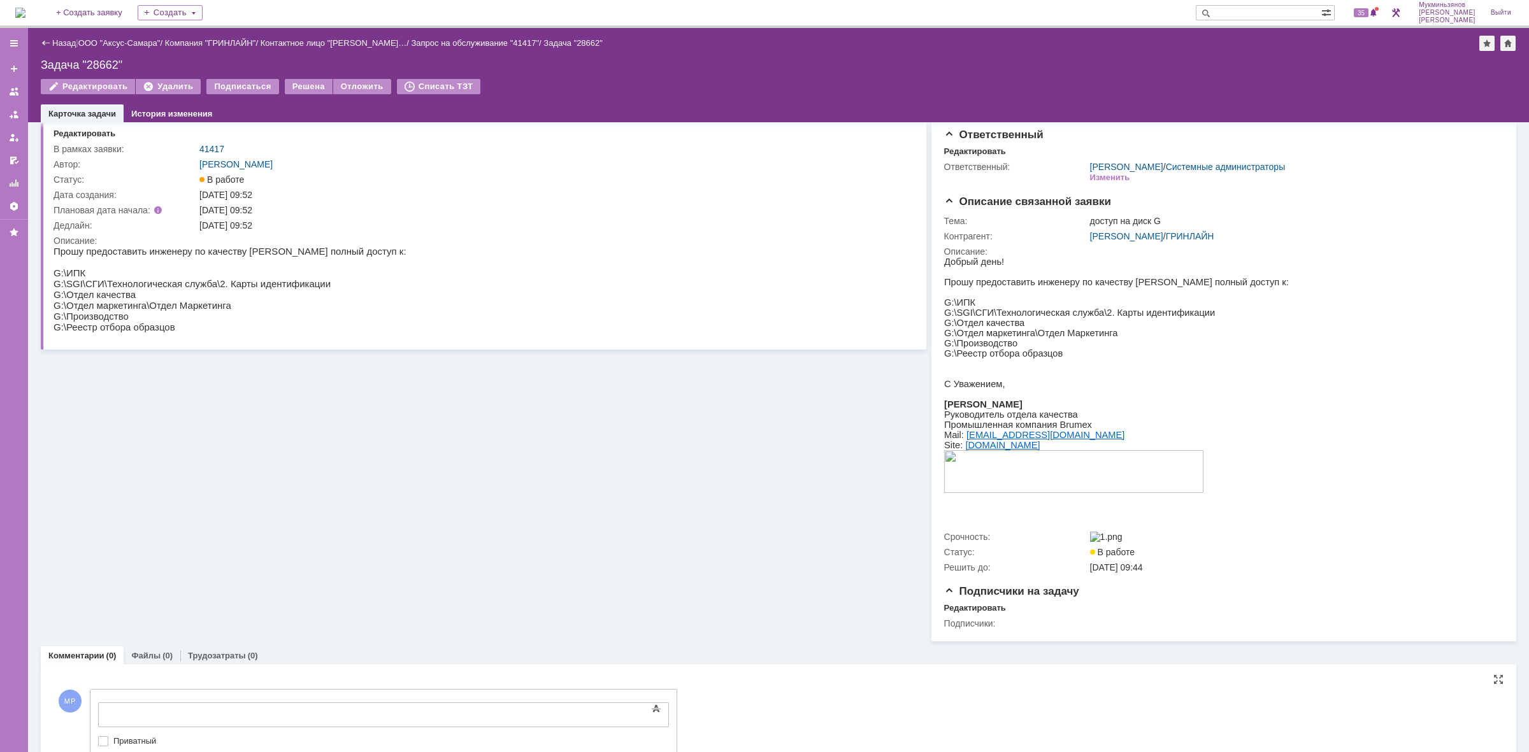
click at [189, 705] on body at bounding box center [201, 714] width 191 height 22
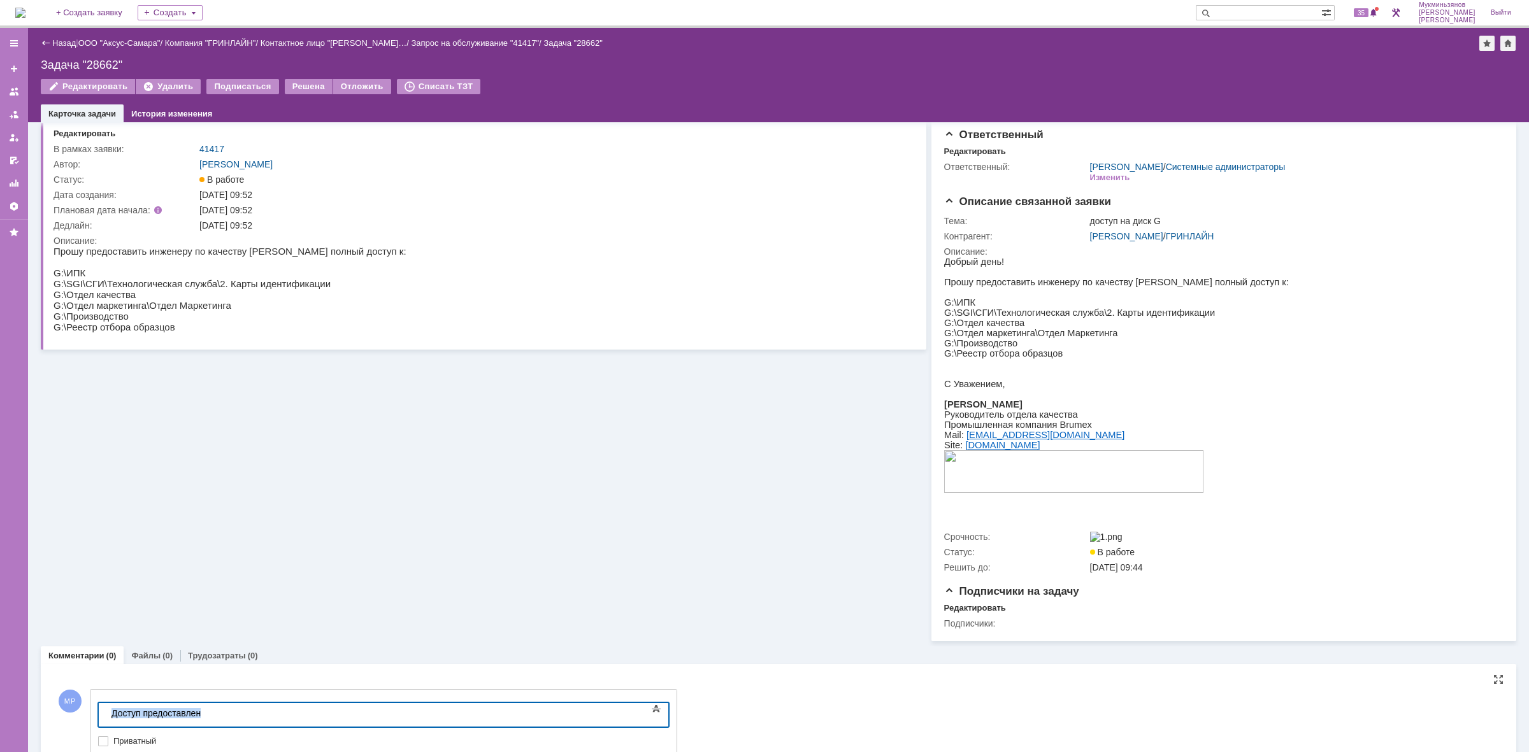
drag, startPoint x: 205, startPoint y: 714, endPoint x: 43, endPoint y: 722, distance: 161.4
click at [106, 722] on html "​Доступ предоставлен" at bounding box center [201, 714] width 191 height 22
copy div "​Доступ предоставлен"
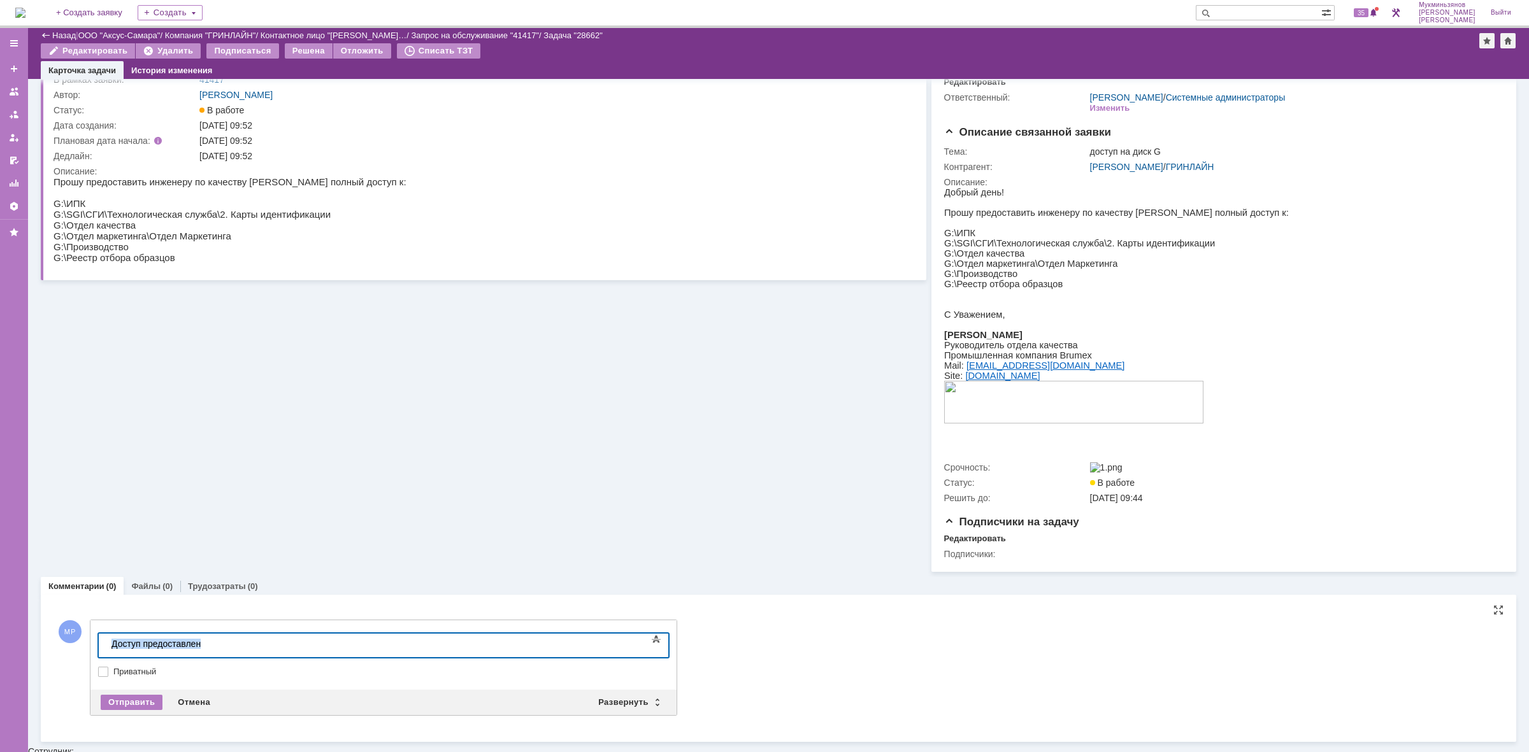
scroll to position [51, 0]
click at [111, 698] on div "Отправить Отмена Развернуть Свернуть" at bounding box center [383, 704] width 586 height 25
click at [115, 704] on div "Отправить" at bounding box center [132, 704] width 62 height 15
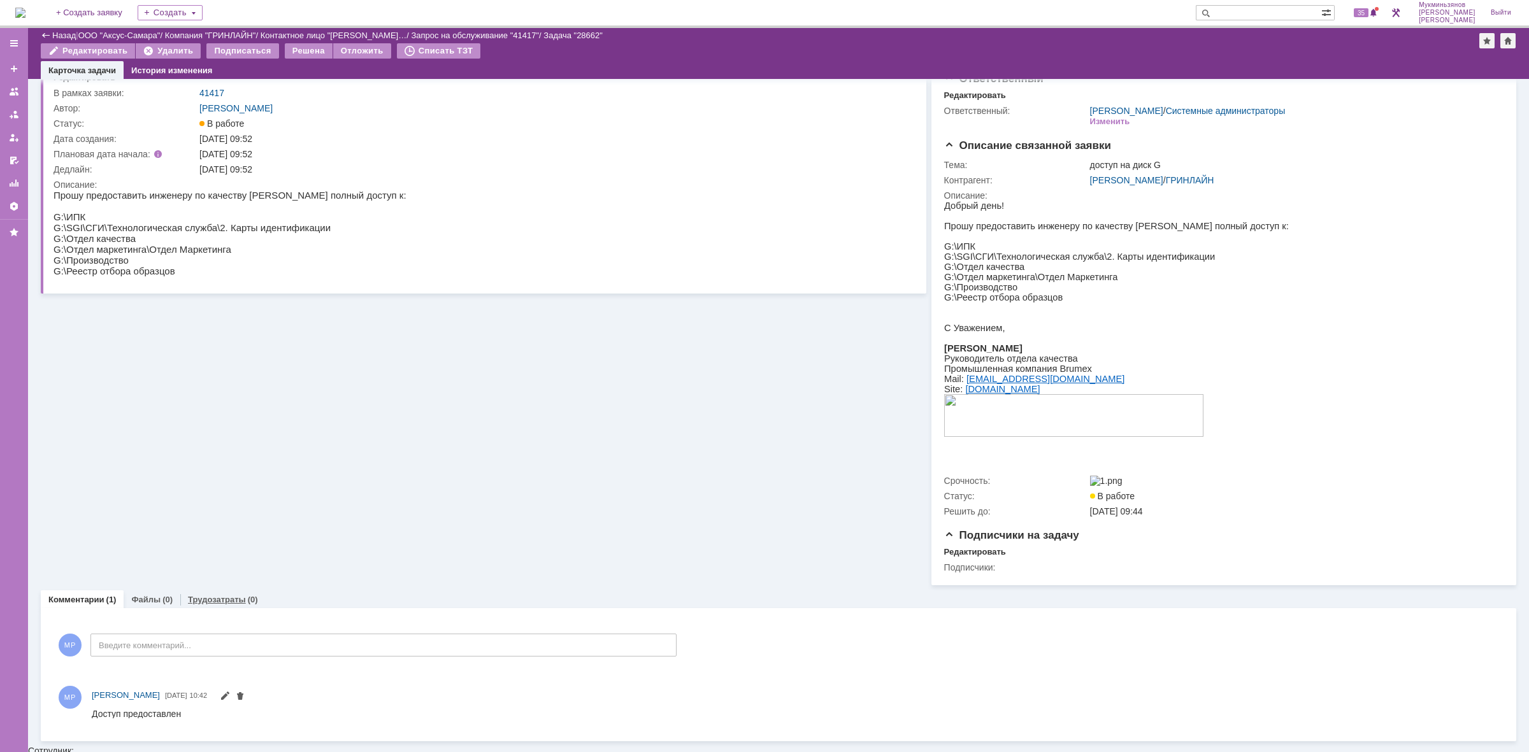
scroll to position [39, 0]
click at [210, 605] on link "Трудозатраты" at bounding box center [217, 601] width 58 height 10
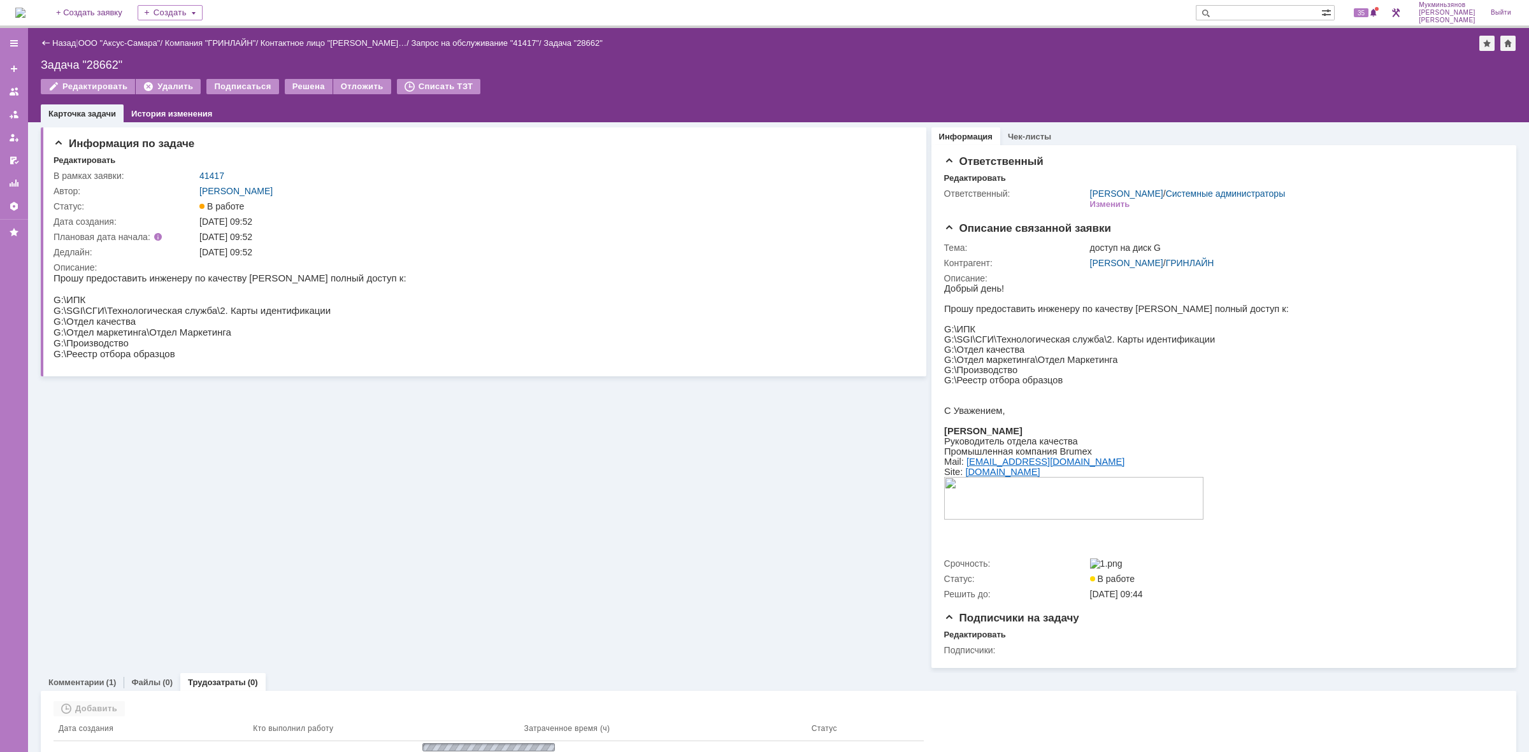
scroll to position [10, 0]
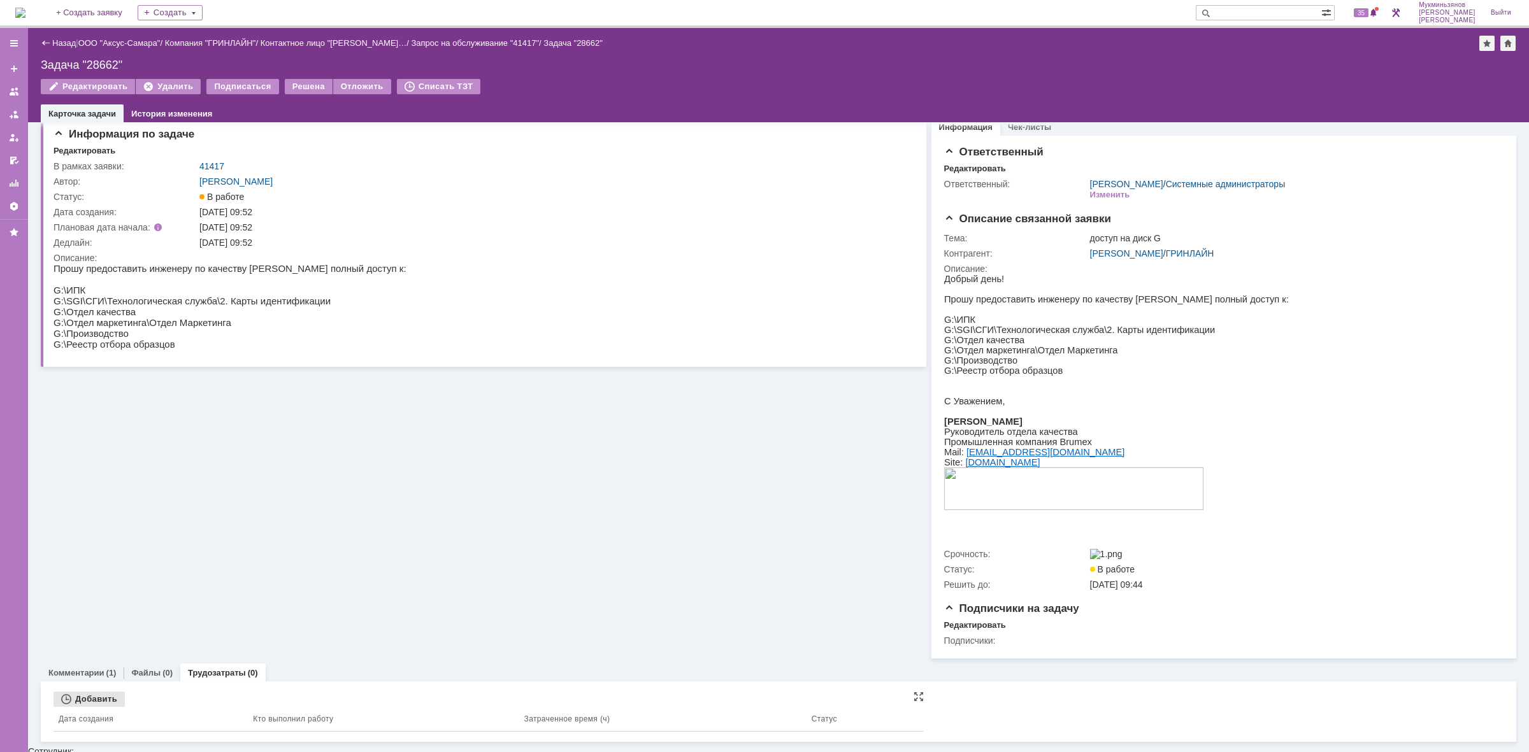
click at [108, 701] on div "Добавить" at bounding box center [89, 699] width 71 height 15
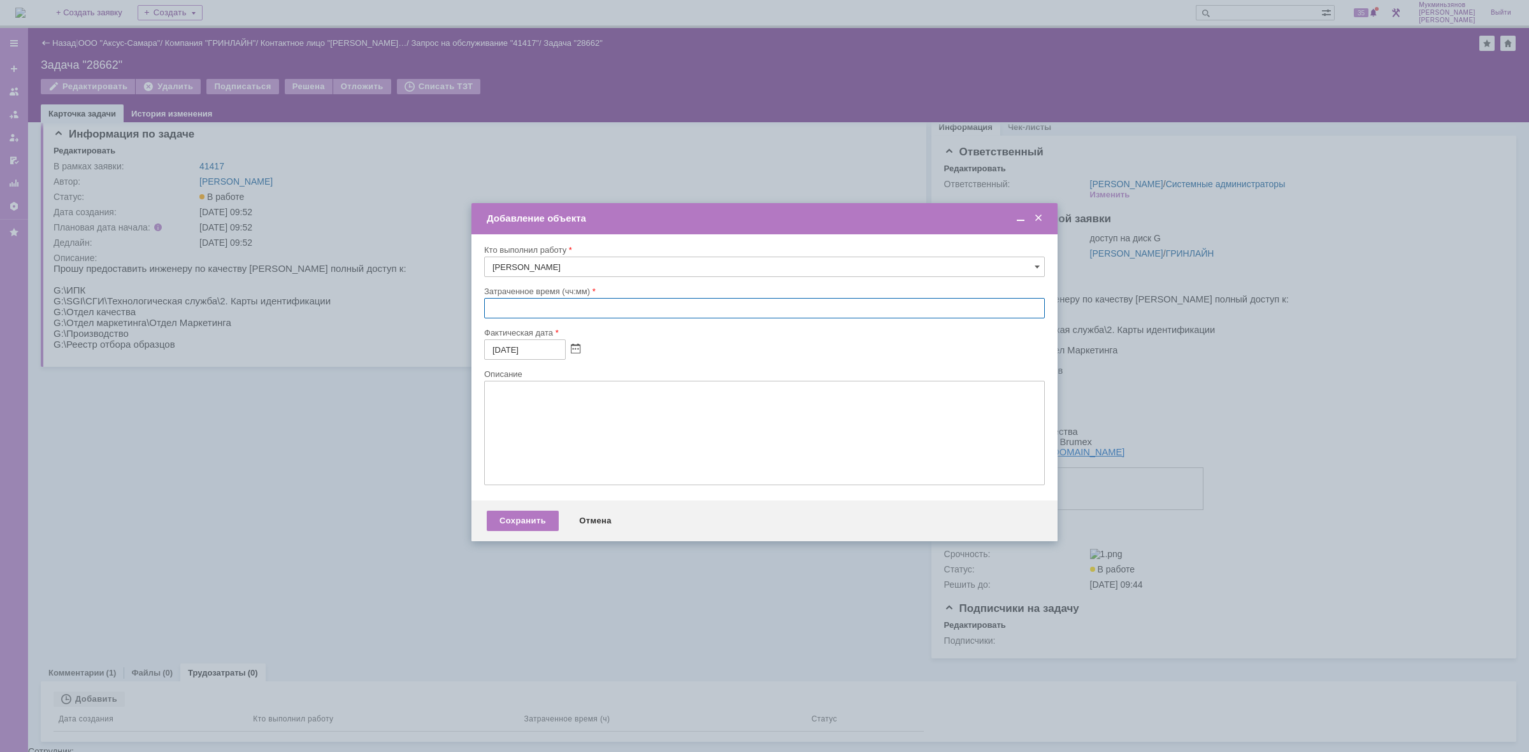
click at [545, 305] on input "text" at bounding box center [764, 308] width 561 height 20
type input "00:30"
click at [542, 424] on textarea at bounding box center [764, 433] width 561 height 104
paste textarea "​Доступ предоставлен"
type textarea "​Доступ предоставлен"
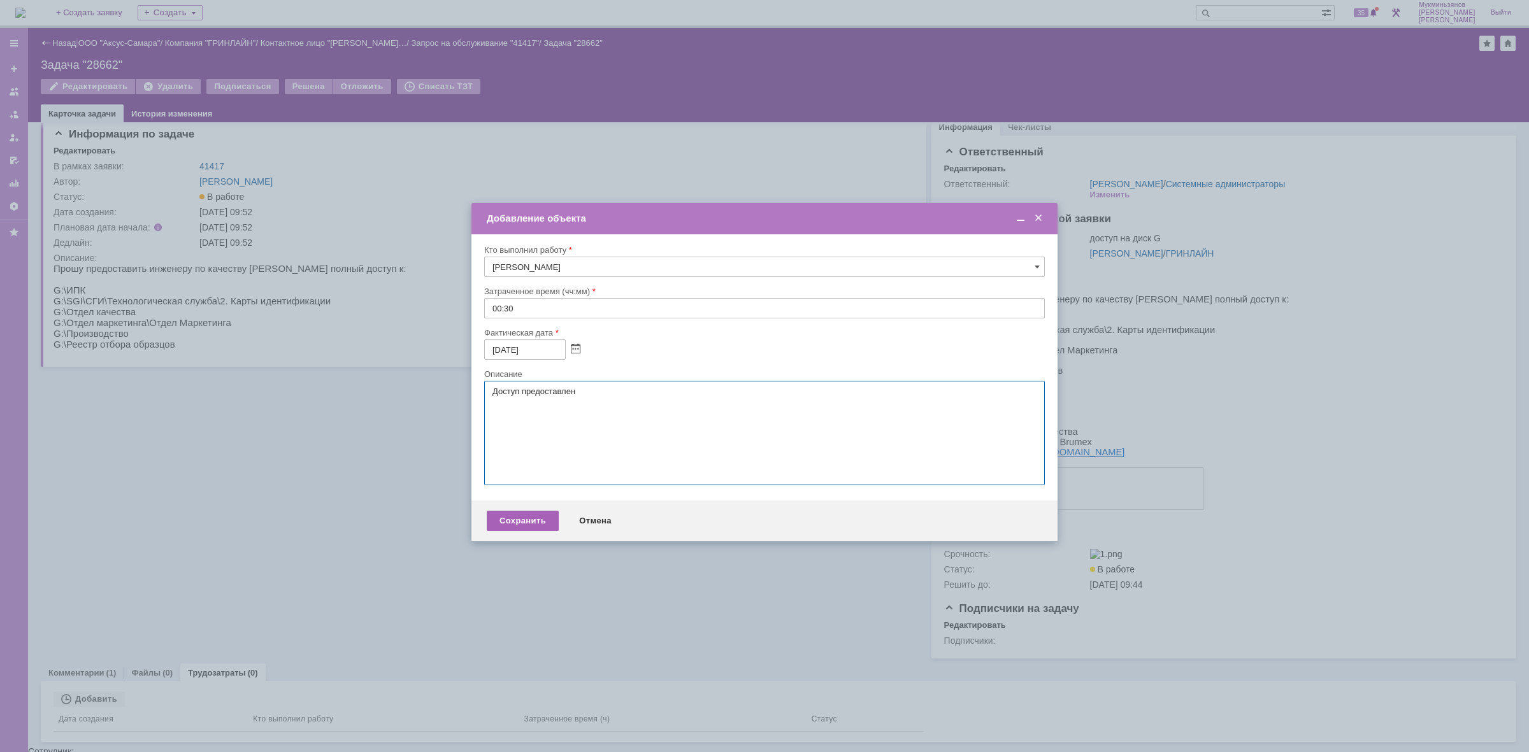
click at [520, 518] on div "Сохранить" at bounding box center [523, 521] width 72 height 20
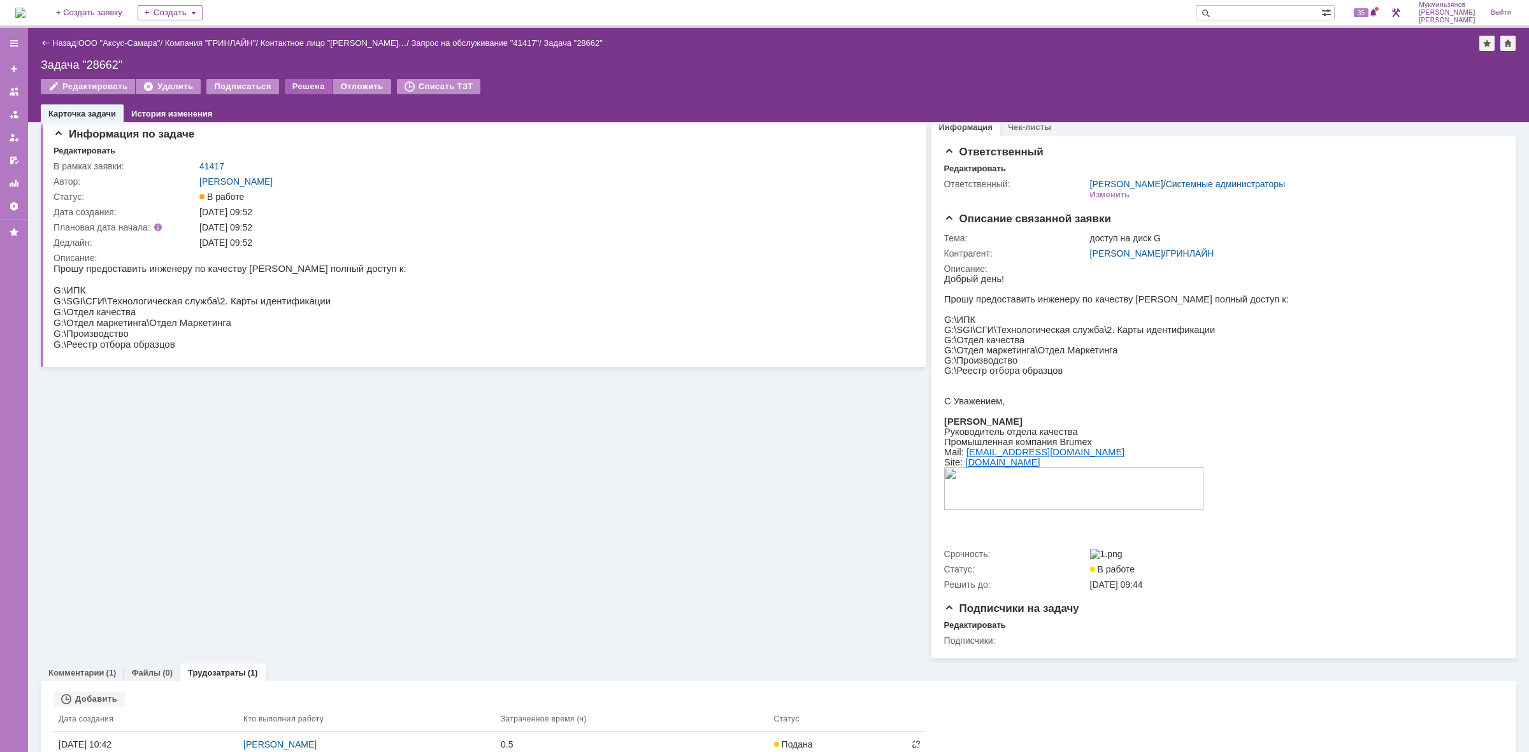
click at [294, 87] on div "Решена" at bounding box center [309, 86] width 48 height 15
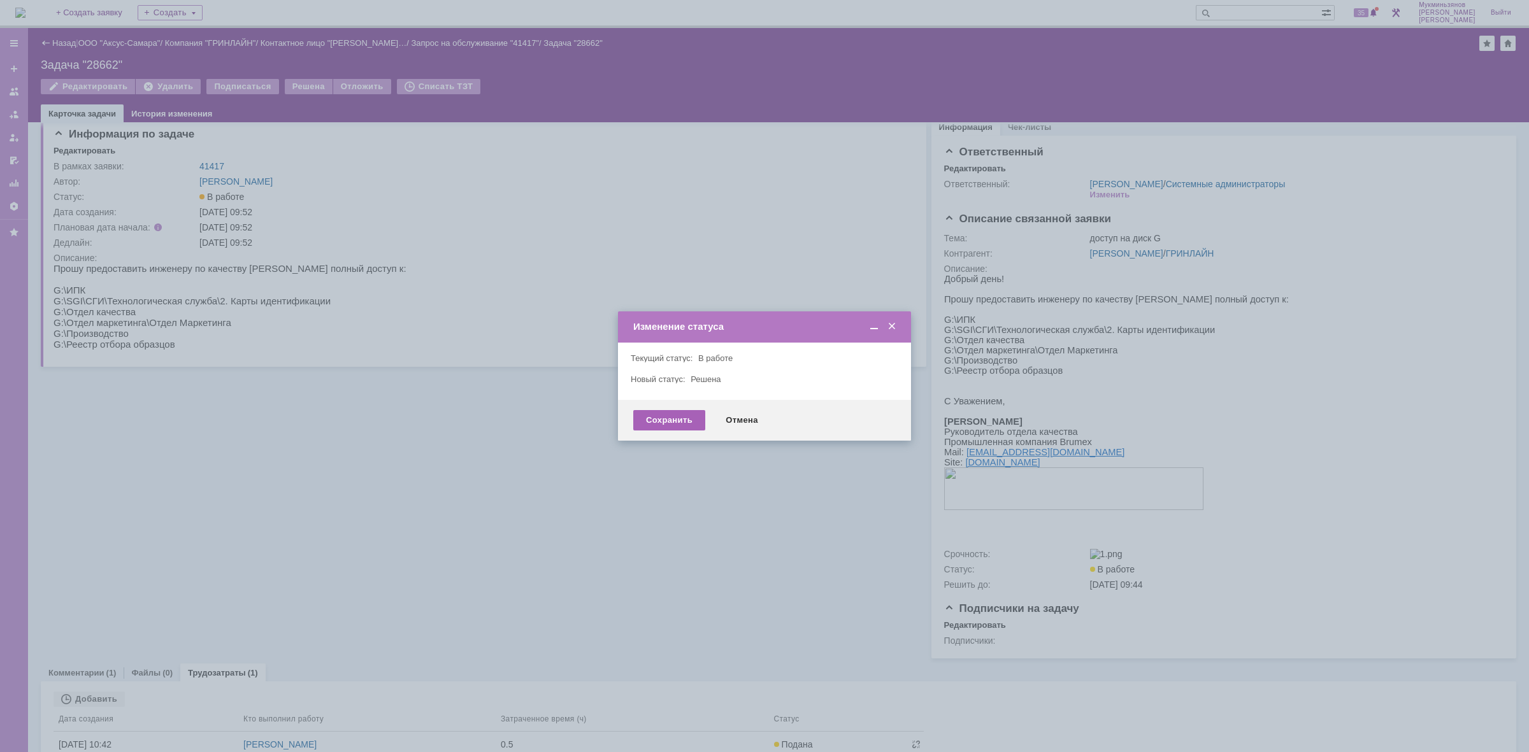
click at [680, 412] on div "Сохранить" at bounding box center [669, 420] width 72 height 20
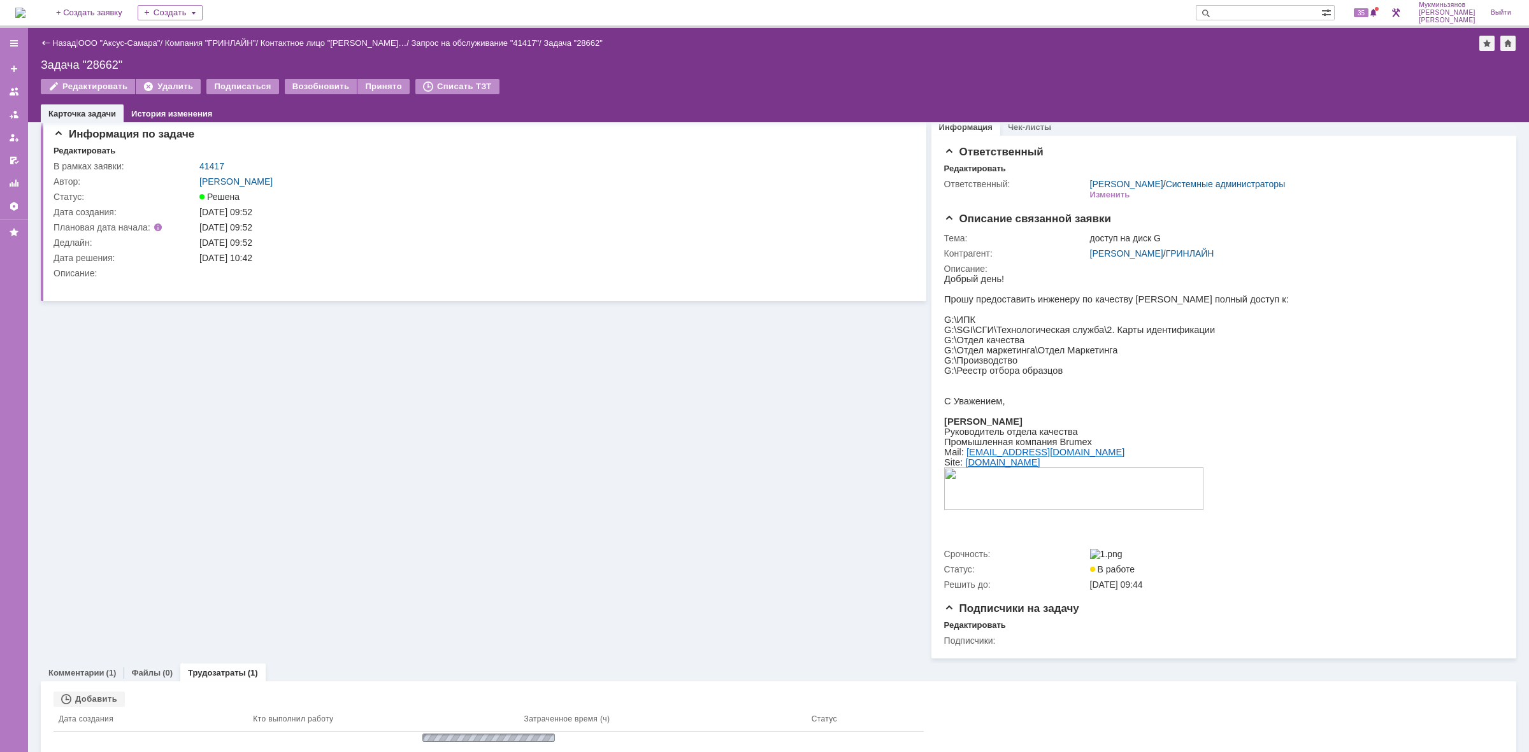
scroll to position [0, 0]
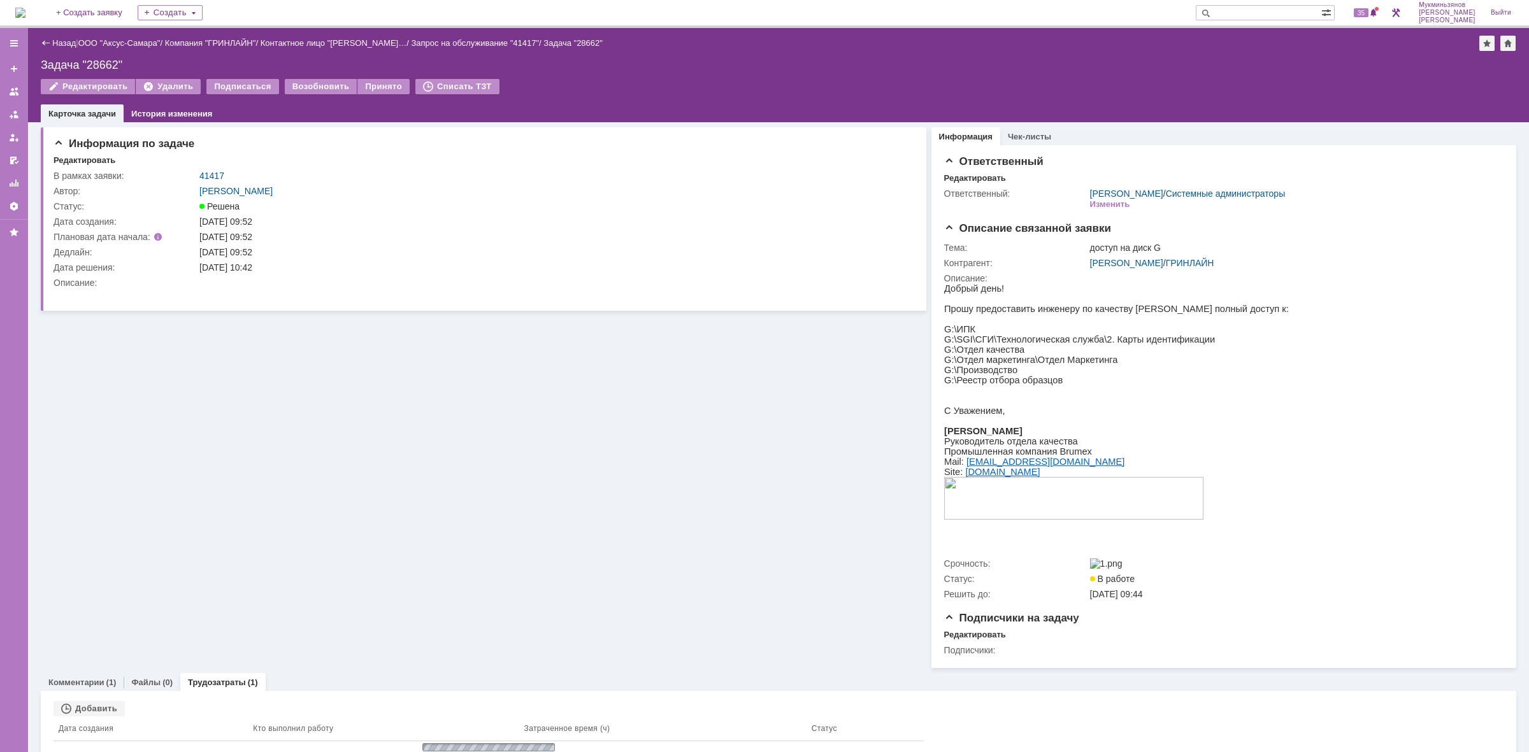
click at [25, 17] on img at bounding box center [20, 13] width 10 height 10
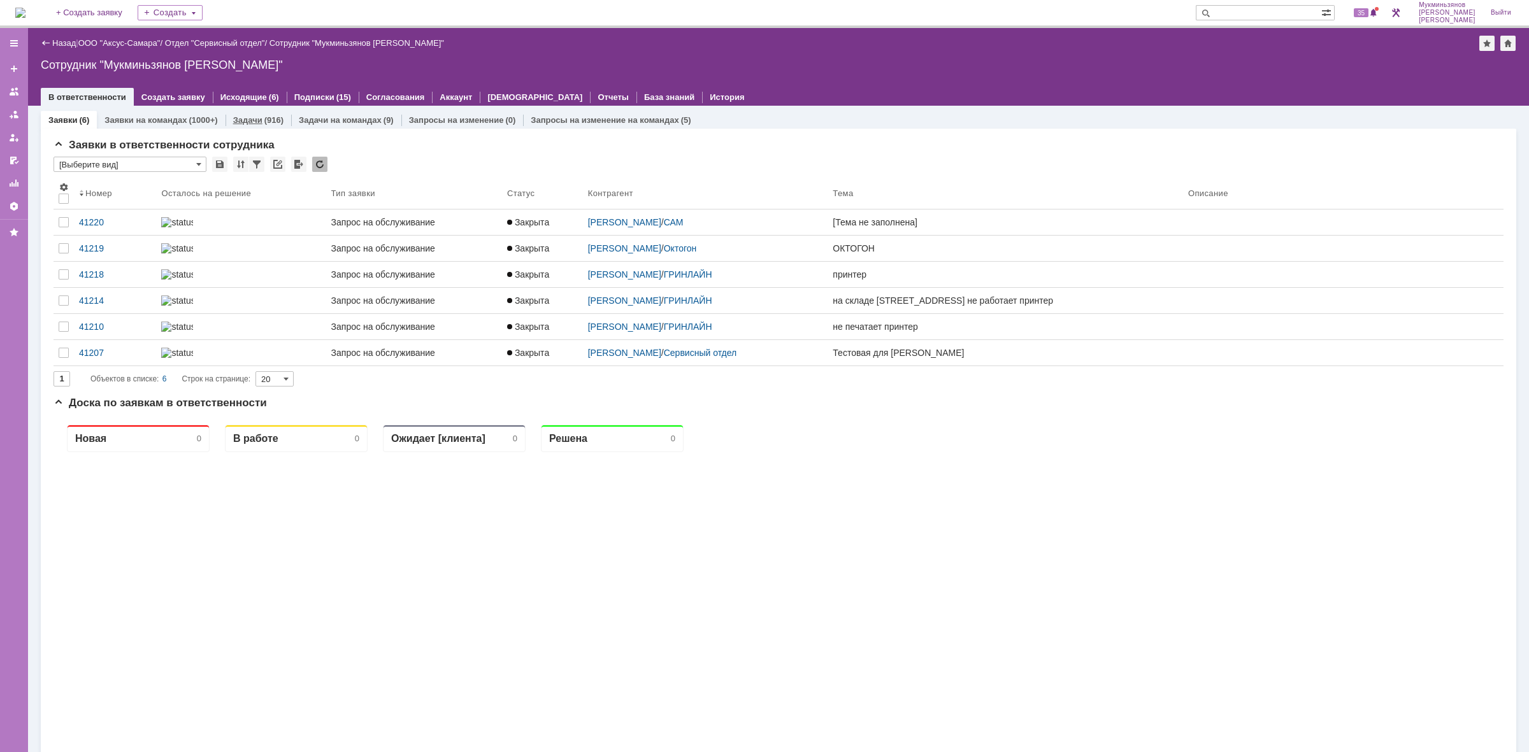
click at [259, 115] on link "Задачи" at bounding box center [247, 120] width 29 height 10
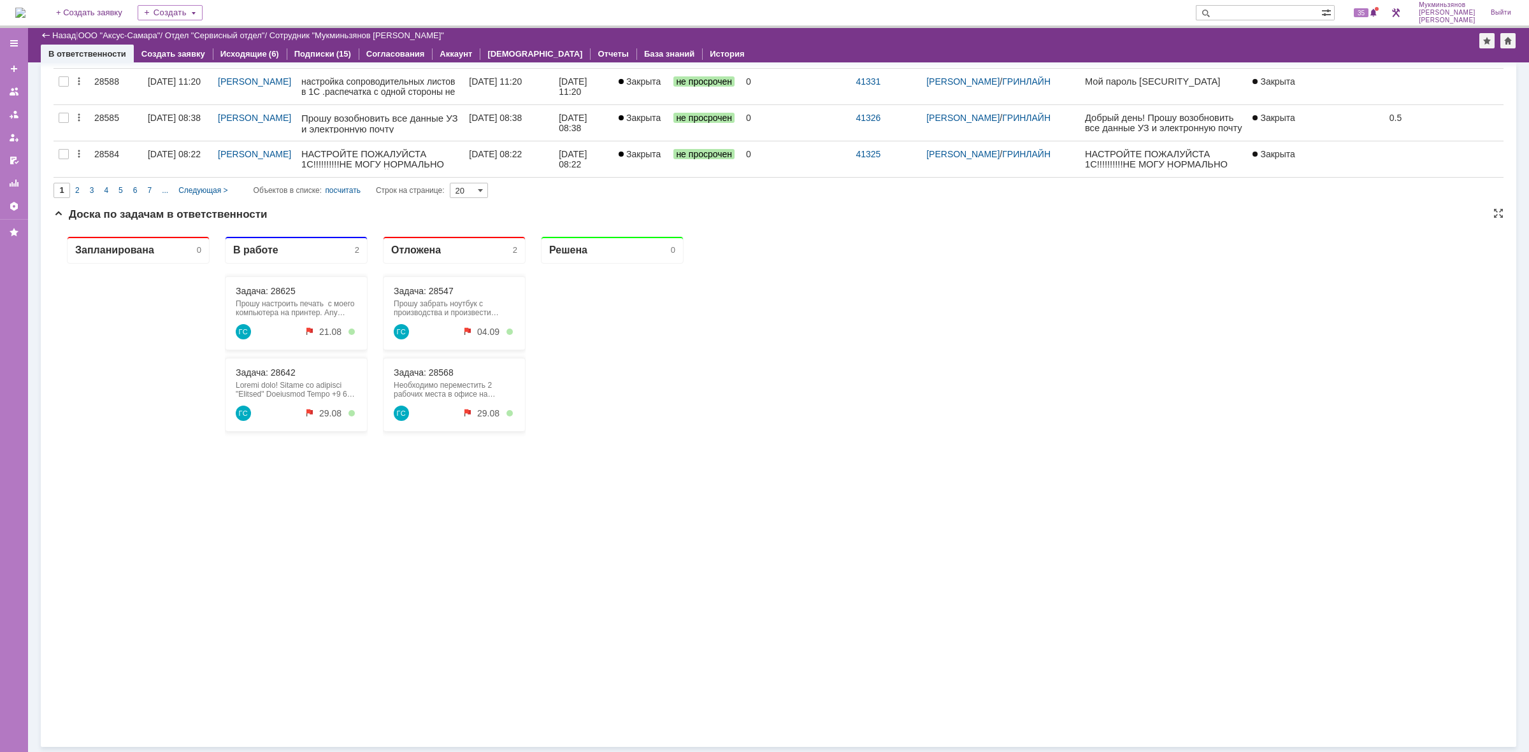
click at [262, 297] on div "Задача: 28625 Прошу настроить печать с моего компьютера на принтер. Any Desk 1 …" at bounding box center [296, 313] width 143 height 74
click at [262, 291] on link "Задача: 28625" at bounding box center [266, 291] width 60 height 10
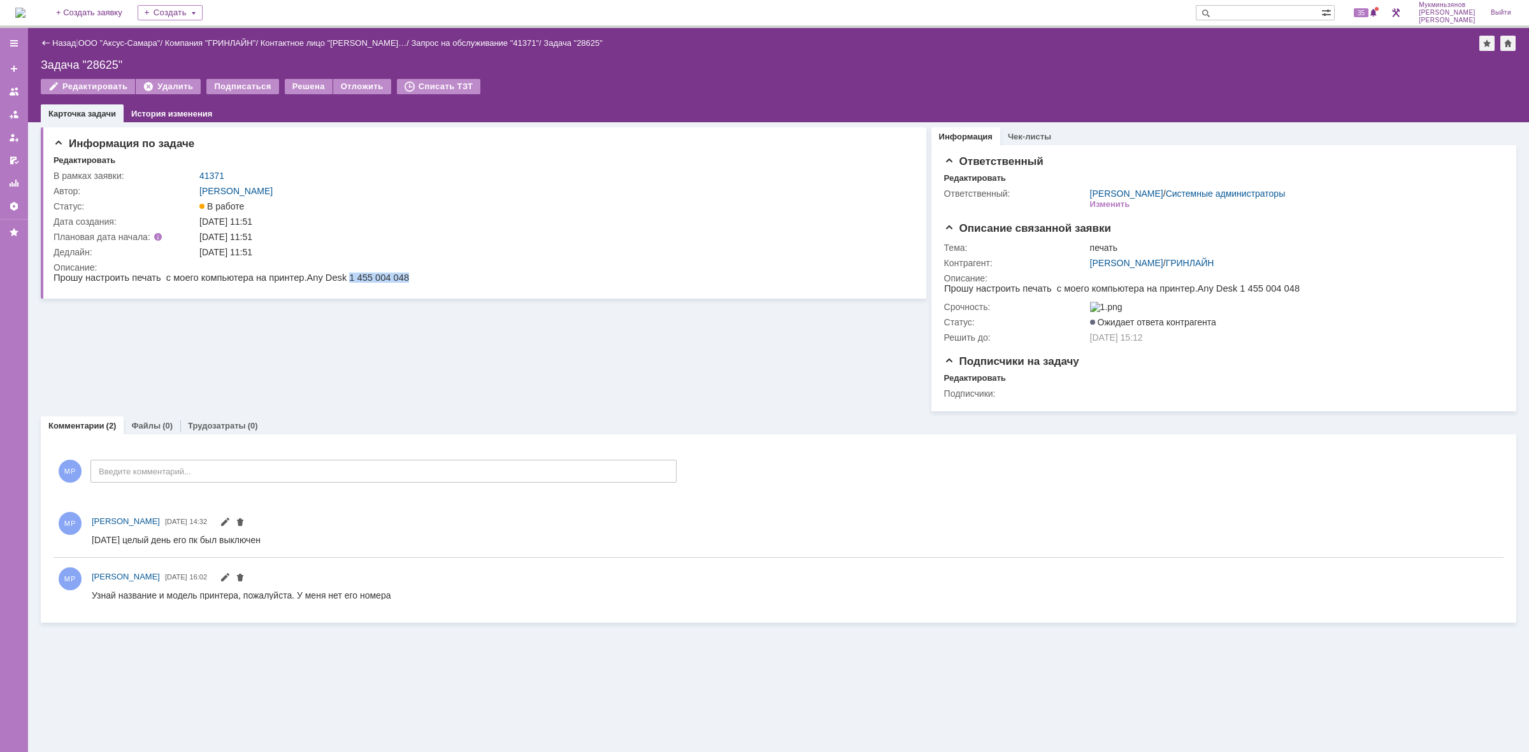
drag, startPoint x: 324, startPoint y: 278, endPoint x: 393, endPoint y: 276, distance: 68.8
click at [393, 276] on html "Прошу настроить печать с моего компьютера на принтер. Any Desk 1 455 004 048" at bounding box center [480, 278] width 853 height 11
copy span "1 455 004 048"
click at [25, 13] on img at bounding box center [20, 13] width 10 height 10
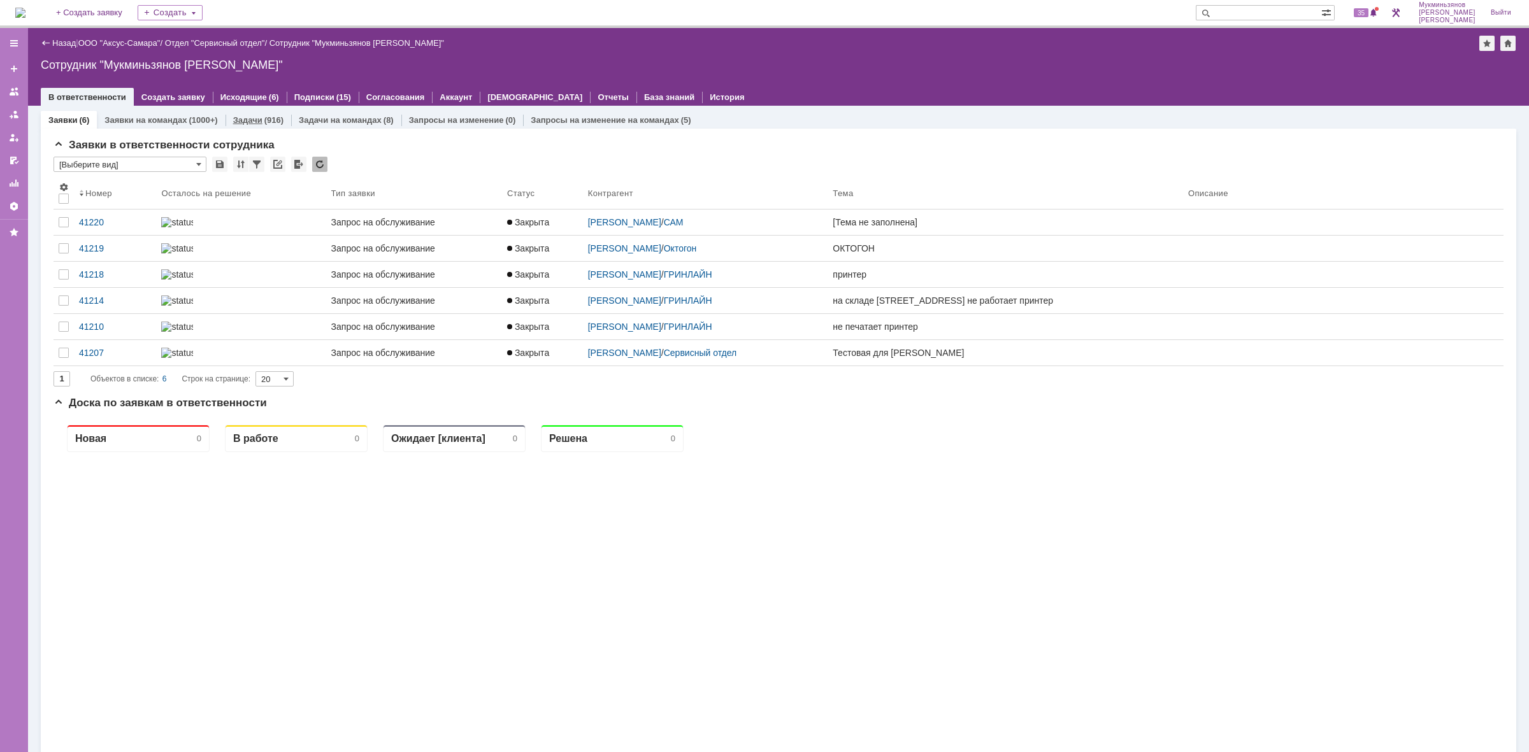
click at [252, 115] on link "Задачи" at bounding box center [247, 120] width 29 height 10
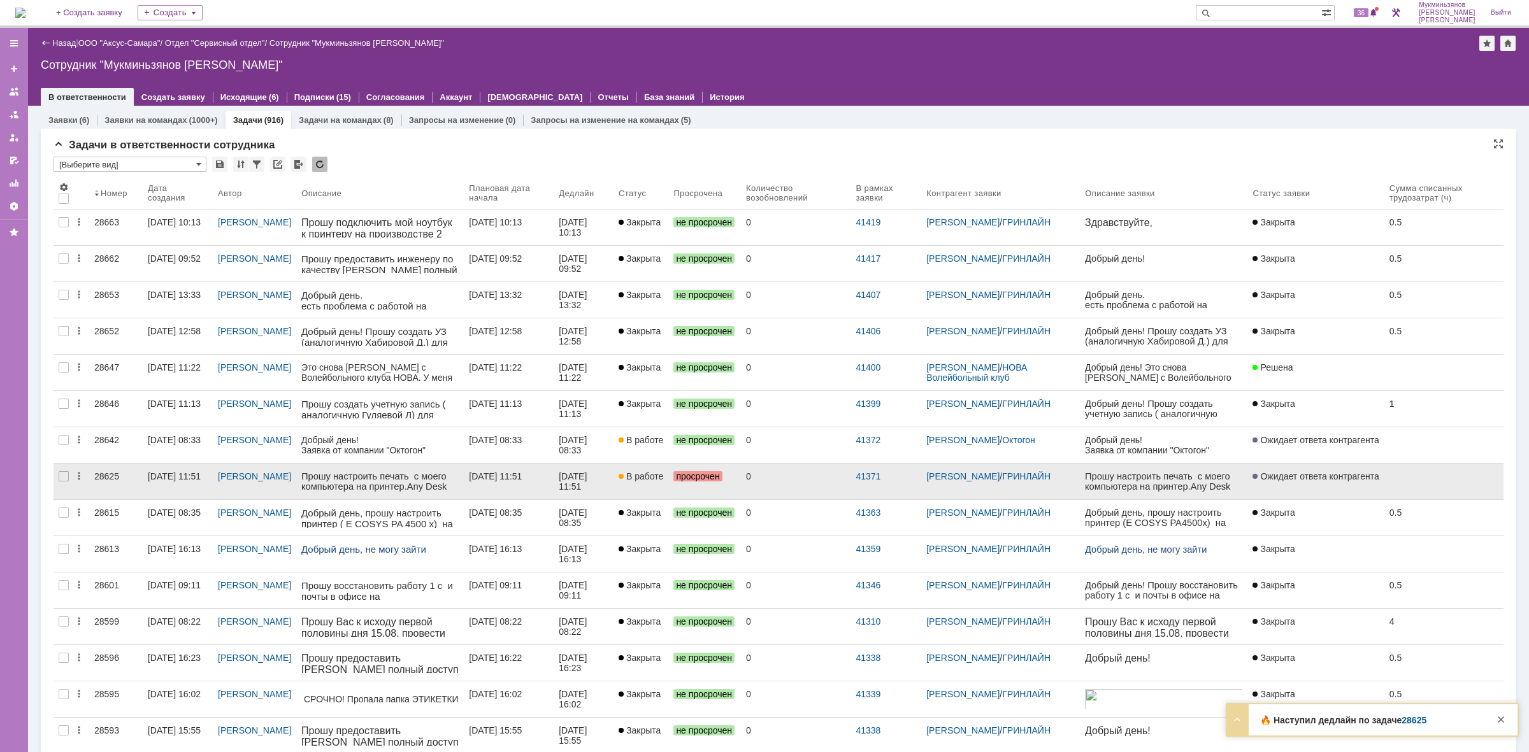
click at [845, 480] on div "0" at bounding box center [795, 476] width 99 height 10
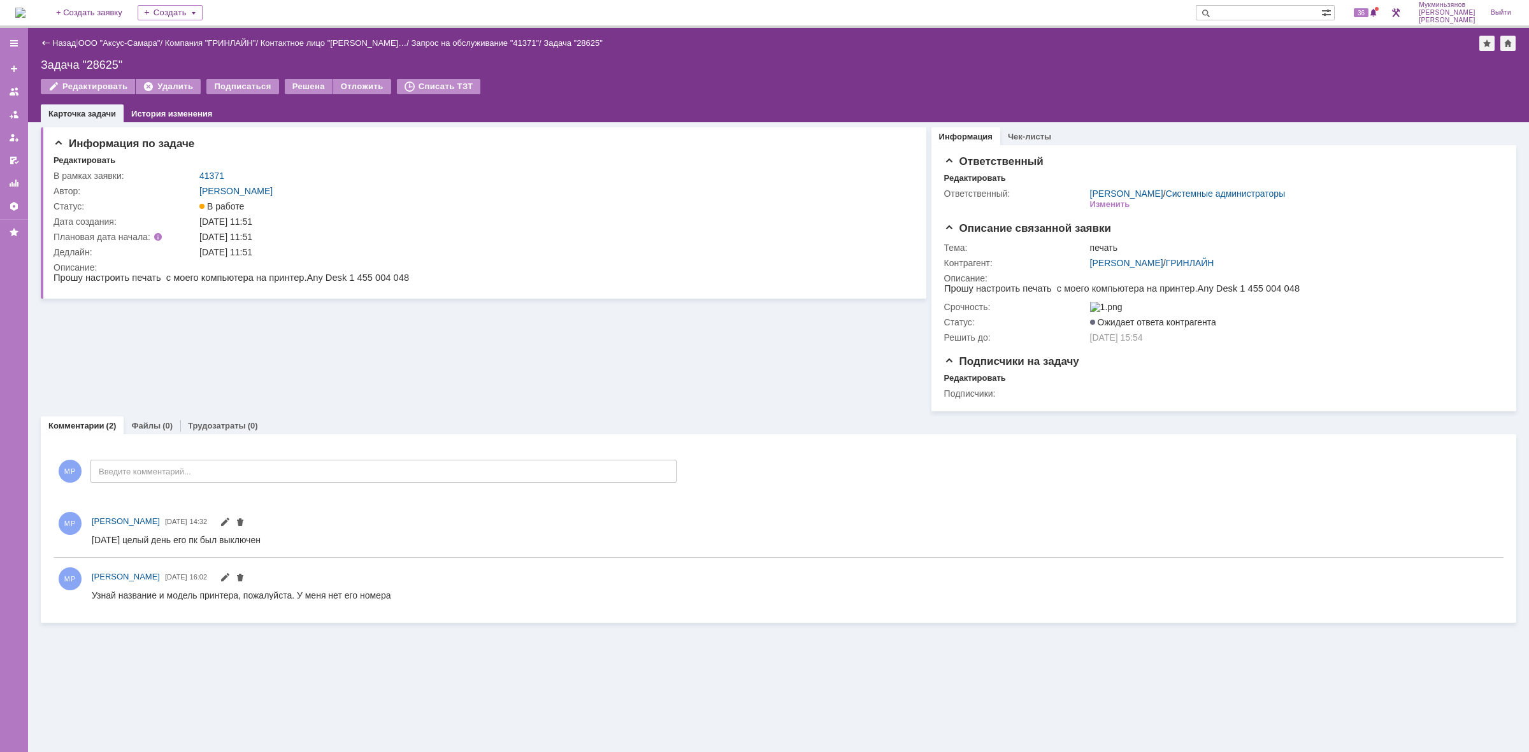
click at [23, 14] on img at bounding box center [20, 13] width 10 height 10
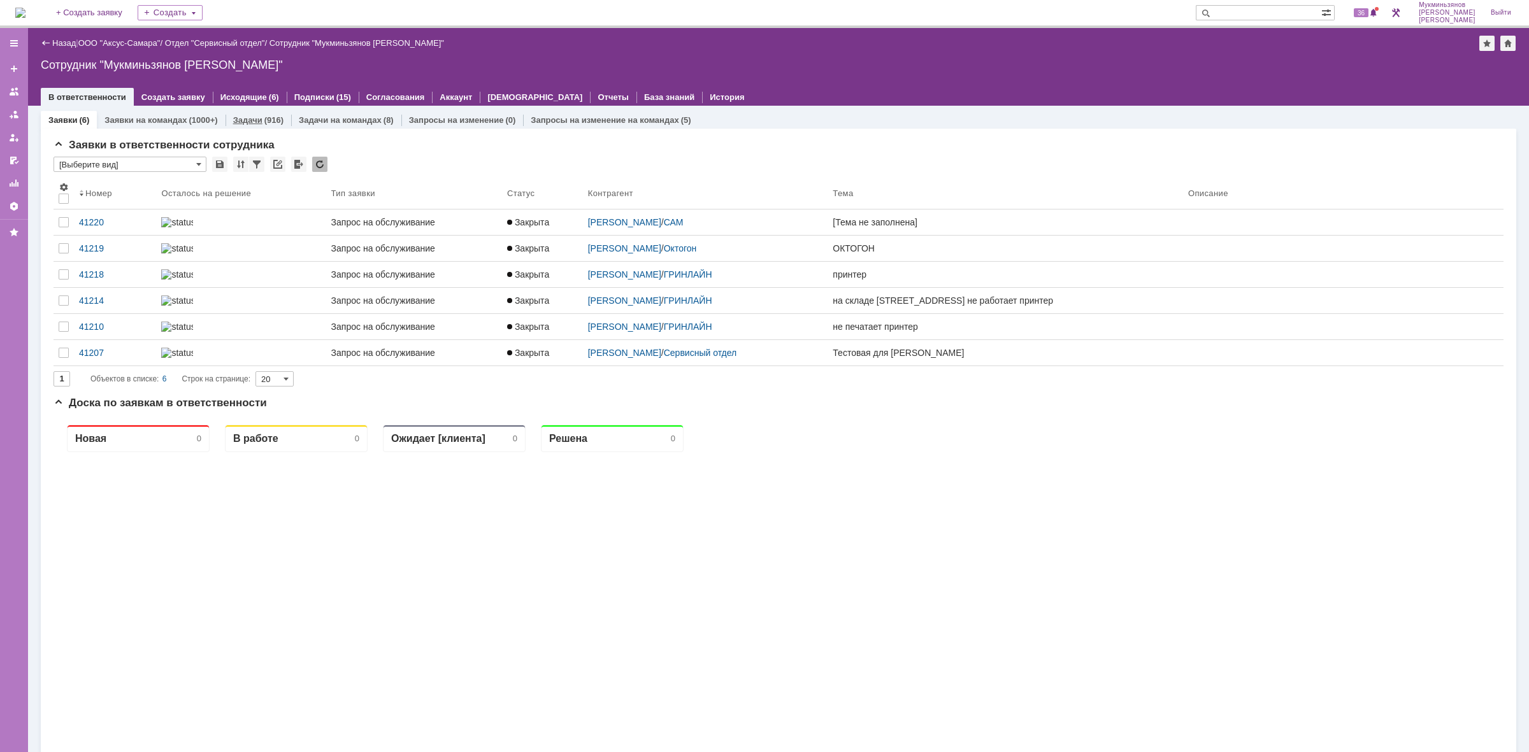
click at [264, 119] on div "(916)" at bounding box center [273, 120] width 19 height 10
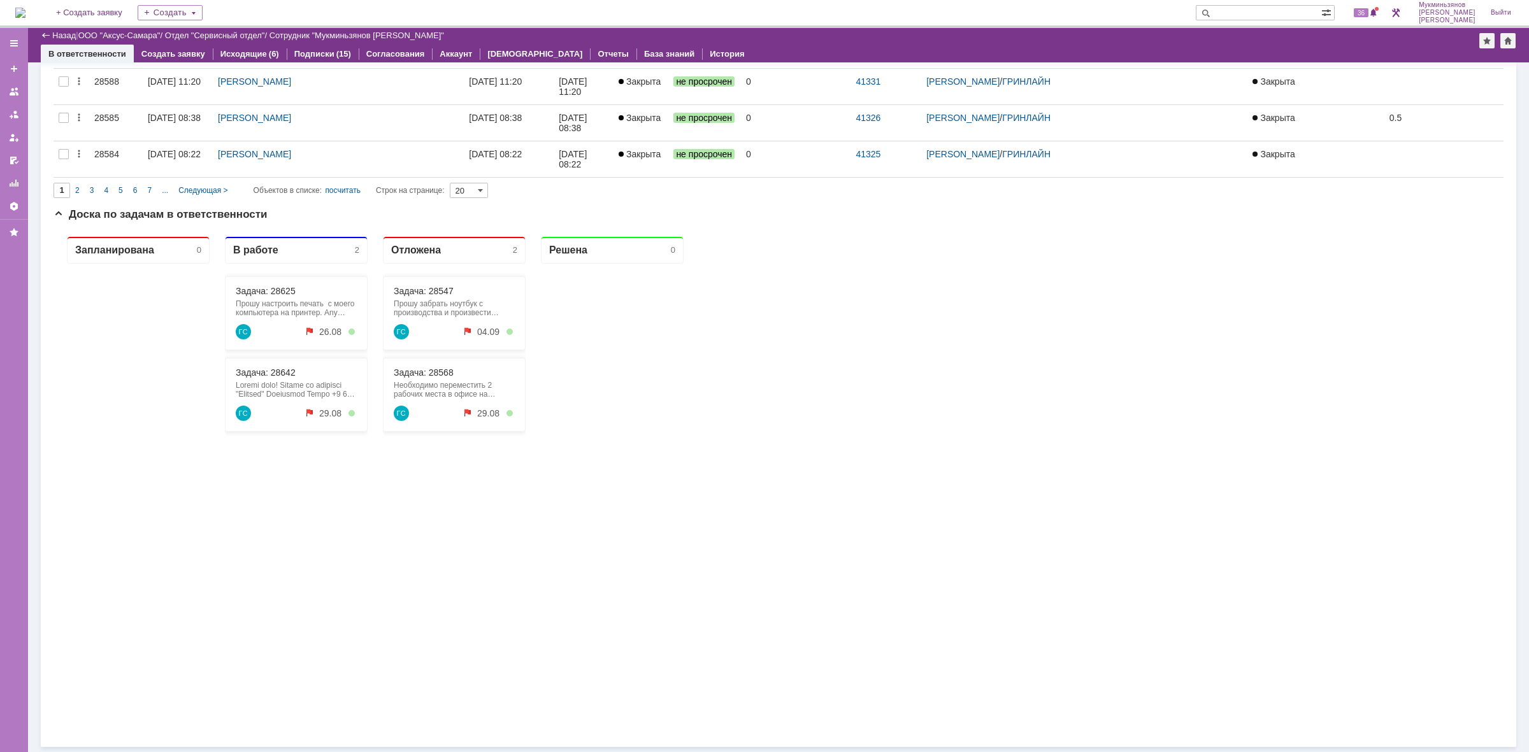
click at [266, 298] on div "Задача: 28625 Прошу настроить печать с моего компьютера на принтер. Any Desk 1 …" at bounding box center [296, 313] width 143 height 74
click at [266, 292] on link "Задача: 28625" at bounding box center [266, 291] width 60 height 10
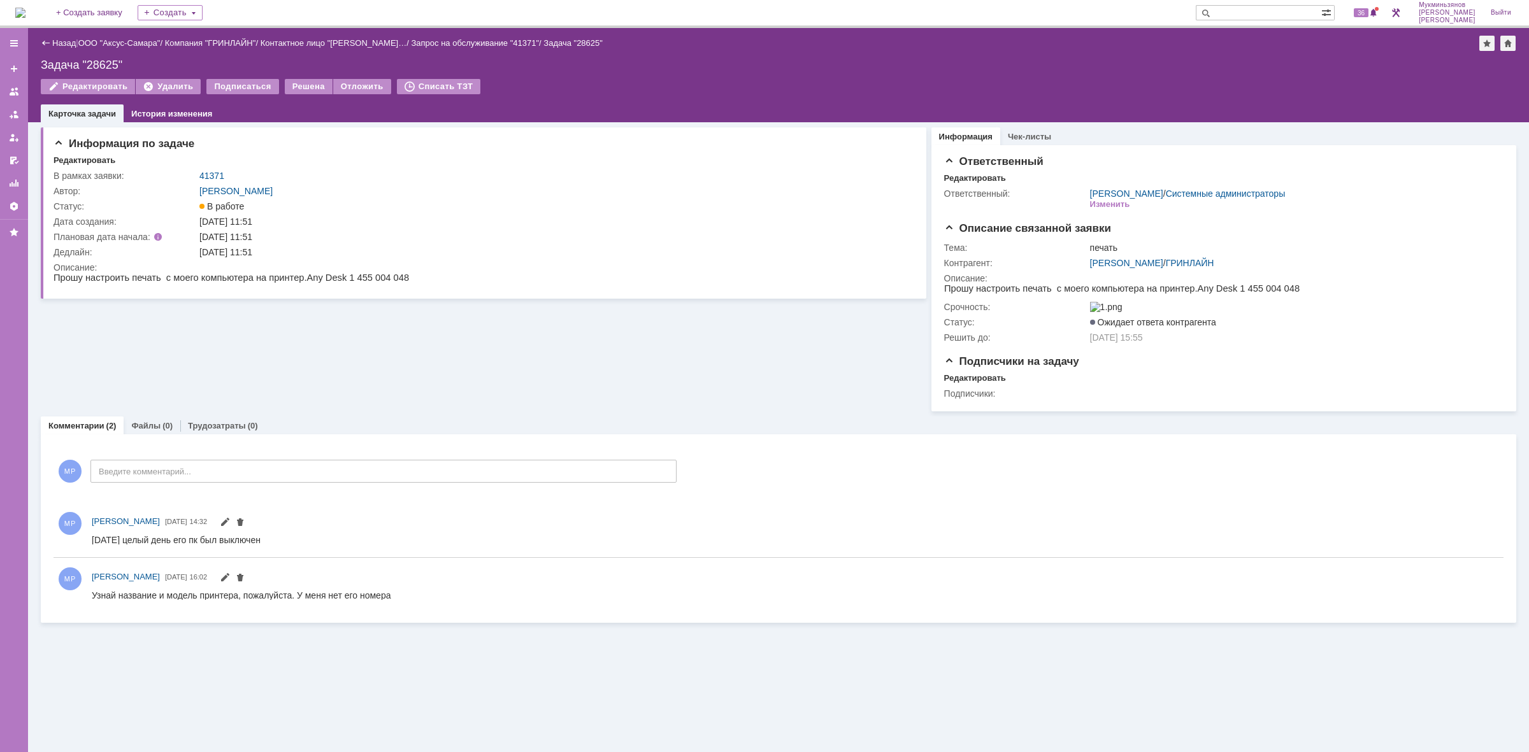
click at [25, 8] on img at bounding box center [20, 13] width 10 height 10
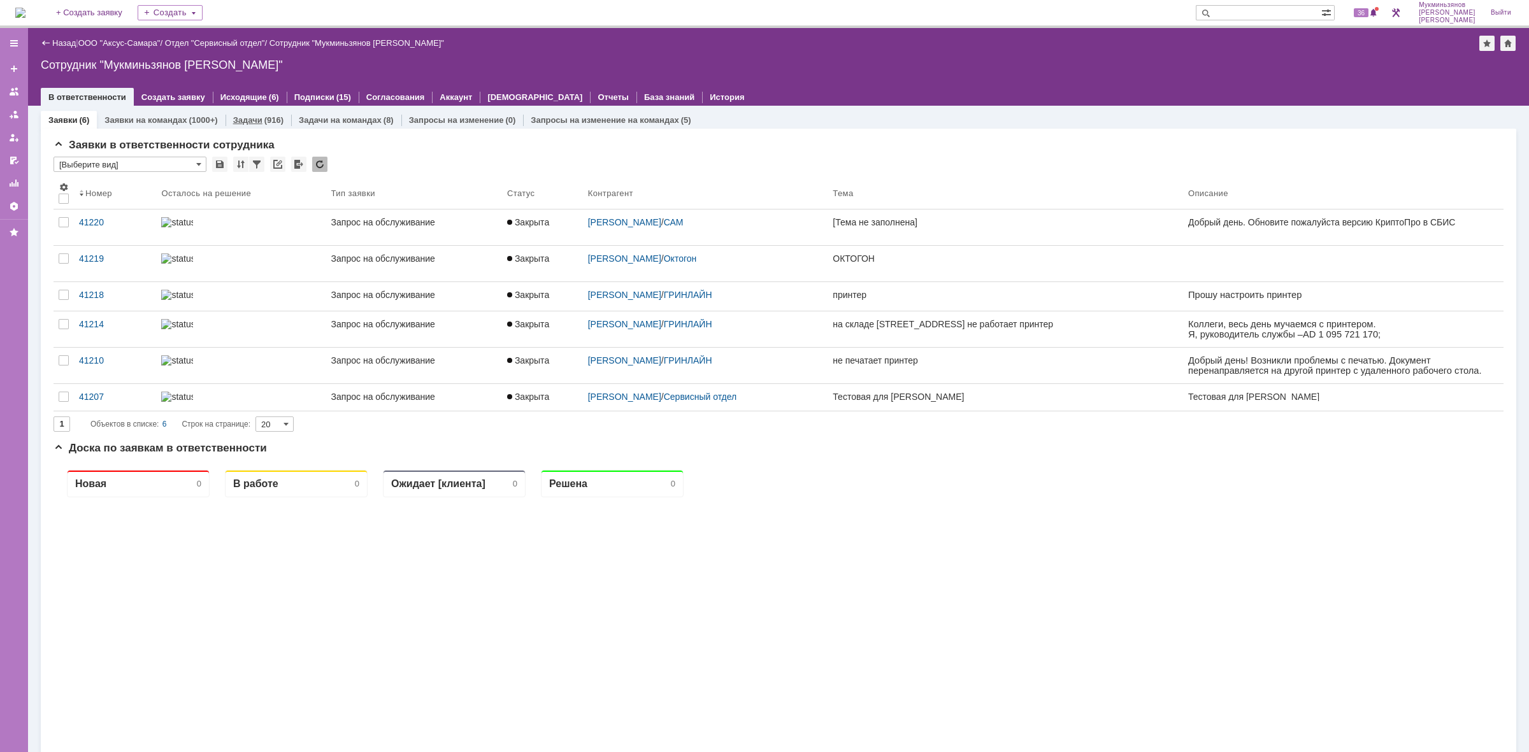
click at [233, 120] on link "Задачи" at bounding box center [247, 120] width 29 height 10
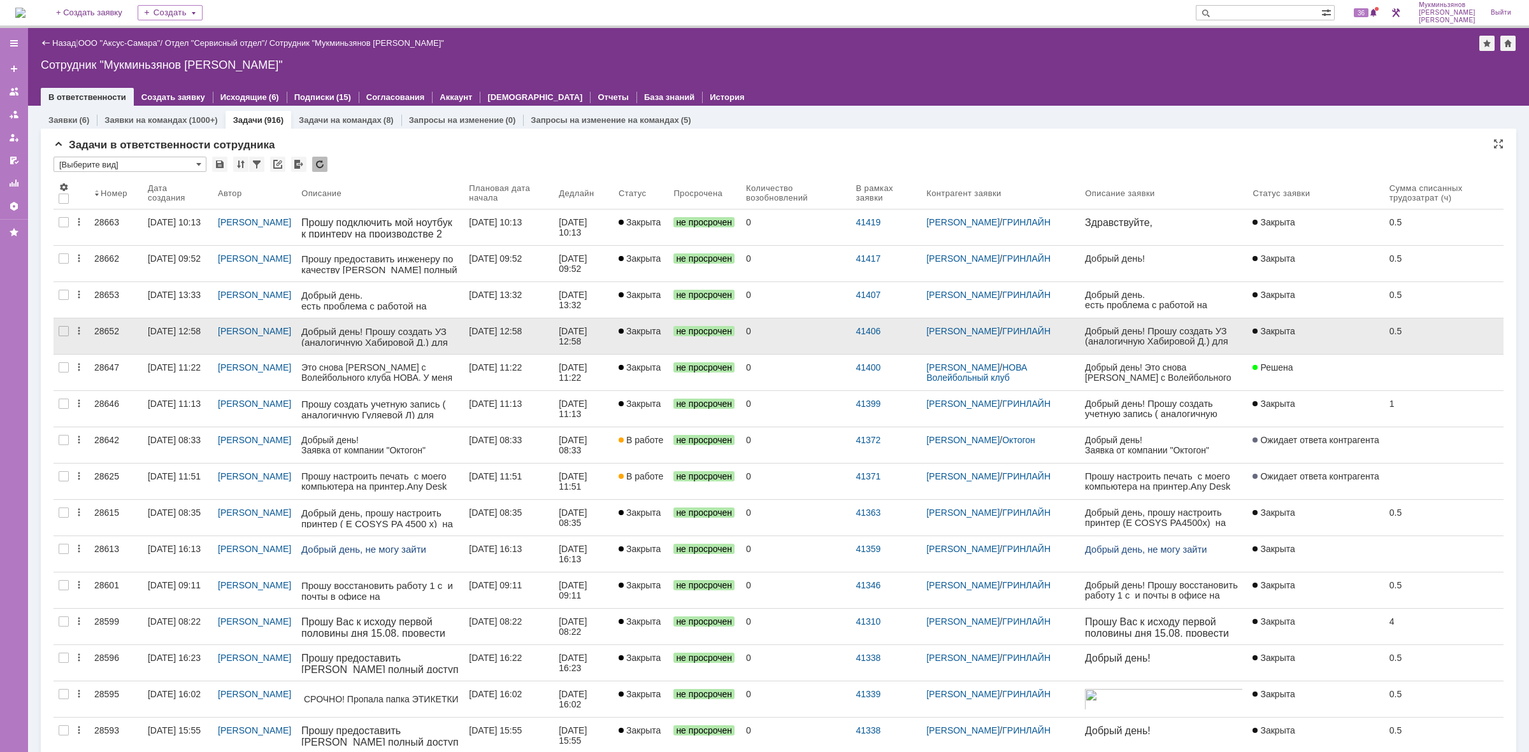
click at [513, 340] on link "[DATE] 12:58" at bounding box center [509, 337] width 90 height 36
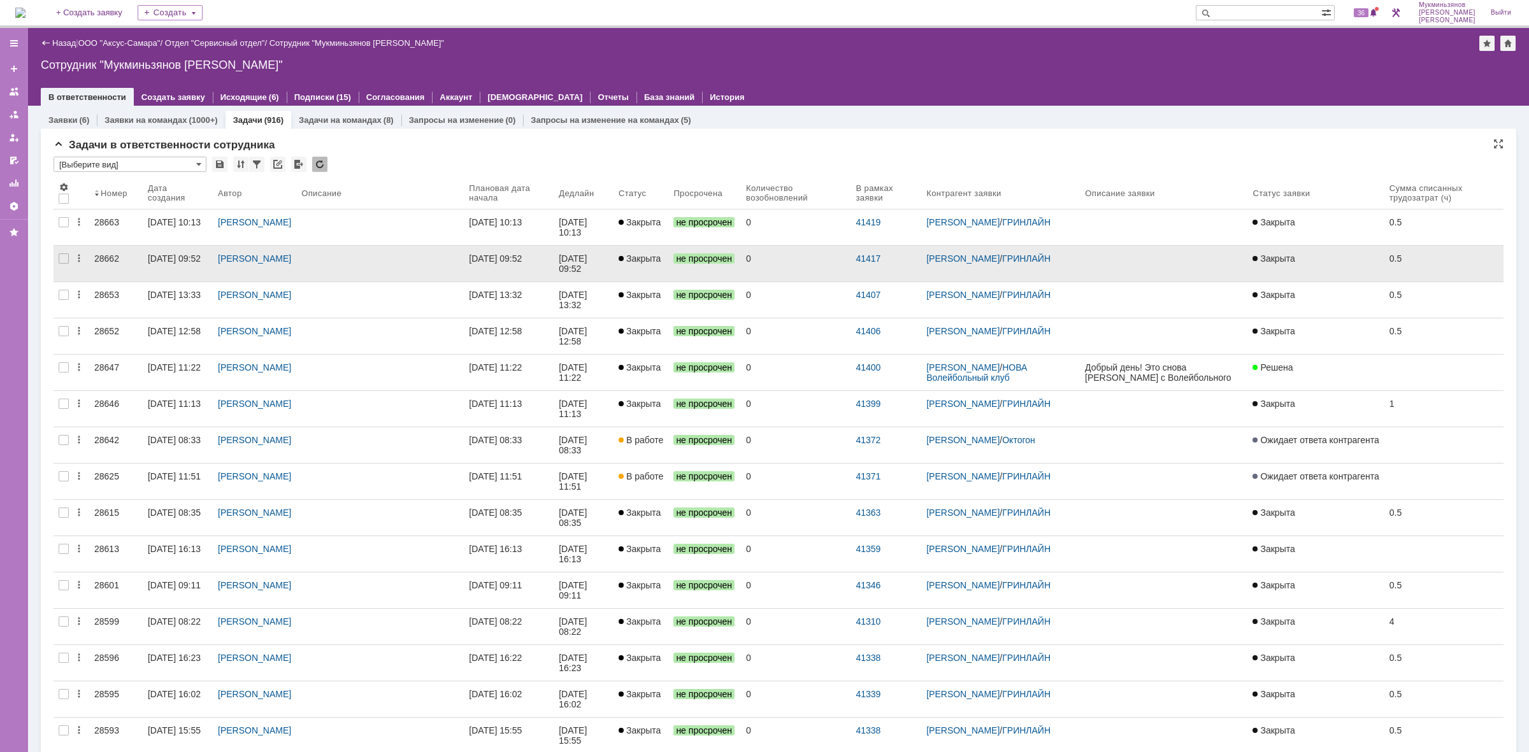
click at [522, 255] on div "[DATE] 09:52" at bounding box center [495, 259] width 53 height 10
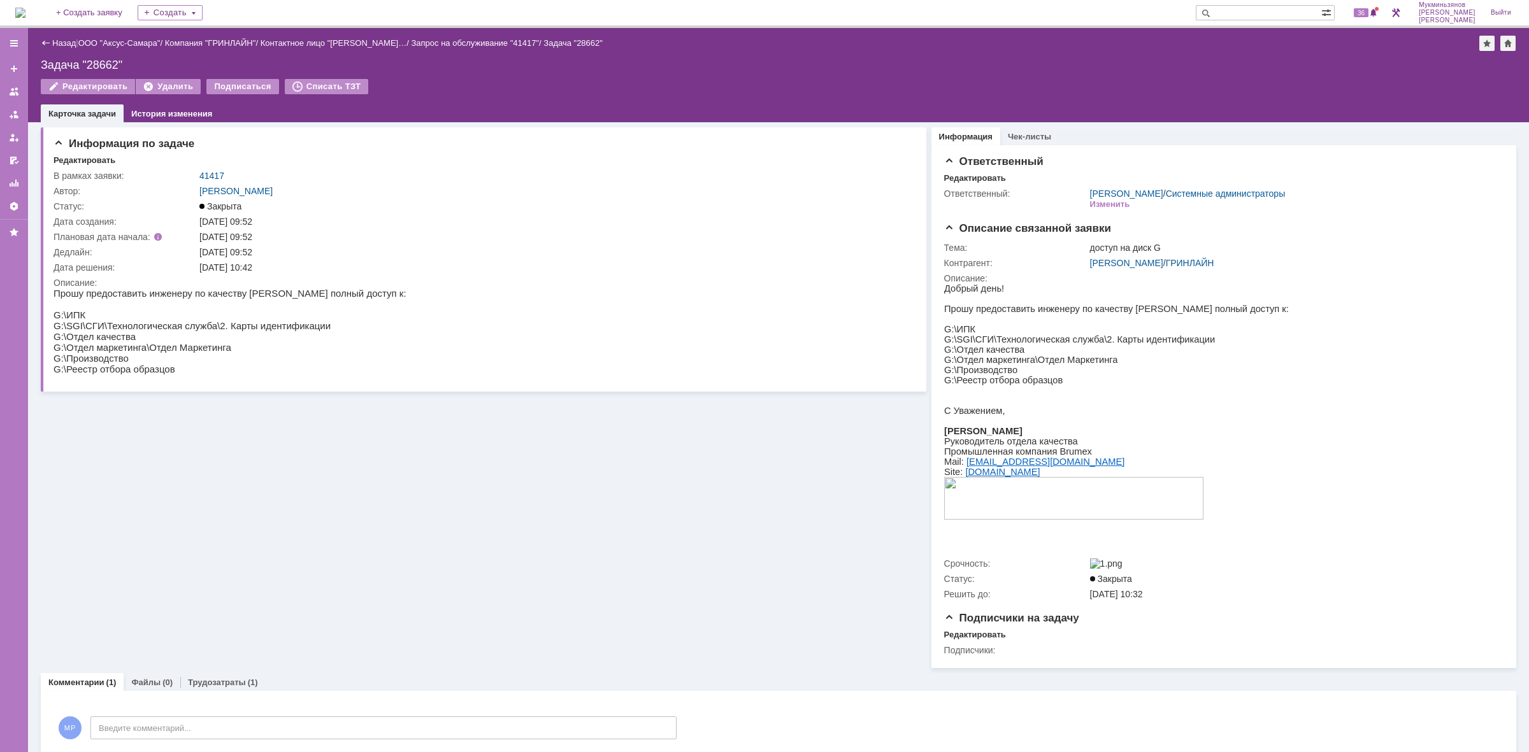
click at [25, 8] on img at bounding box center [20, 13] width 10 height 10
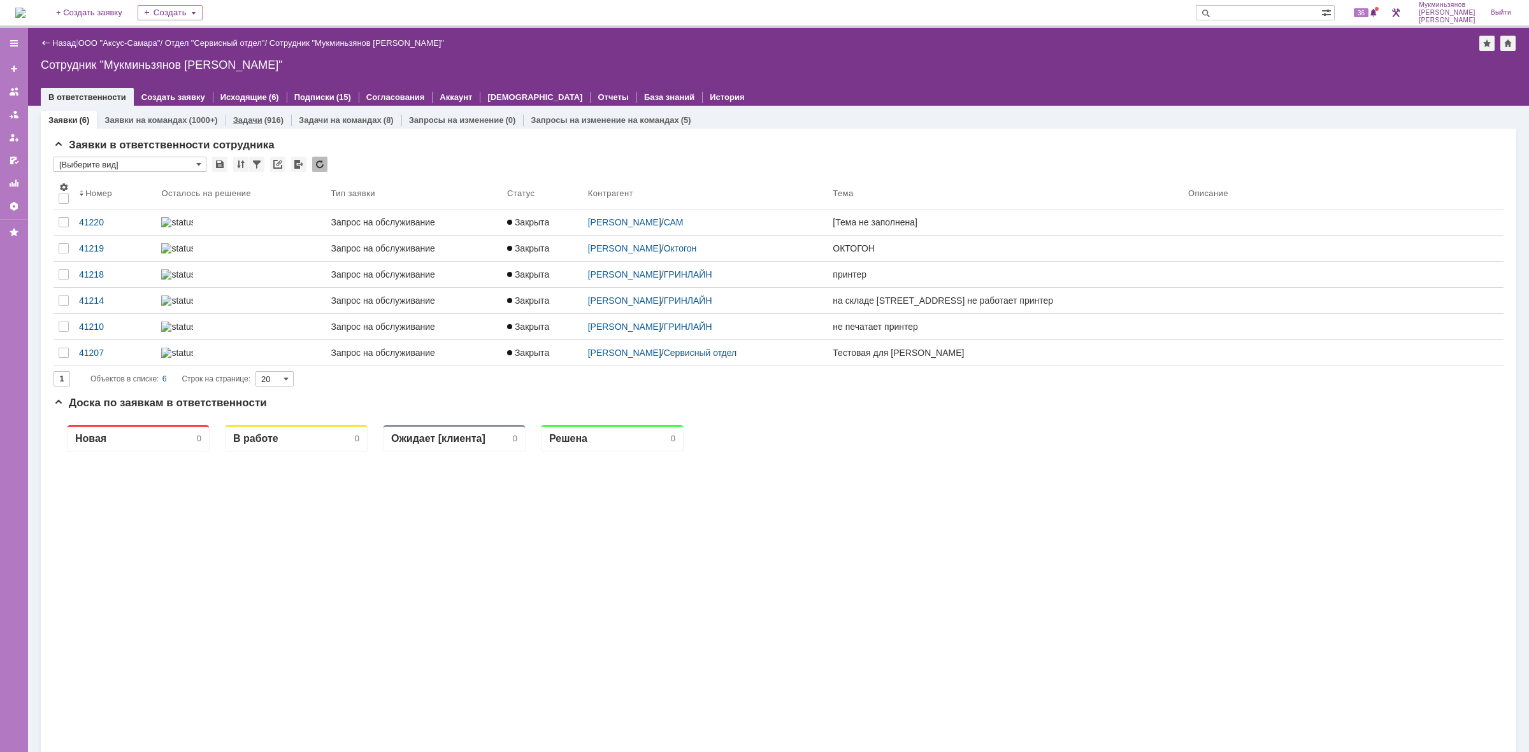
click at [246, 120] on link "Задачи" at bounding box center [247, 120] width 29 height 10
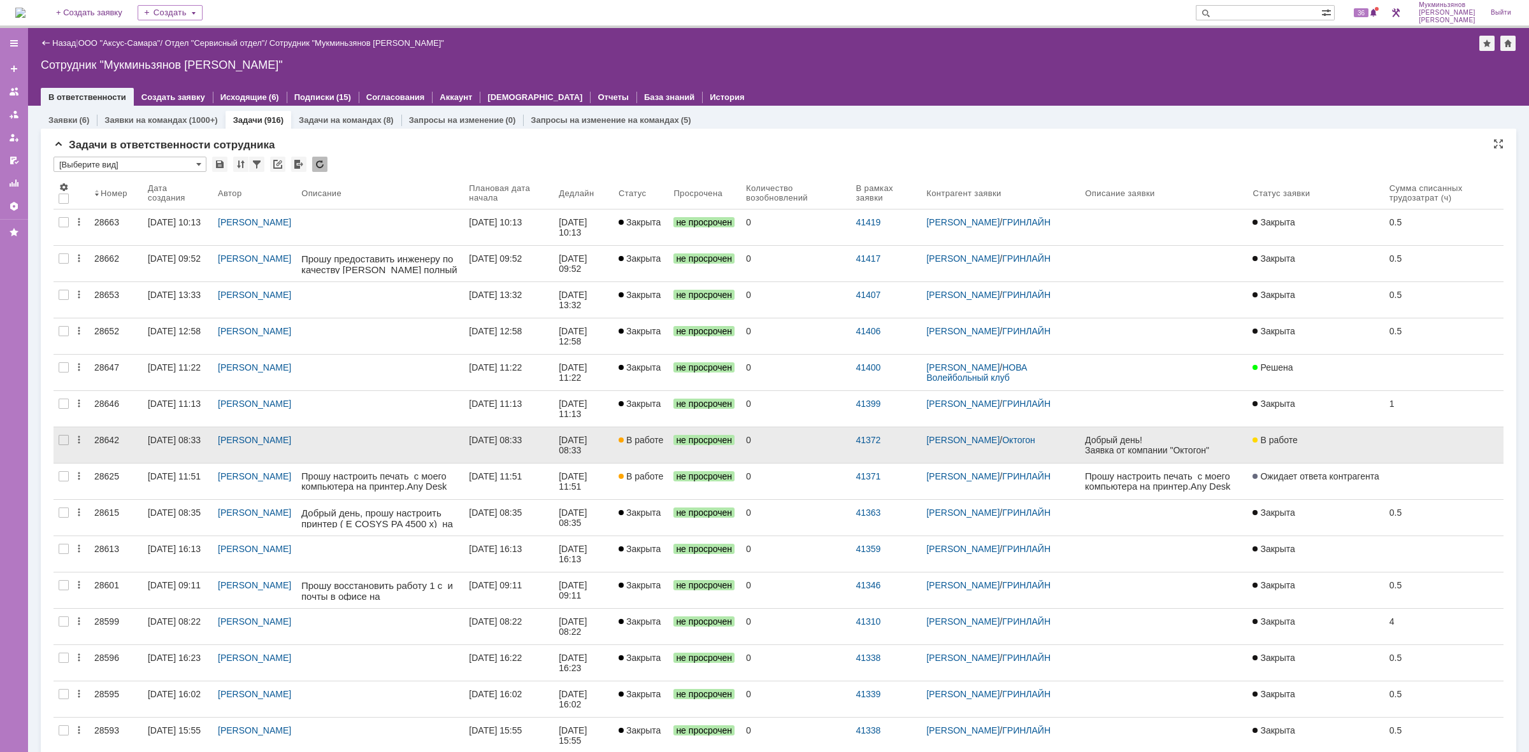
click at [581, 447] on div "[DATE] 08:33" at bounding box center [574, 445] width 31 height 20
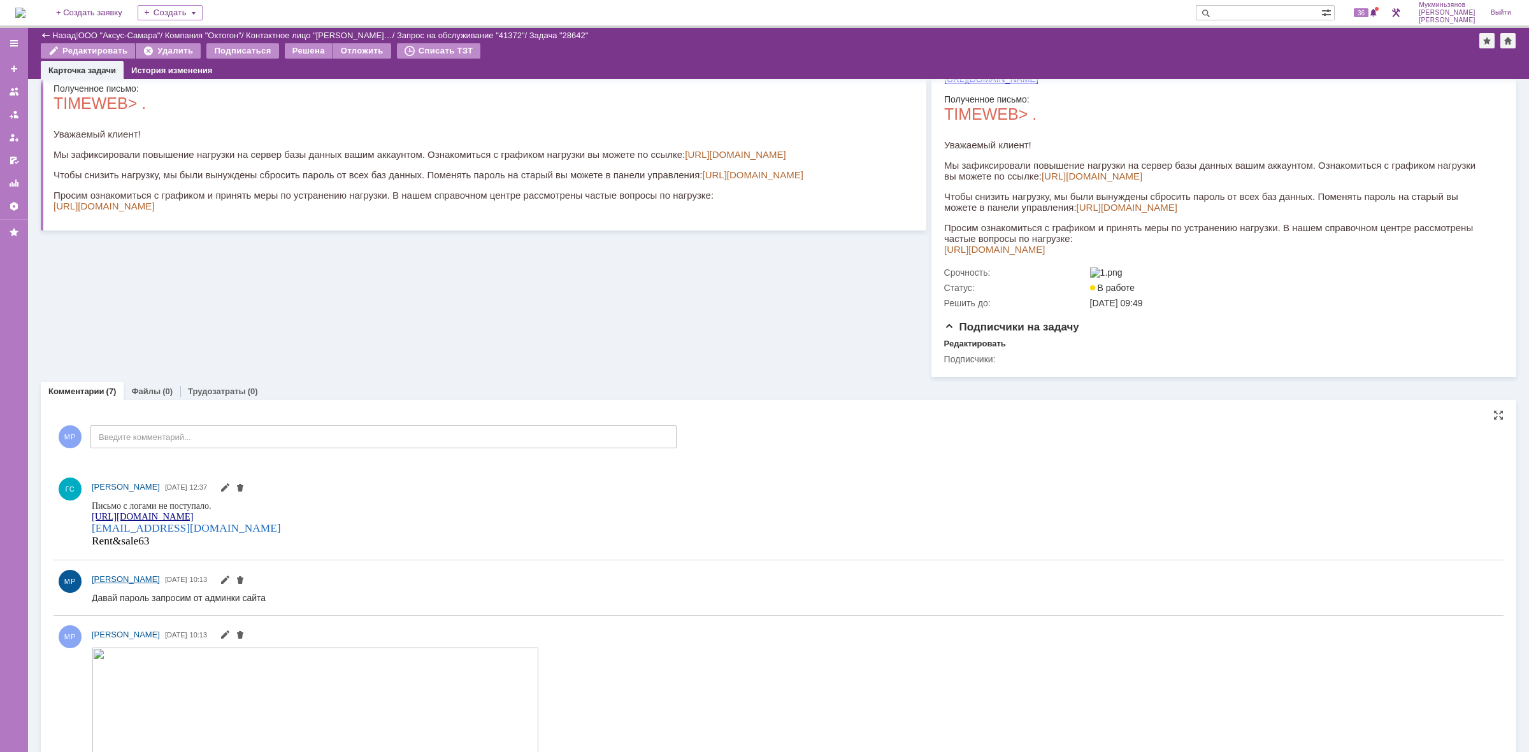
scroll to position [239, 0]
drag, startPoint x: 160, startPoint y: 539, endPoint x: 93, endPoint y: 542, distance: 67.0
click at [93, 542] on div "Rent&sale63" at bounding box center [186, 539] width 189 height 13
drag, startPoint x: 177, startPoint y: 524, endPoint x: 94, endPoint y: 528, distance: 83.5
click at [94, 528] on div "[EMAIL_ADDRESS][DOMAIN_NAME]" at bounding box center [186, 526] width 189 height 13
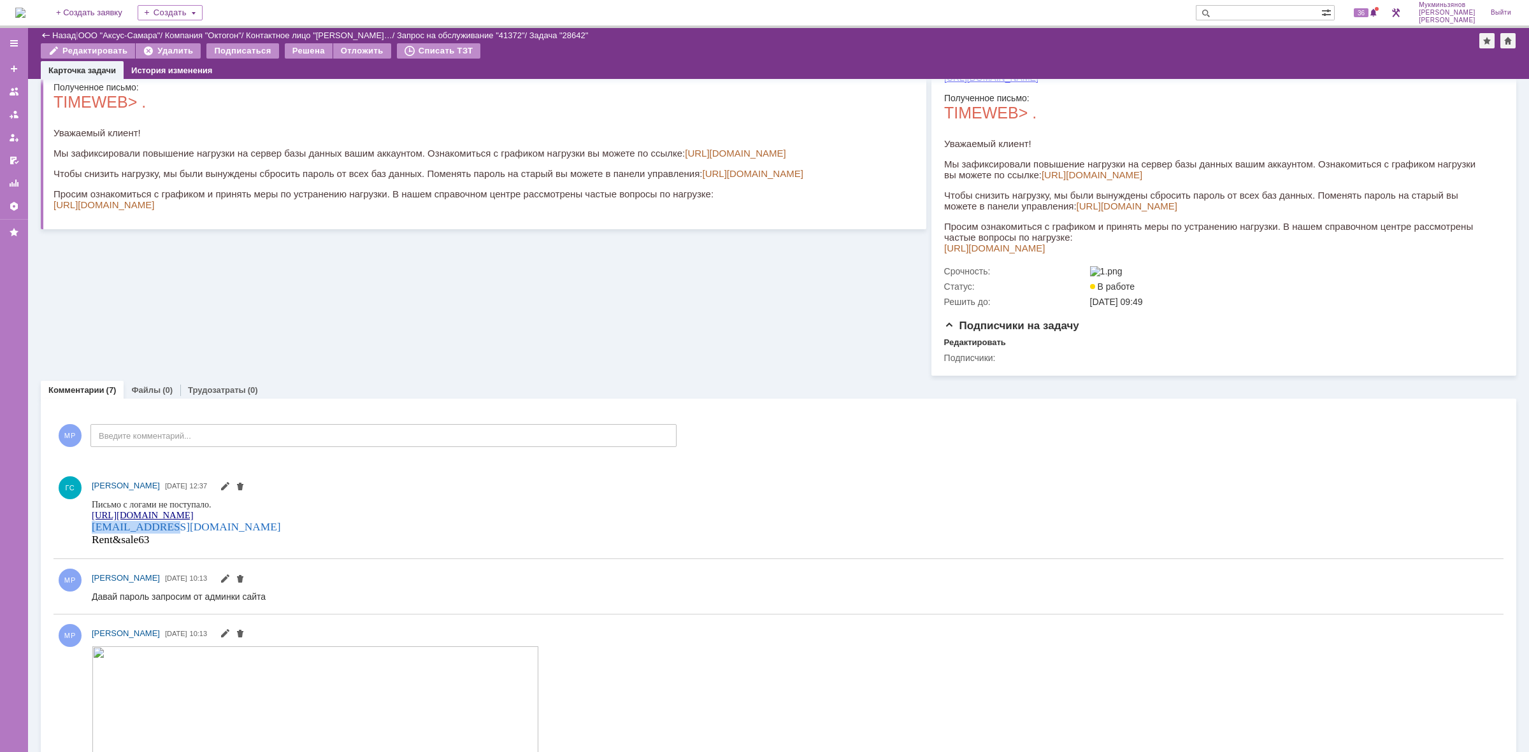
copy span "[EMAIL_ADDRESS][DOMAIN_NAME]"
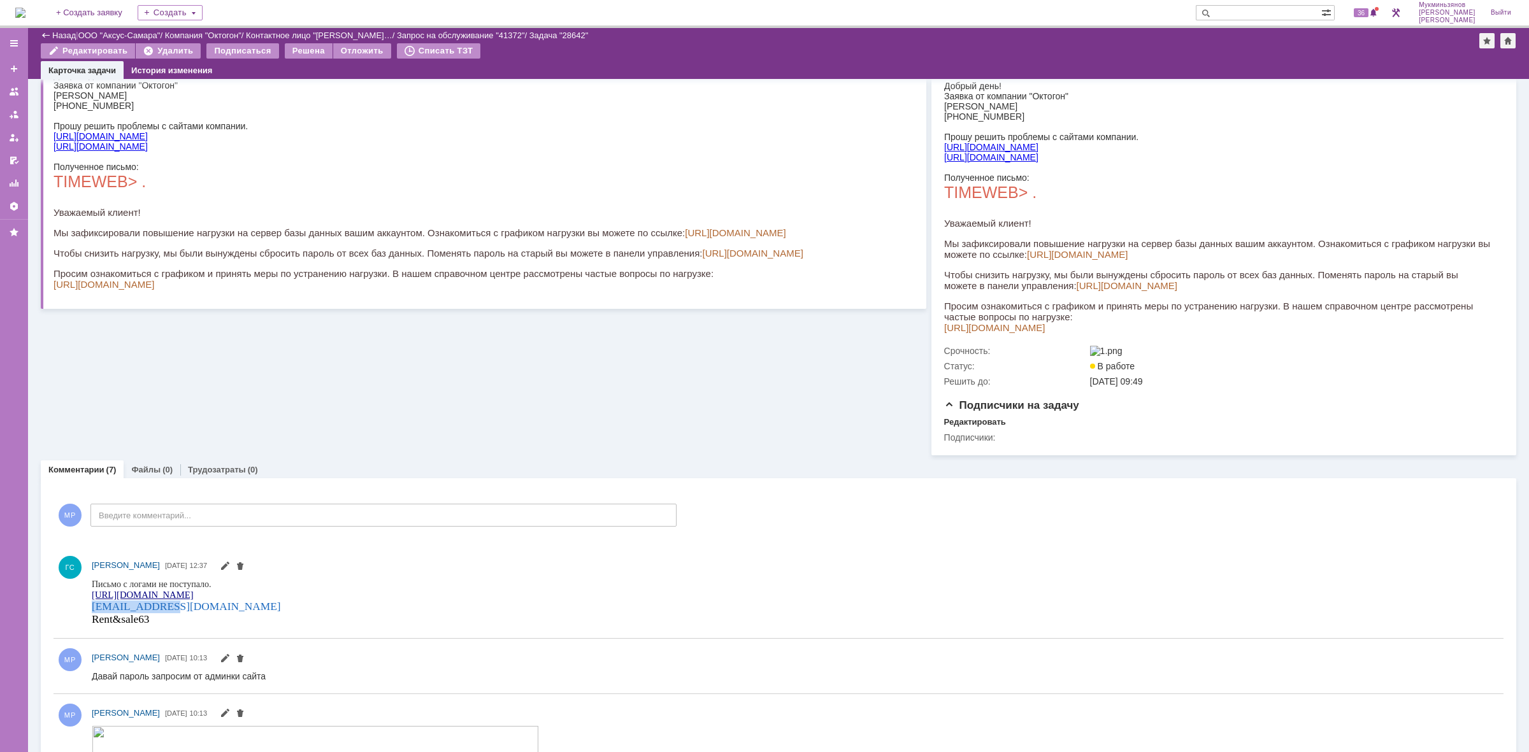
scroll to position [80, 0]
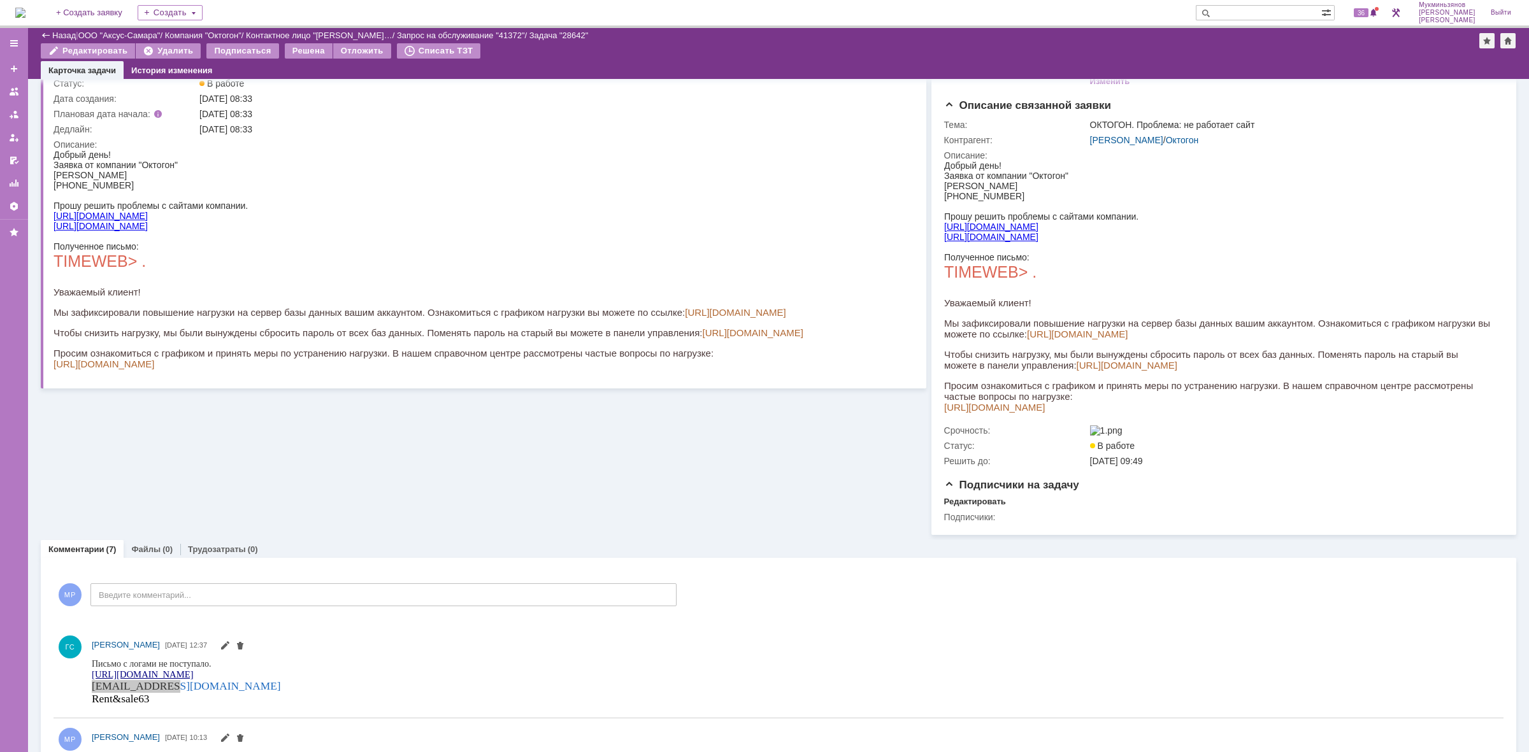
click at [89, 221] on link "[URL][DOMAIN_NAME]" at bounding box center [101, 226] width 94 height 10
click at [742, 308] on link "[URL][DOMAIN_NAME]" at bounding box center [735, 312] width 101 height 11
click at [20, 11] on img at bounding box center [20, 13] width 10 height 10
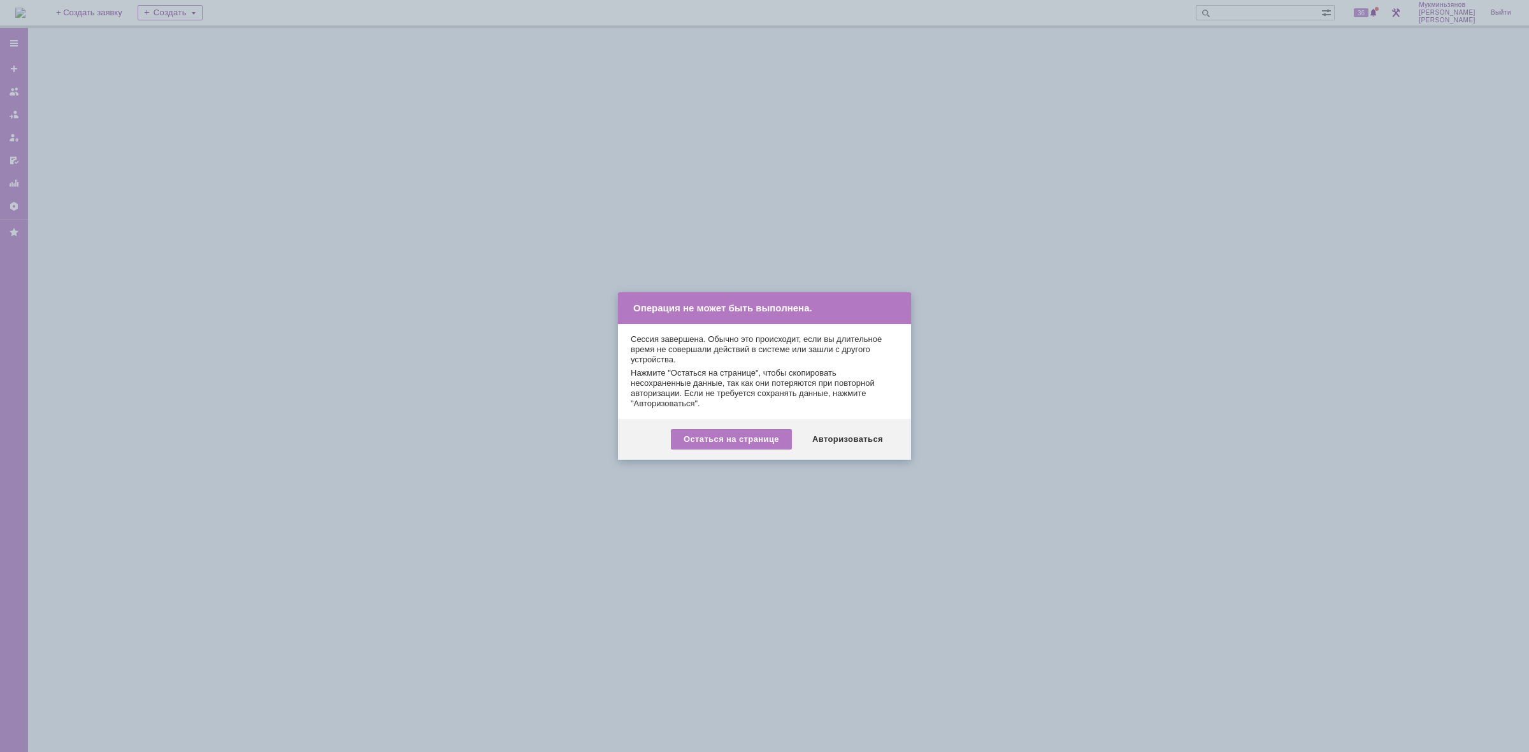
click at [851, 441] on div "Авторизоваться" at bounding box center [848, 439] width 96 height 20
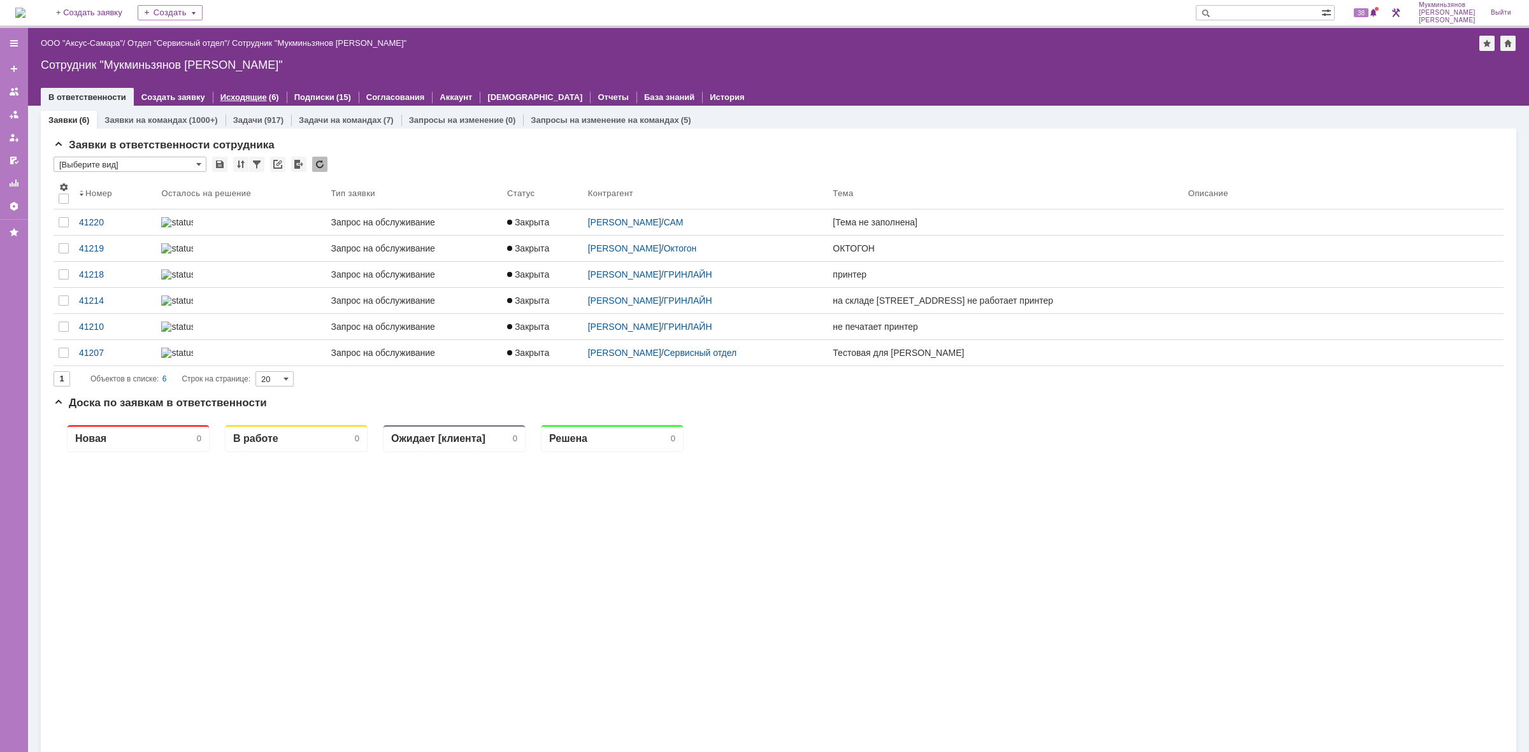
click at [257, 105] on div "Исходящие (6)" at bounding box center [250, 97] width 74 height 18
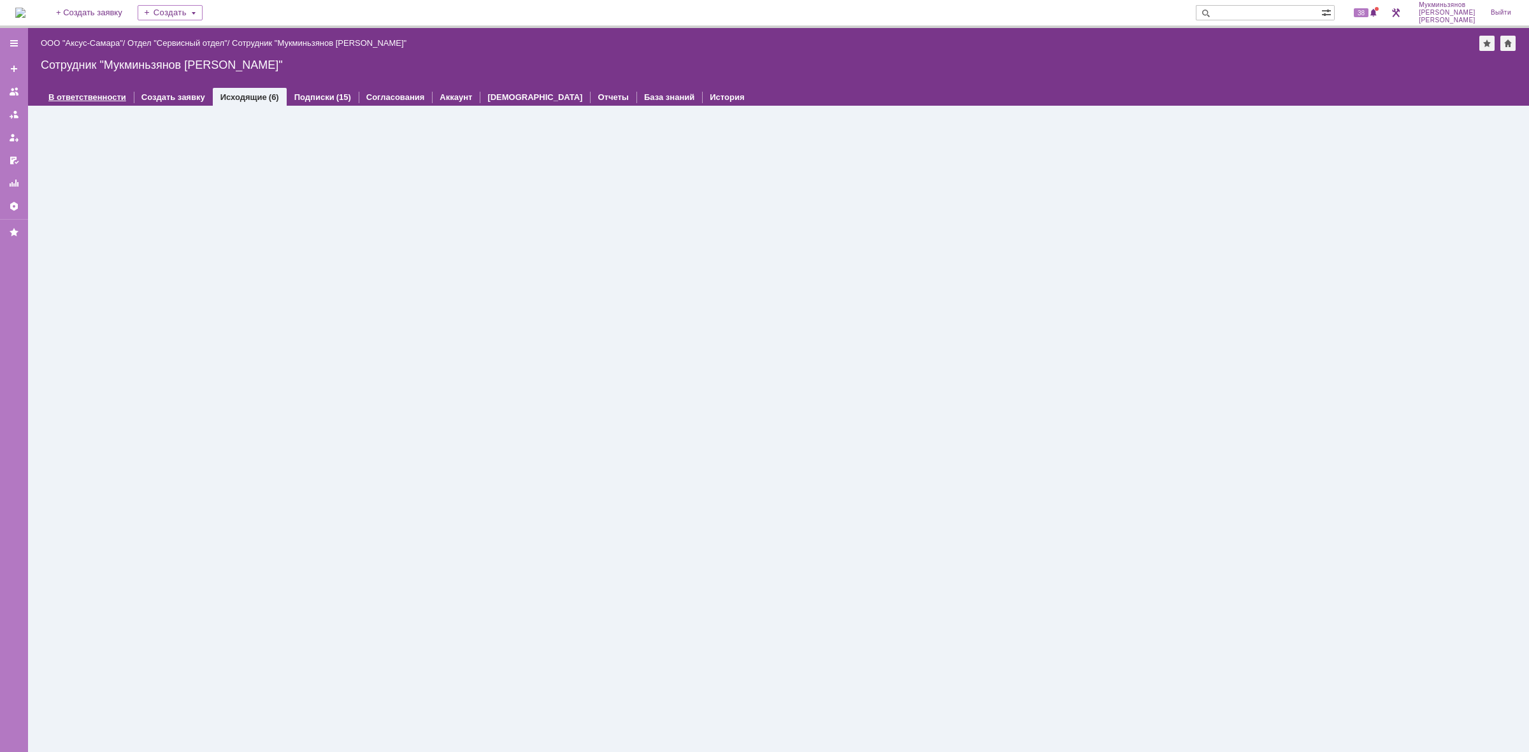
drag, startPoint x: 119, startPoint y: 99, endPoint x: 126, endPoint y: 100, distance: 7.1
click at [118, 97] on link "В ответственности" at bounding box center [87, 97] width 78 height 10
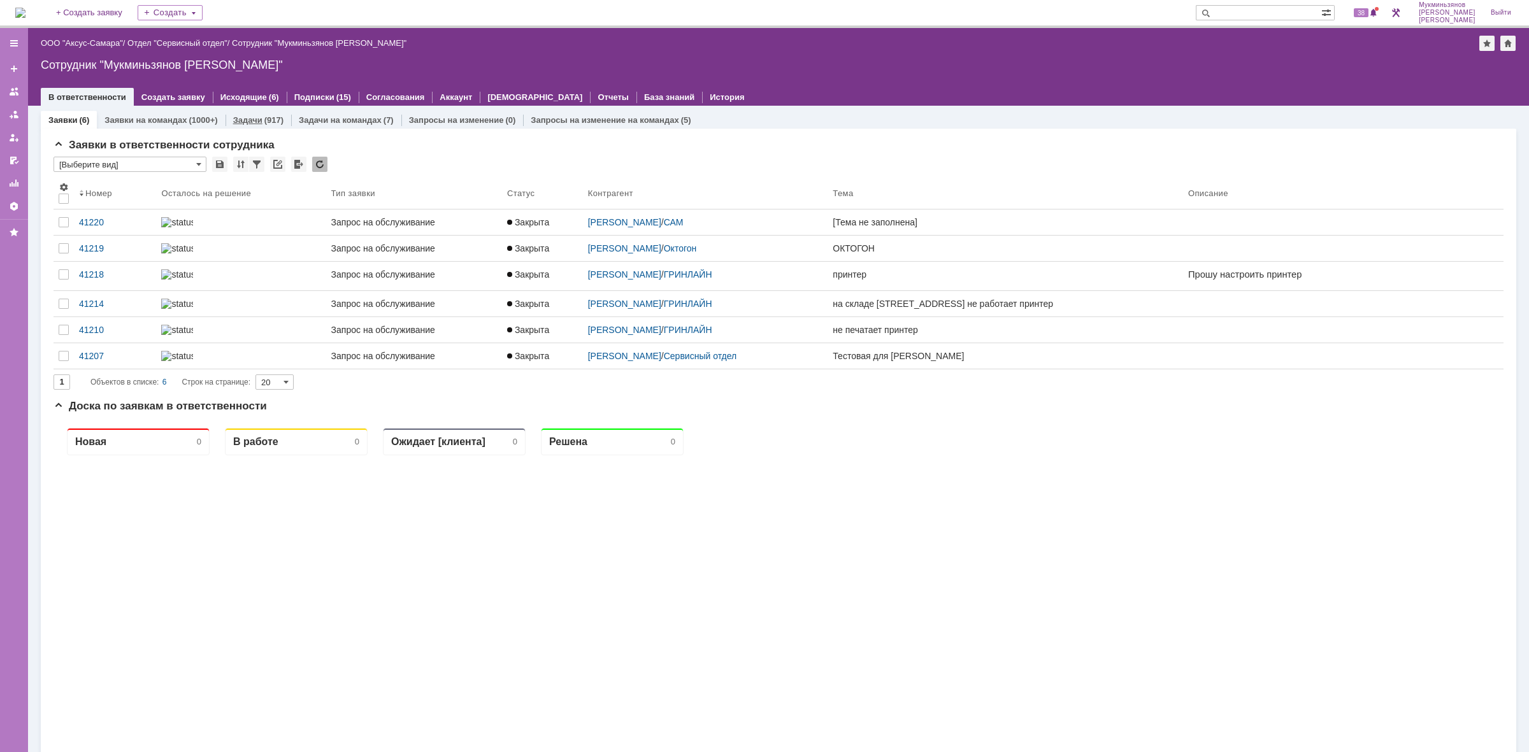
click at [269, 119] on div "(917)" at bounding box center [273, 120] width 19 height 10
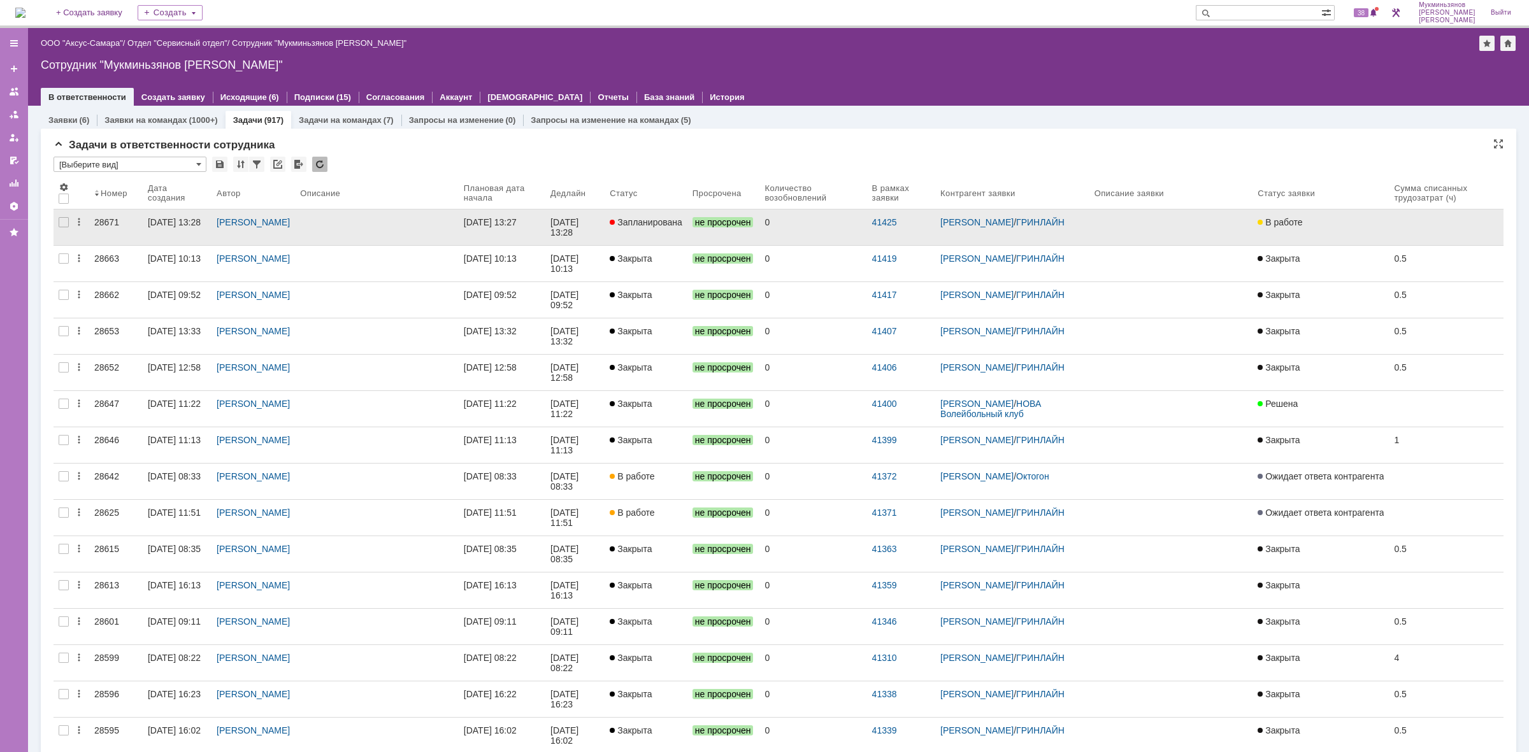
click at [599, 229] on div "[DATE] 13:28" at bounding box center [574, 227] width 49 height 20
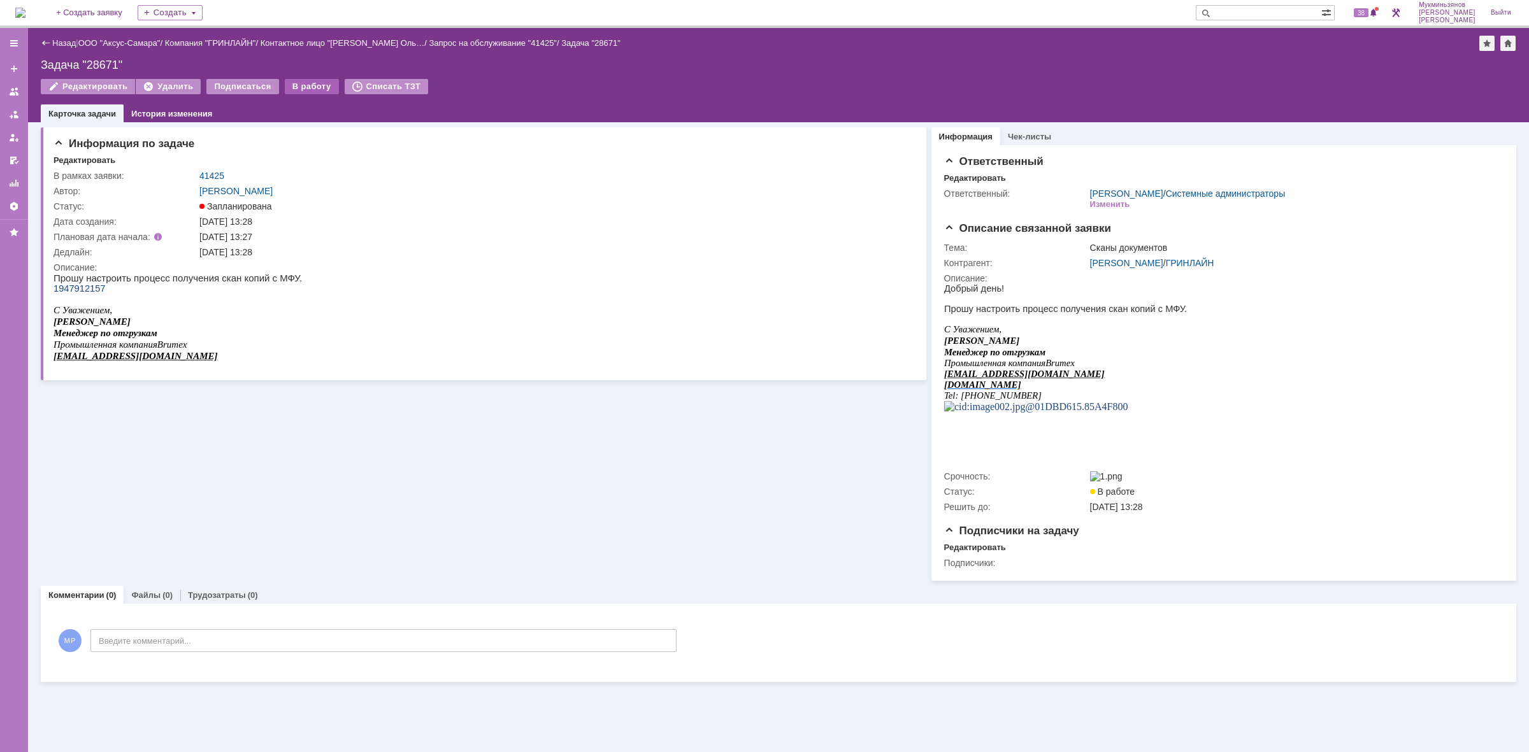
click at [301, 81] on div "В работу" at bounding box center [312, 86] width 54 height 15
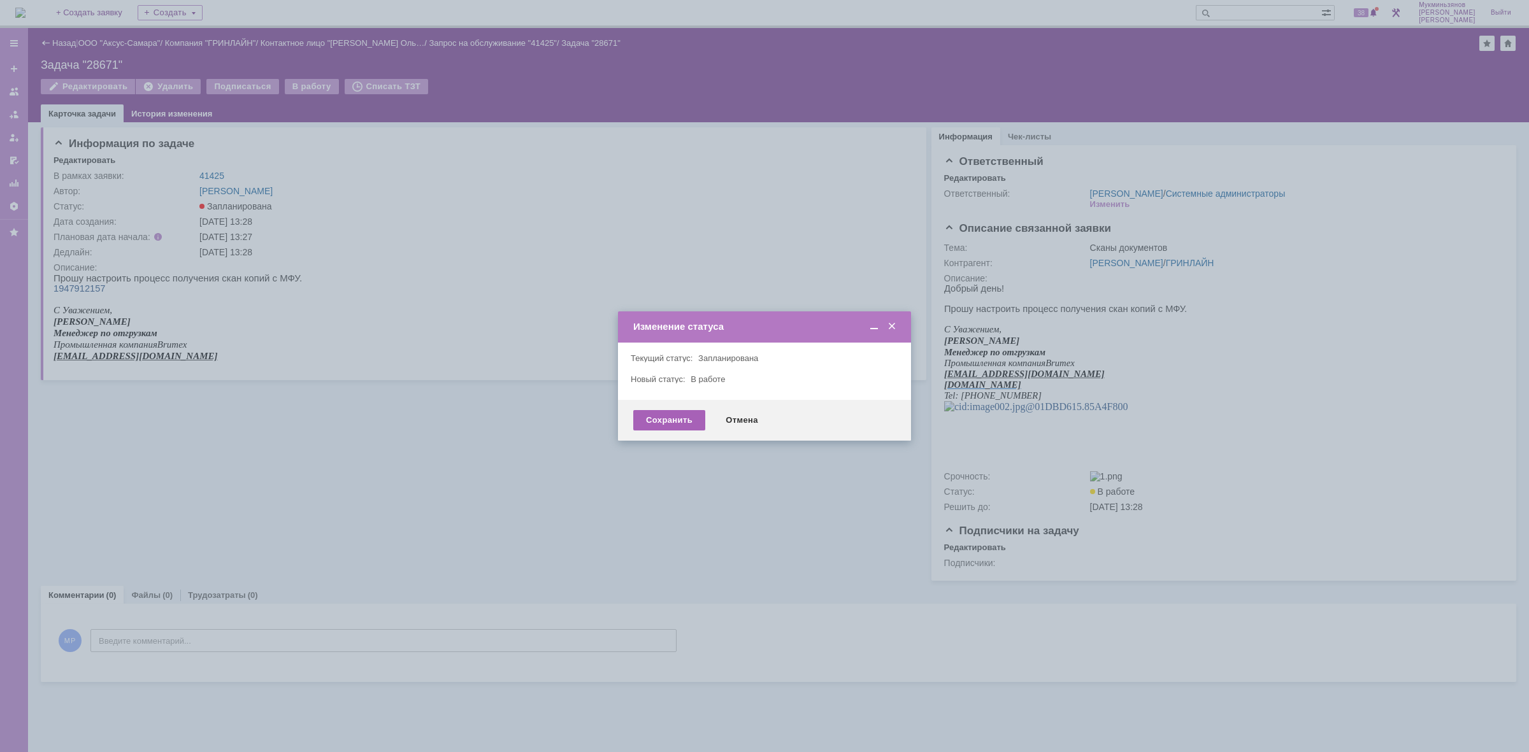
click at [654, 428] on div "Сохранить" at bounding box center [669, 420] width 72 height 20
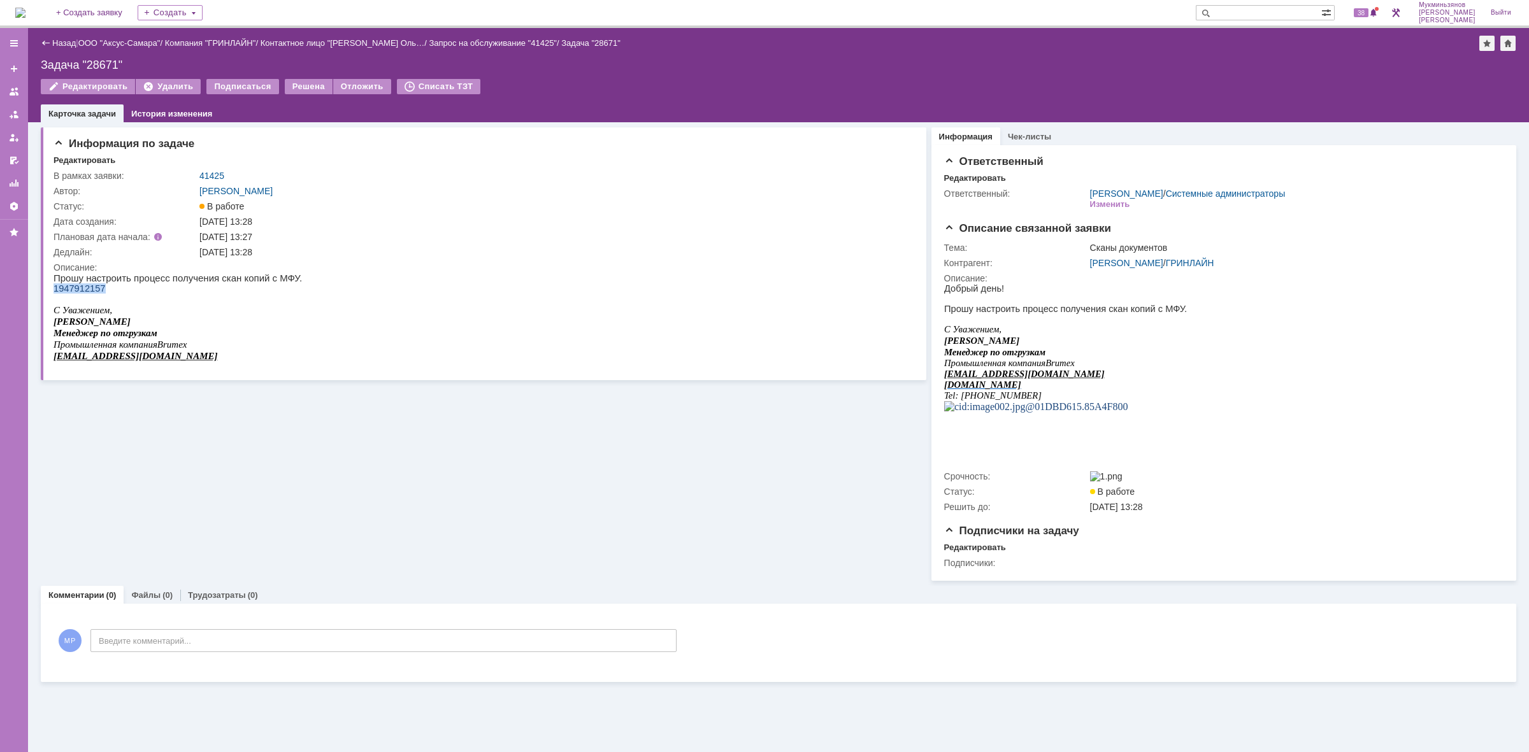
drag, startPoint x: 108, startPoint y: 287, endPoint x: 54, endPoint y: 291, distance: 53.7
click at [54, 291] on div "1947912157" at bounding box center [178, 288] width 248 height 10
copy span "1947912157"
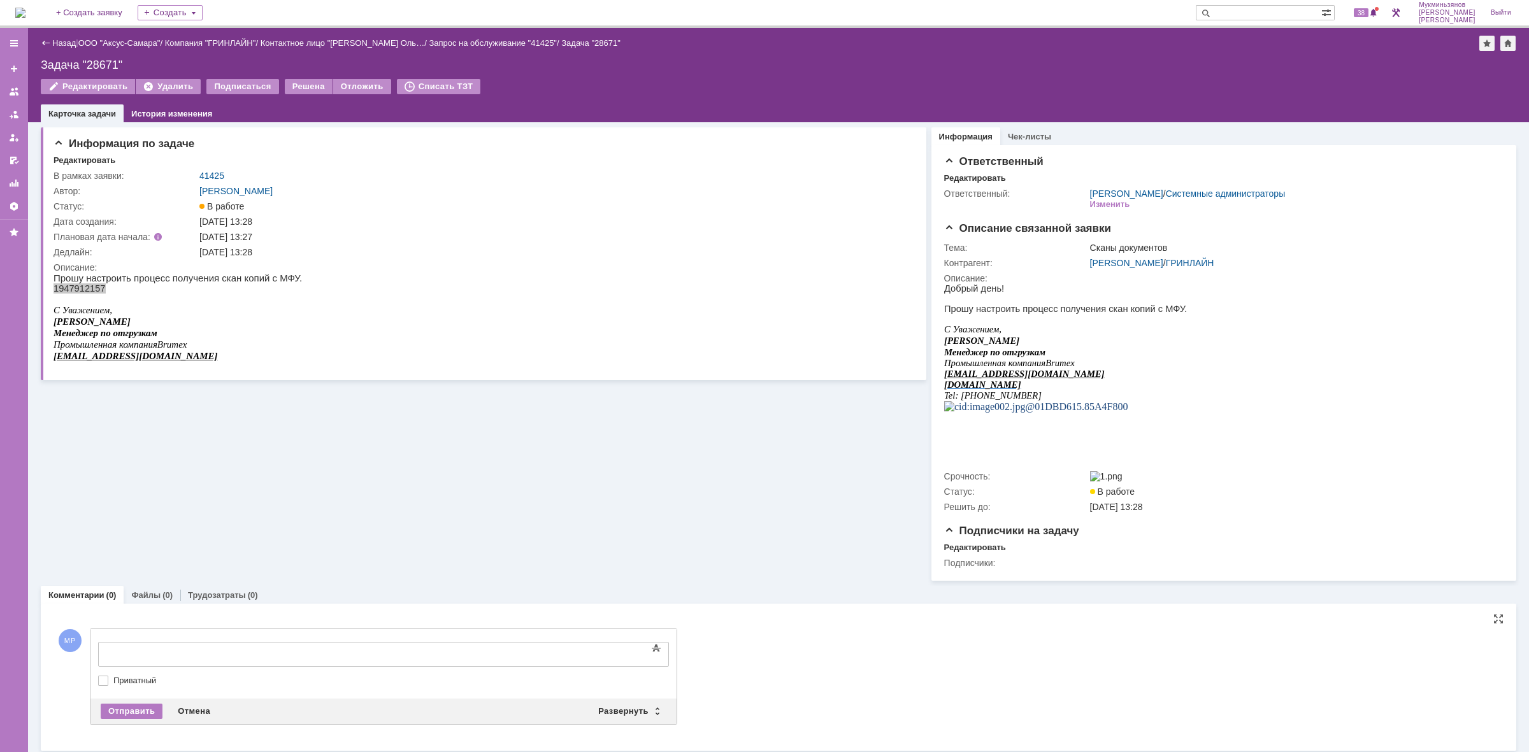
click at [236, 649] on div at bounding box center [201, 653] width 181 height 10
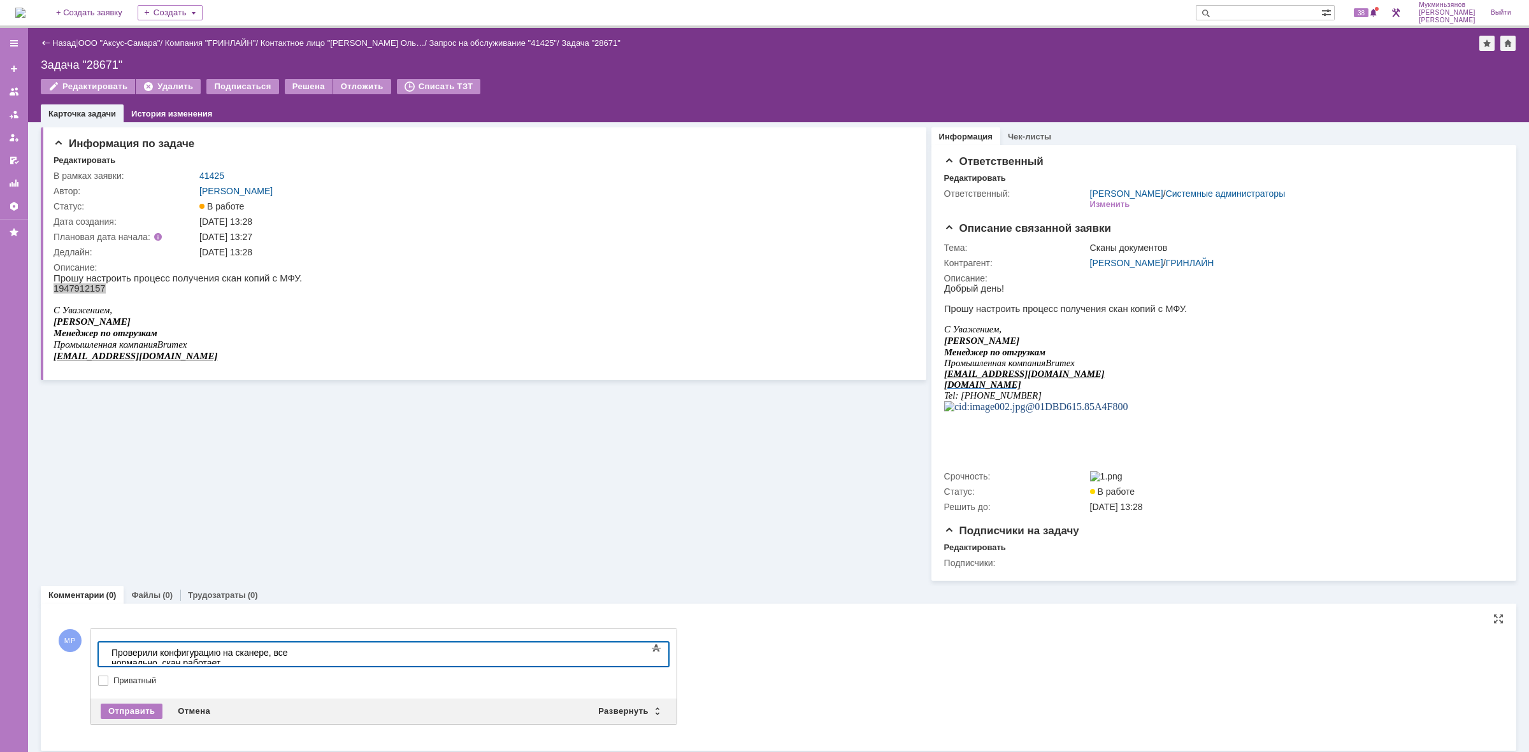
click at [262, 656] on div "Проверили конфигурацию на сканере, все нормально, скан работает" at bounding box center [201, 658] width 181 height 20
drag, startPoint x: 268, startPoint y: 652, endPoint x: 235, endPoint y: 653, distance: 33.1
click at [235, 653] on div "Проверили конфигурацию на сканере, все нормально, скан работает" at bounding box center [201, 658] width 181 height 20
click at [131, 719] on div "Отправить" at bounding box center [132, 711] width 62 height 15
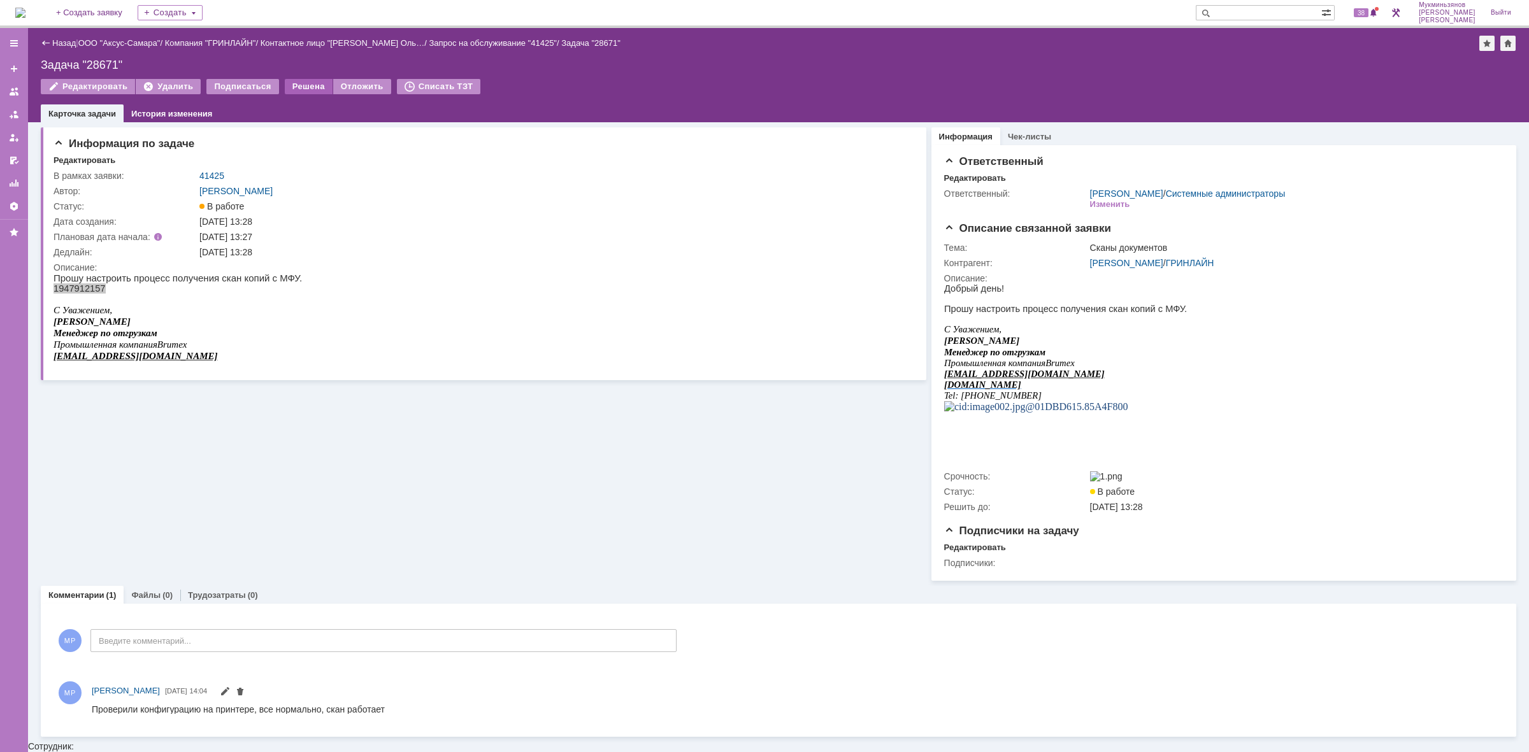
click at [291, 87] on div "Решена" at bounding box center [309, 86] width 48 height 15
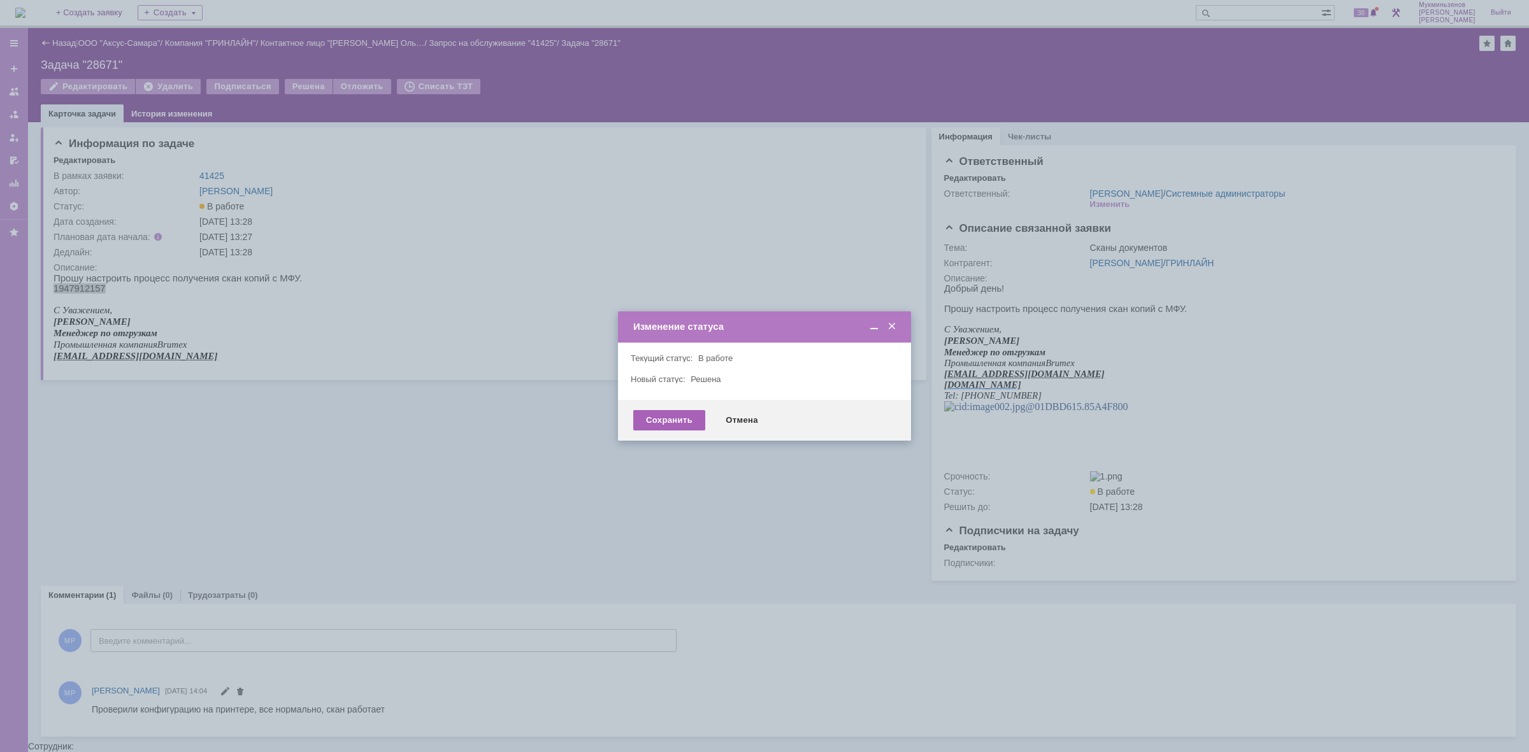
click at [640, 416] on div "Сохранить" at bounding box center [669, 420] width 72 height 20
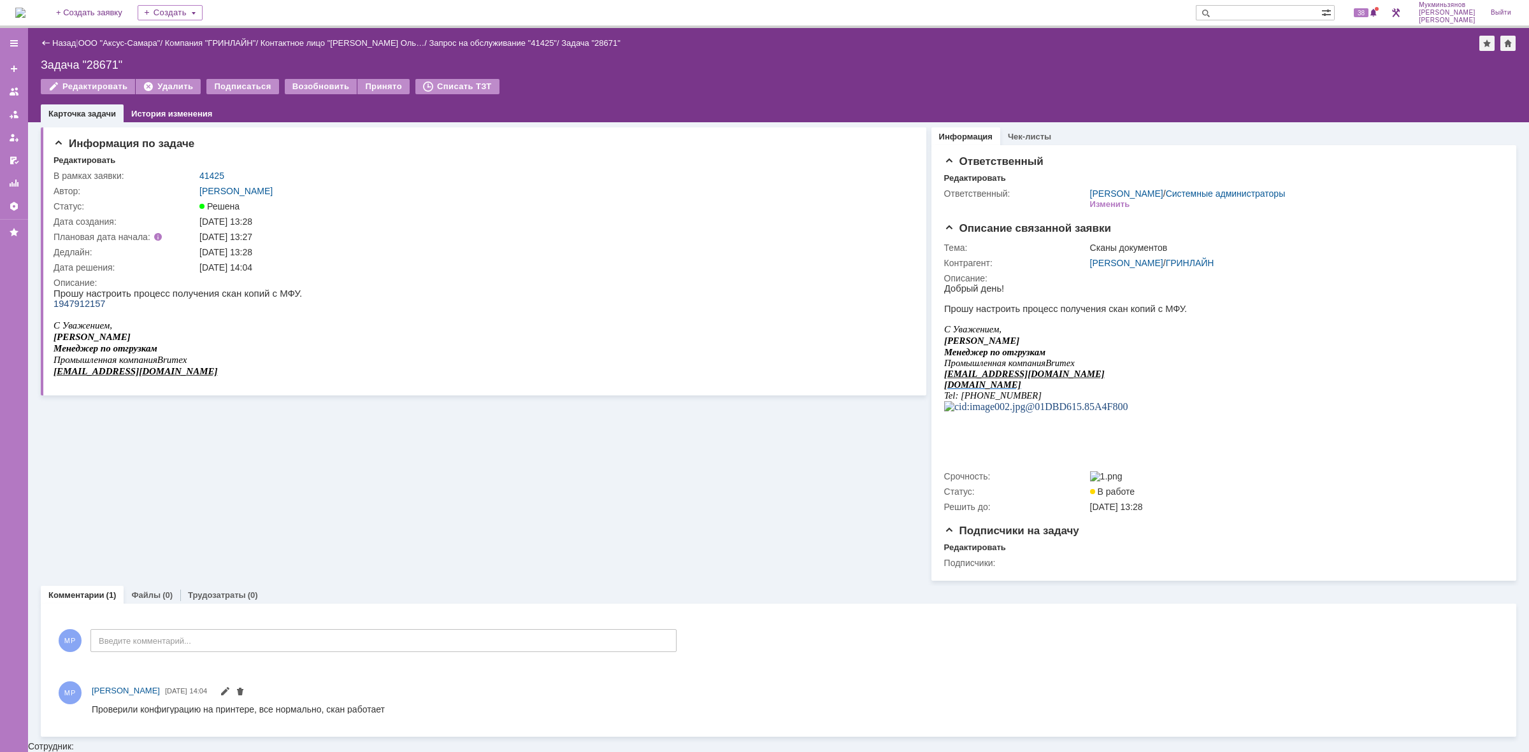
click at [25, 16] on img at bounding box center [20, 13] width 10 height 10
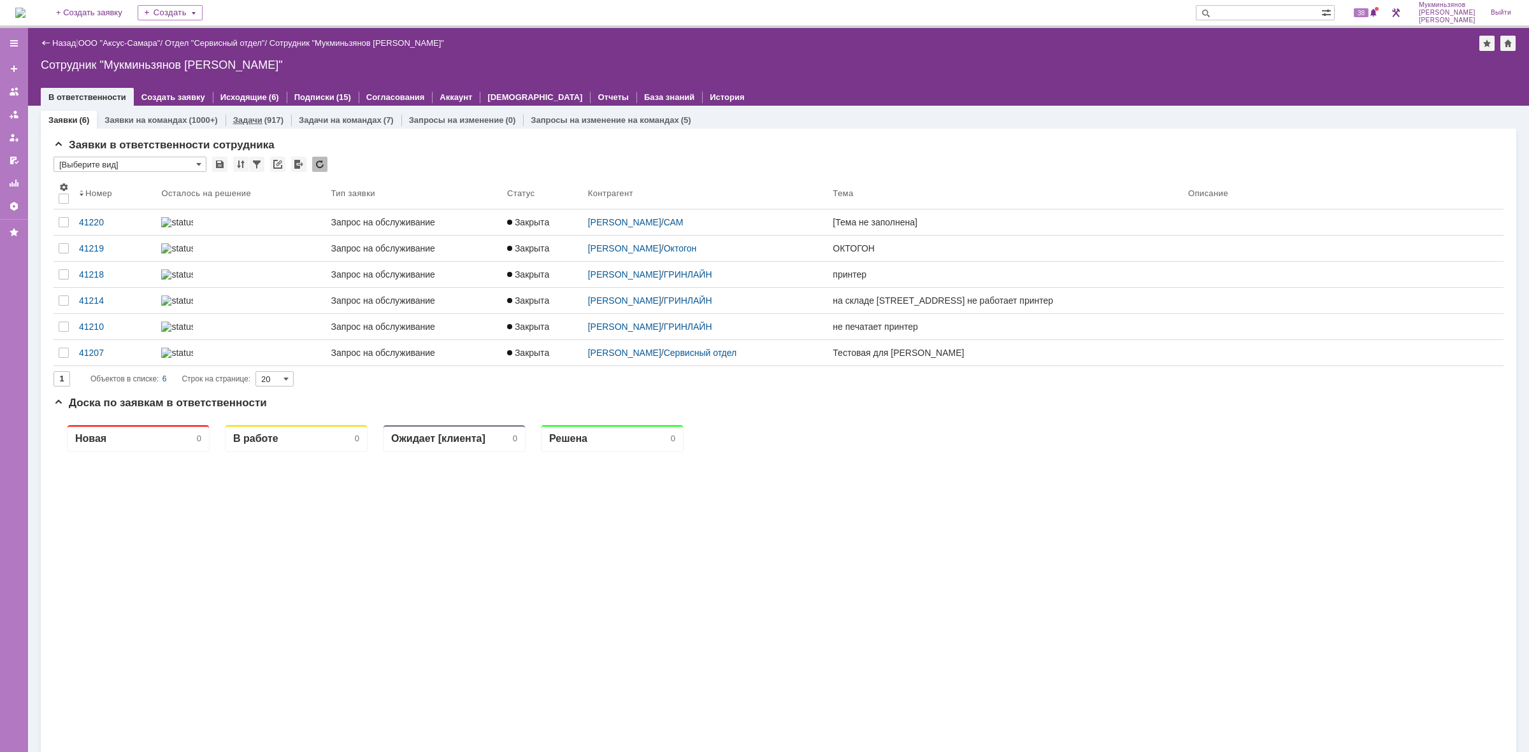
click at [264, 121] on div "(917)" at bounding box center [273, 120] width 19 height 10
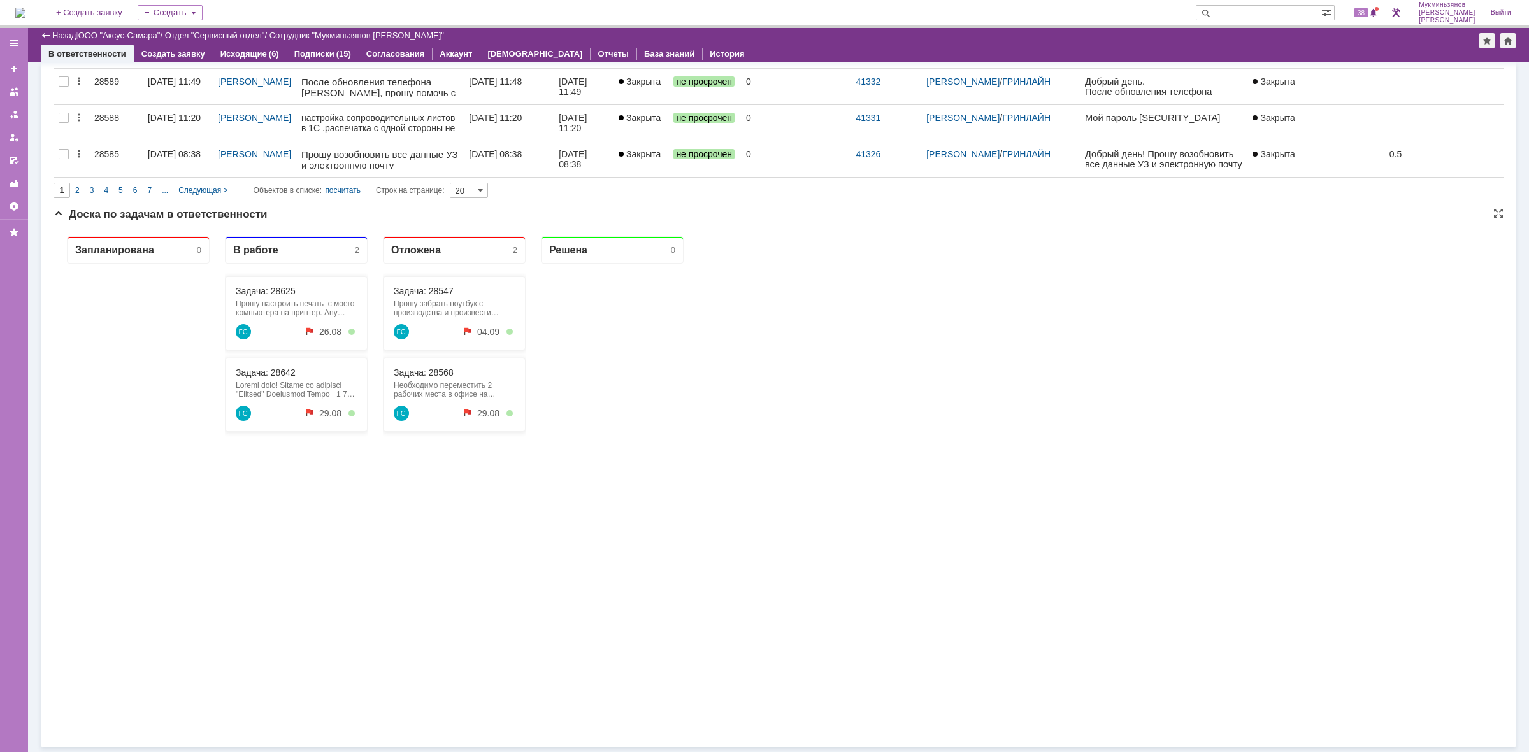
click at [259, 378] on div "Задача: 28642 ГС 29.08" at bounding box center [296, 395] width 143 height 74
click at [260, 377] on link "Задача: 28642" at bounding box center [266, 373] width 60 height 10
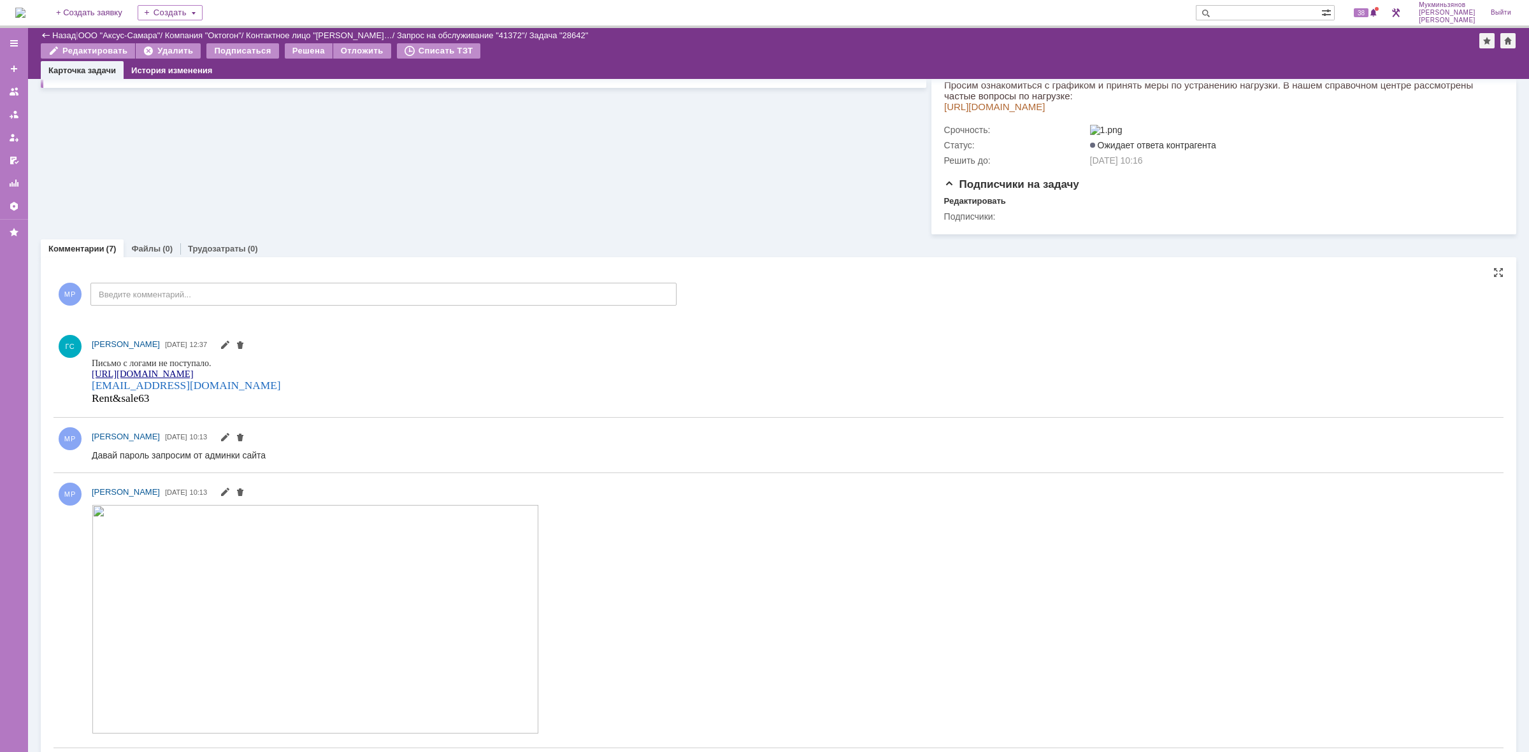
scroll to position [398, 0]
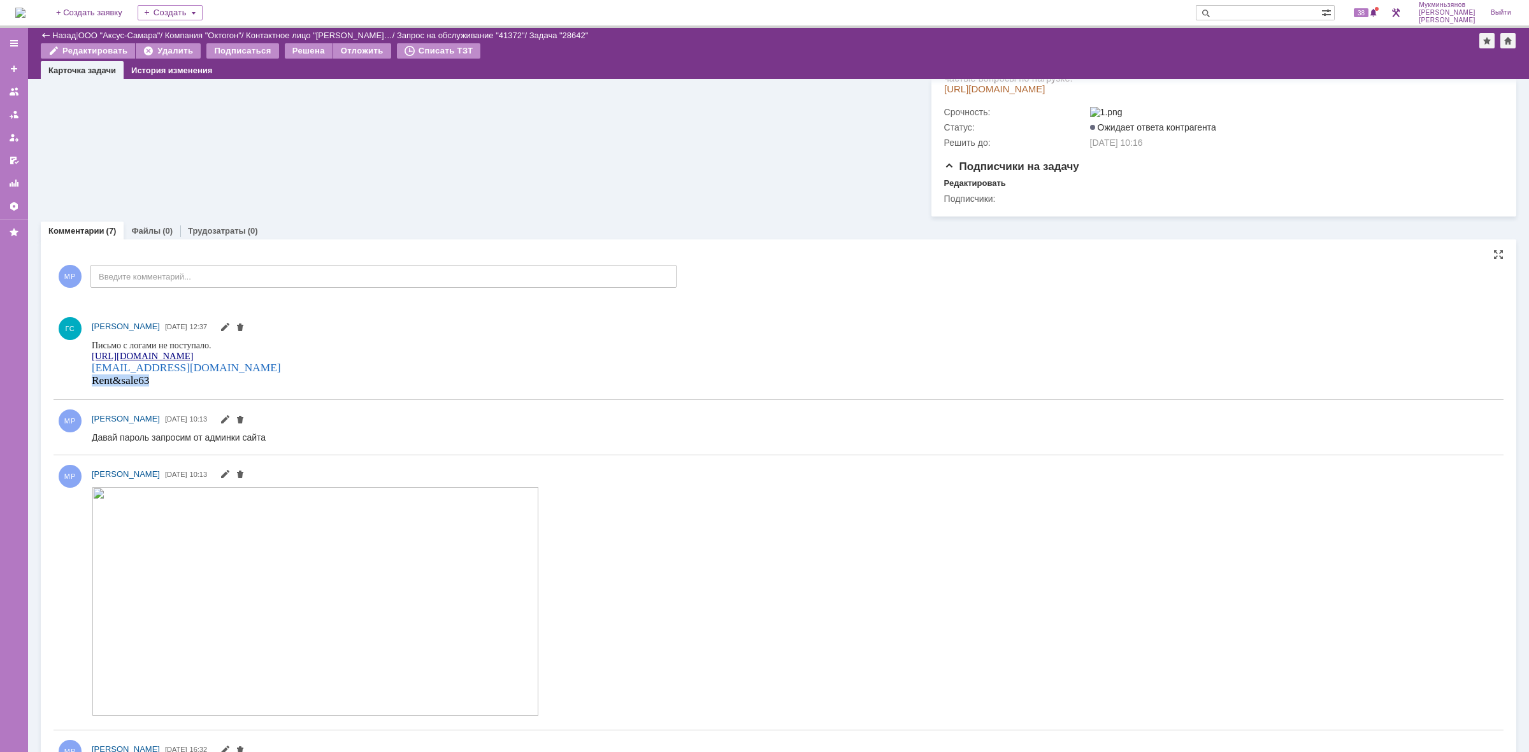
drag, startPoint x: 156, startPoint y: 380, endPoint x: 93, endPoint y: 380, distance: 63.1
click at [93, 380] on div "Rent&sale63" at bounding box center [186, 380] width 189 height 13
copy span "Rent&sale63"
